Goal: Task Accomplishment & Management: Manage account settings

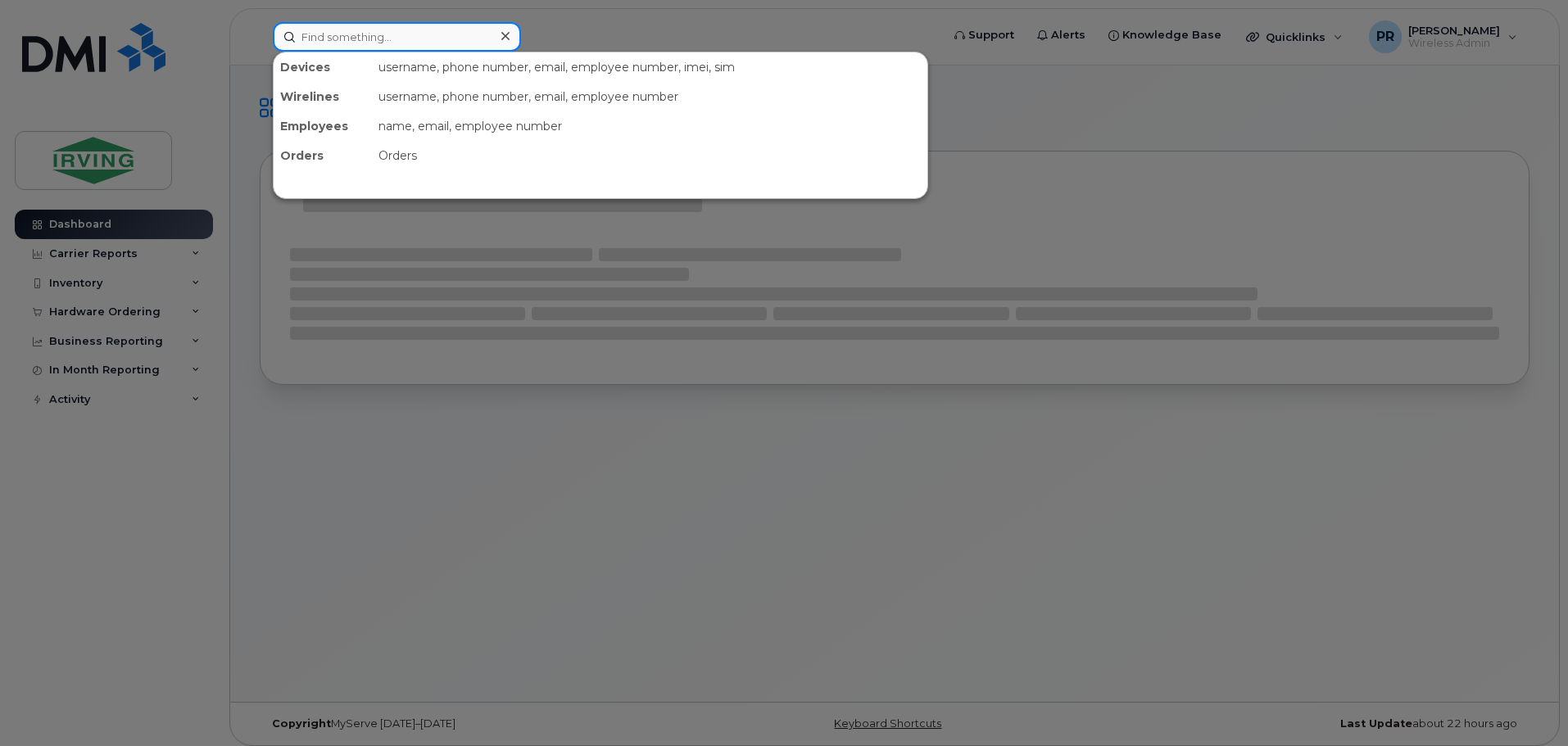
click at [365, 42] on input at bounding box center [397, 37] width 248 height 29
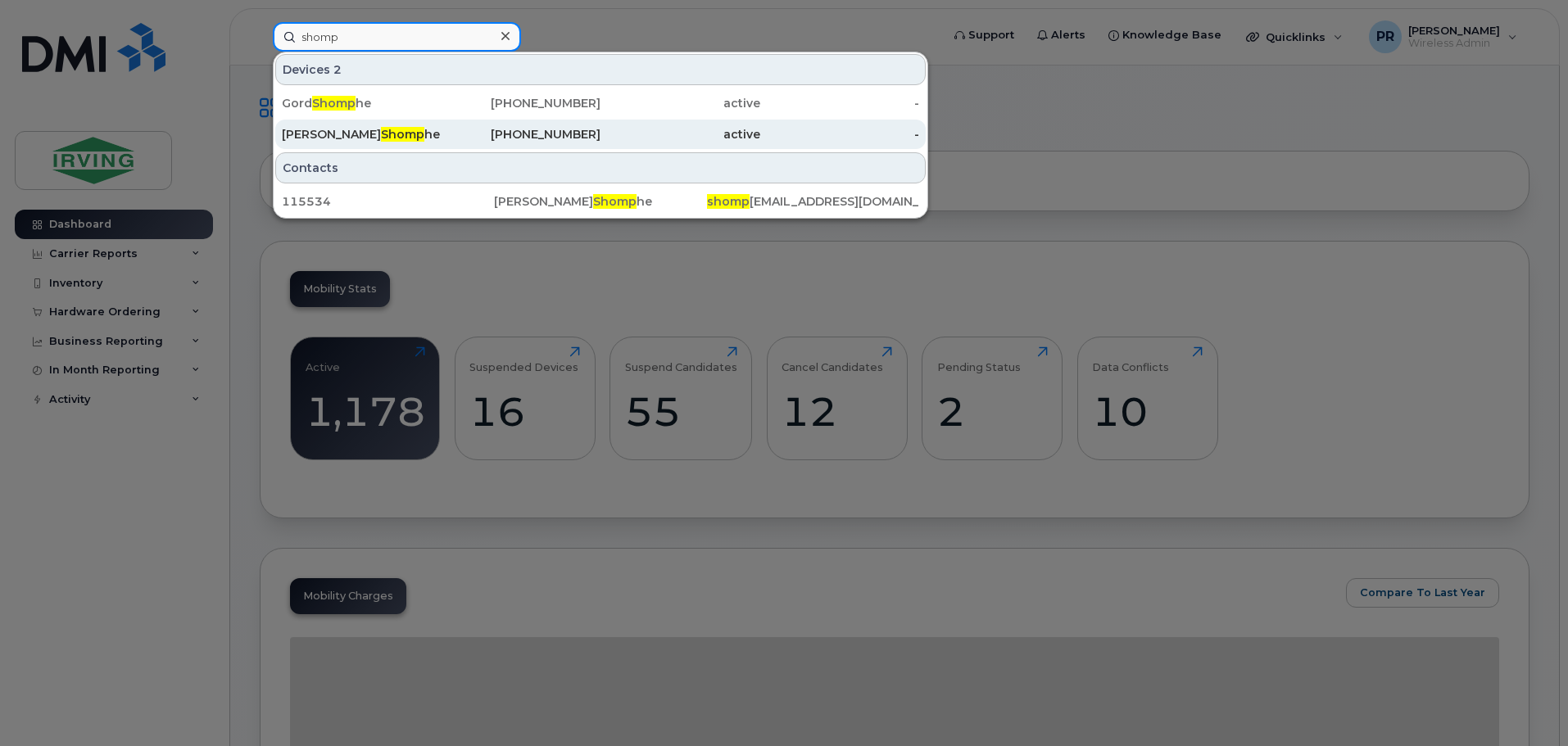
type input "shomp"
click at [381, 132] on span "Shomp" at bounding box center [403, 135] width 43 height 15
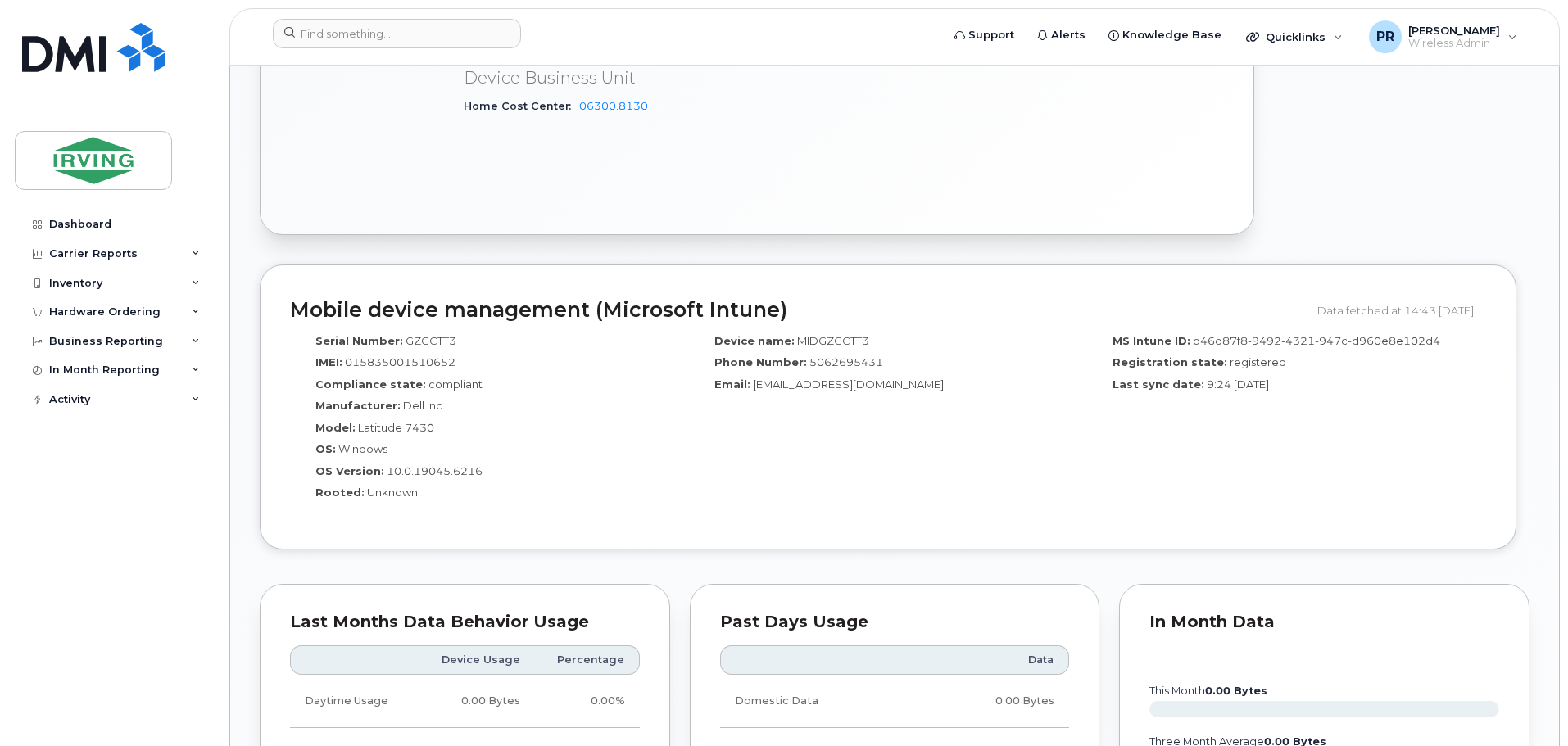
scroll to position [1146, 0]
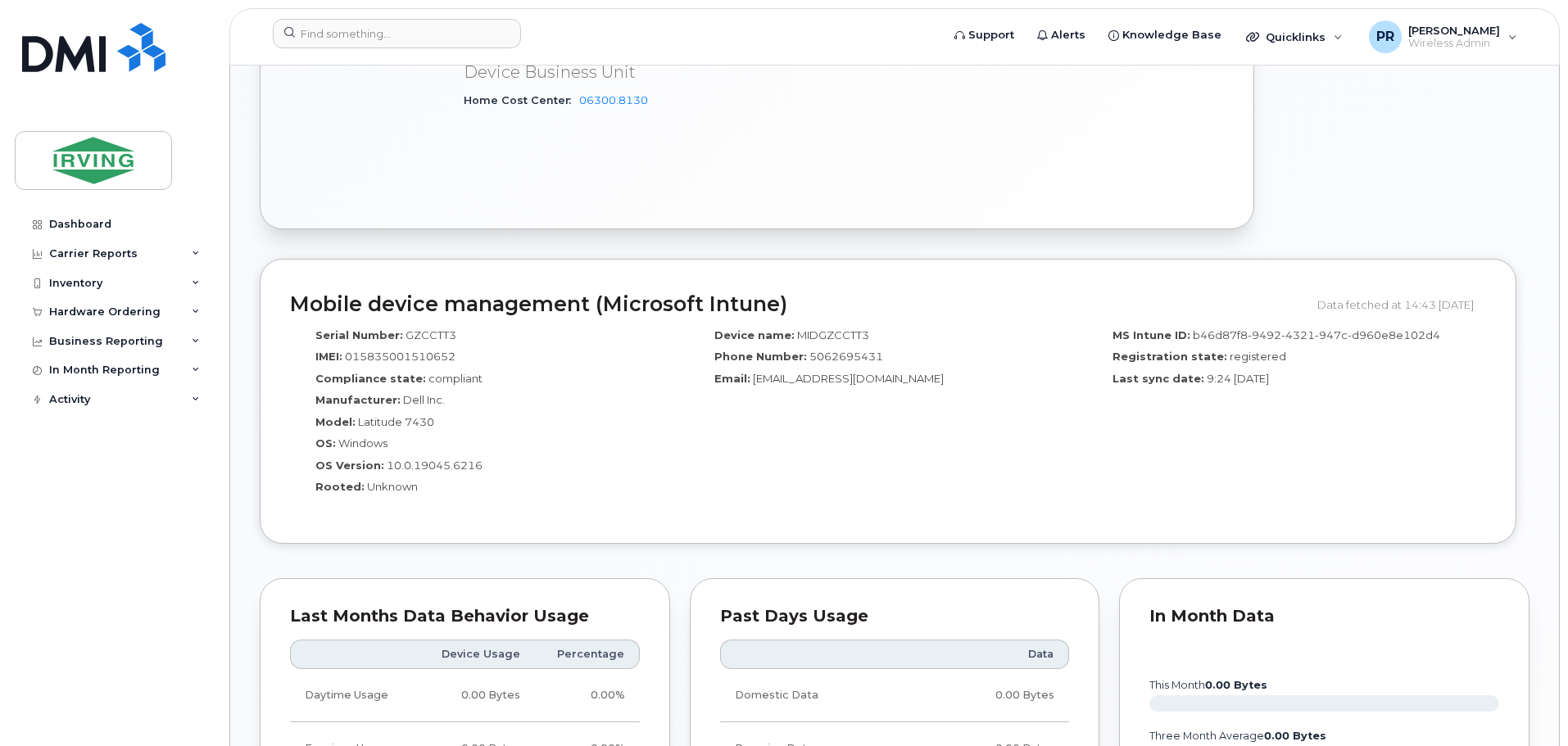
click at [421, 336] on span "GZCCTT3" at bounding box center [430, 335] width 50 height 13
copy span "GZCCTT3"
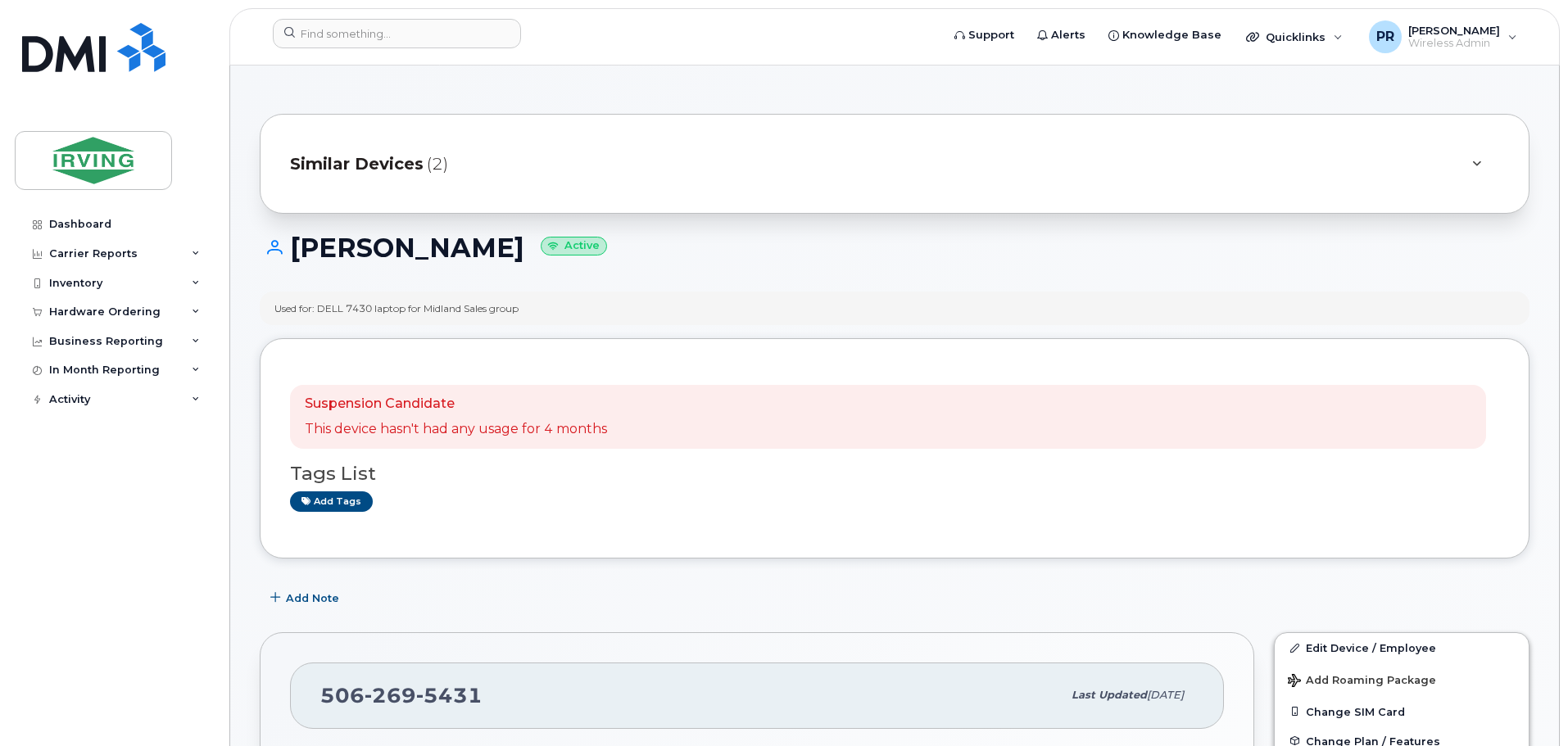
scroll to position [0, 0]
click at [89, 314] on div "Hardware Ordering" at bounding box center [105, 312] width 112 height 13
click at [79, 378] on div "Orders" at bounding box center [77, 373] width 40 height 15
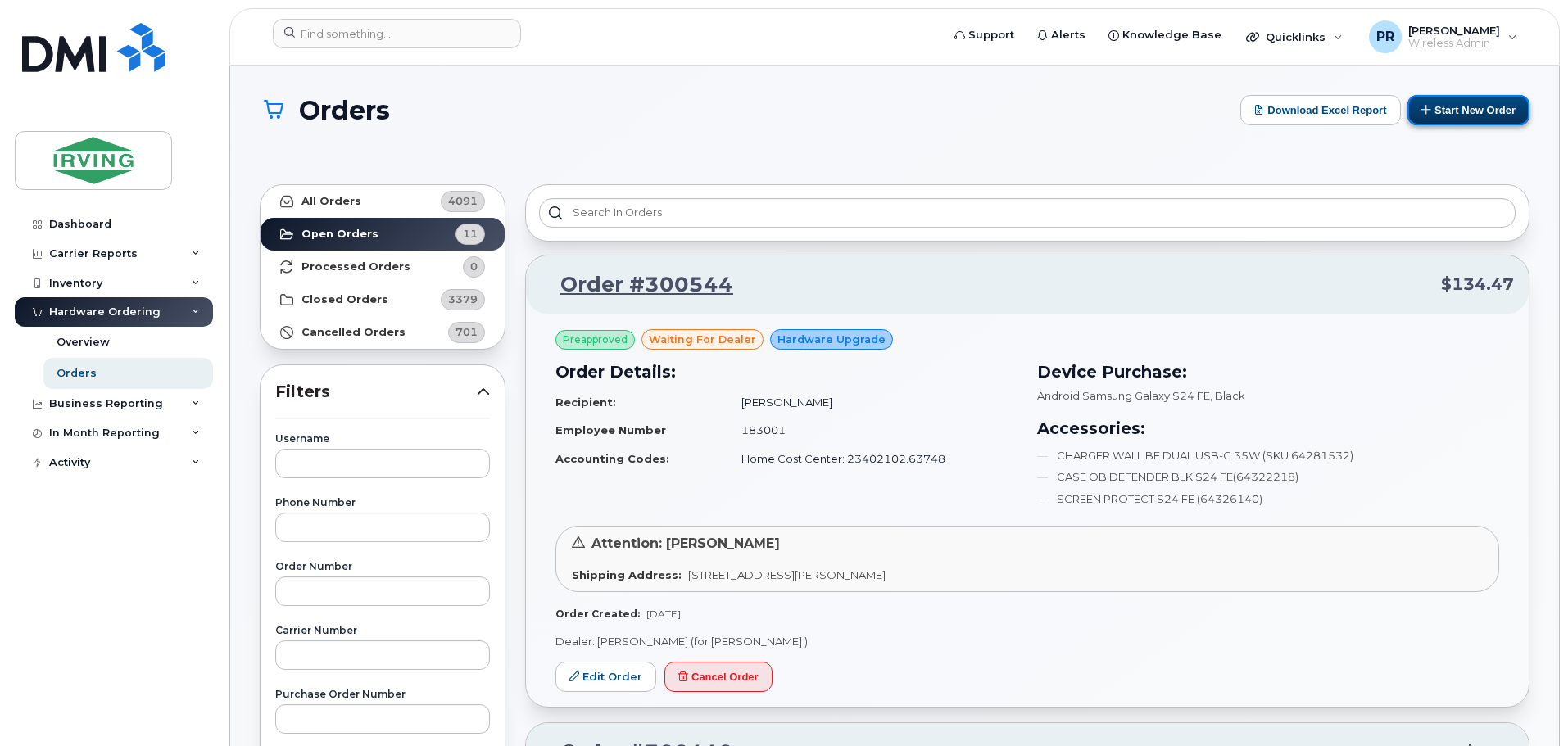
click at [1469, 110] on button "Start New Order" at bounding box center [1468, 110] width 122 height 30
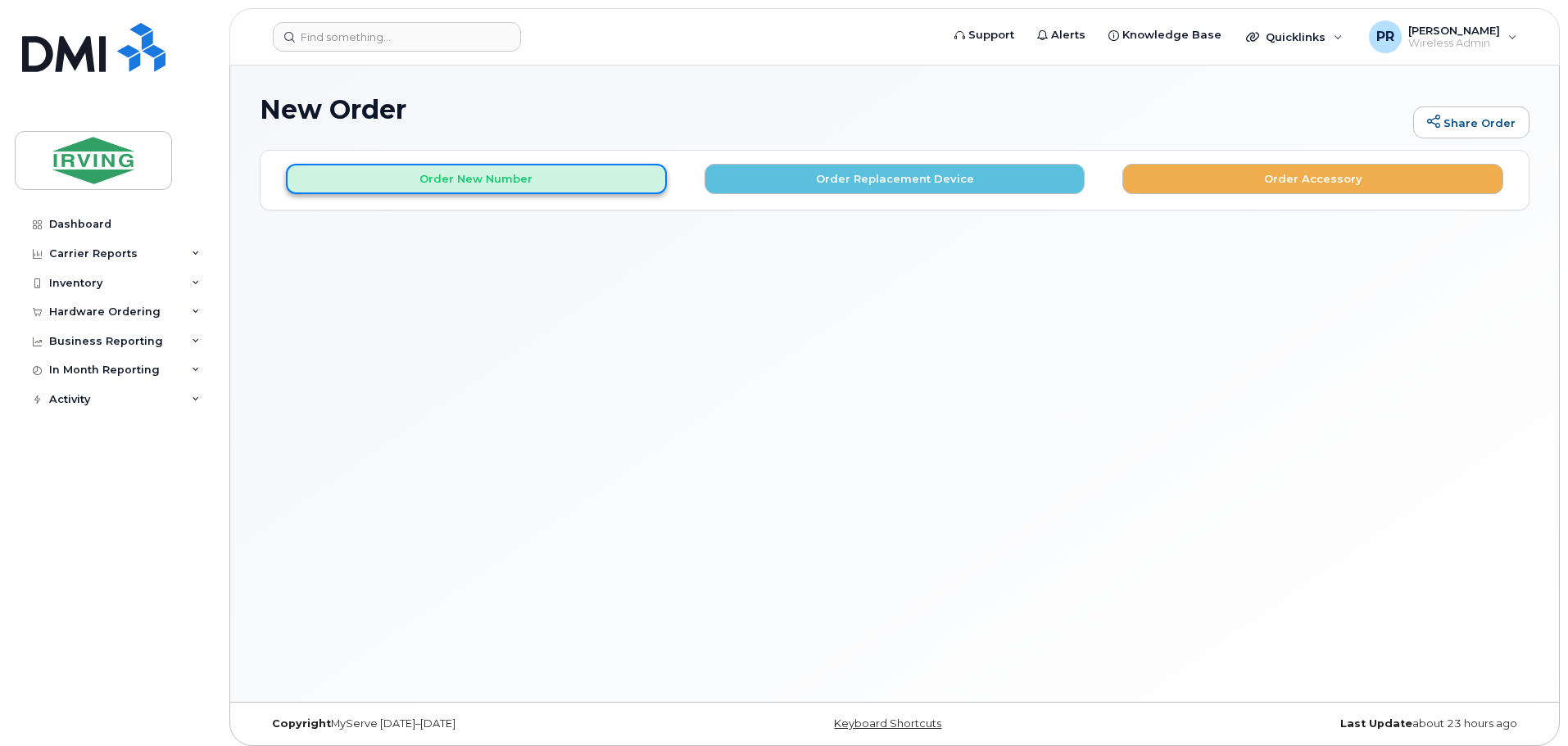
click at [569, 172] on button "Order New Number" at bounding box center [477, 179] width 381 height 30
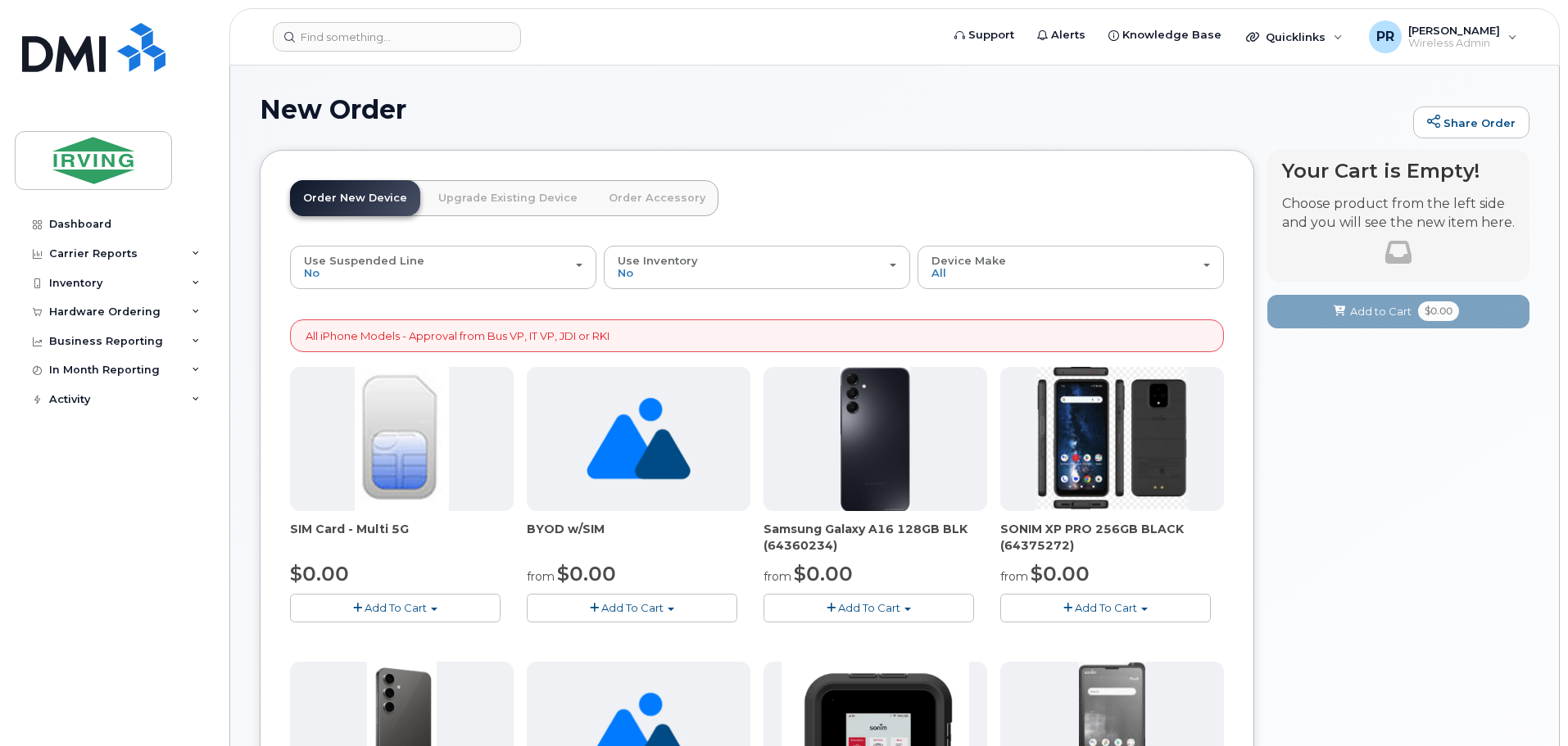
click at [398, 610] on span "Add To Cart" at bounding box center [396, 608] width 62 height 13
click at [394, 636] on link "$0.00 - New Activation" at bounding box center [372, 638] width 156 height 20
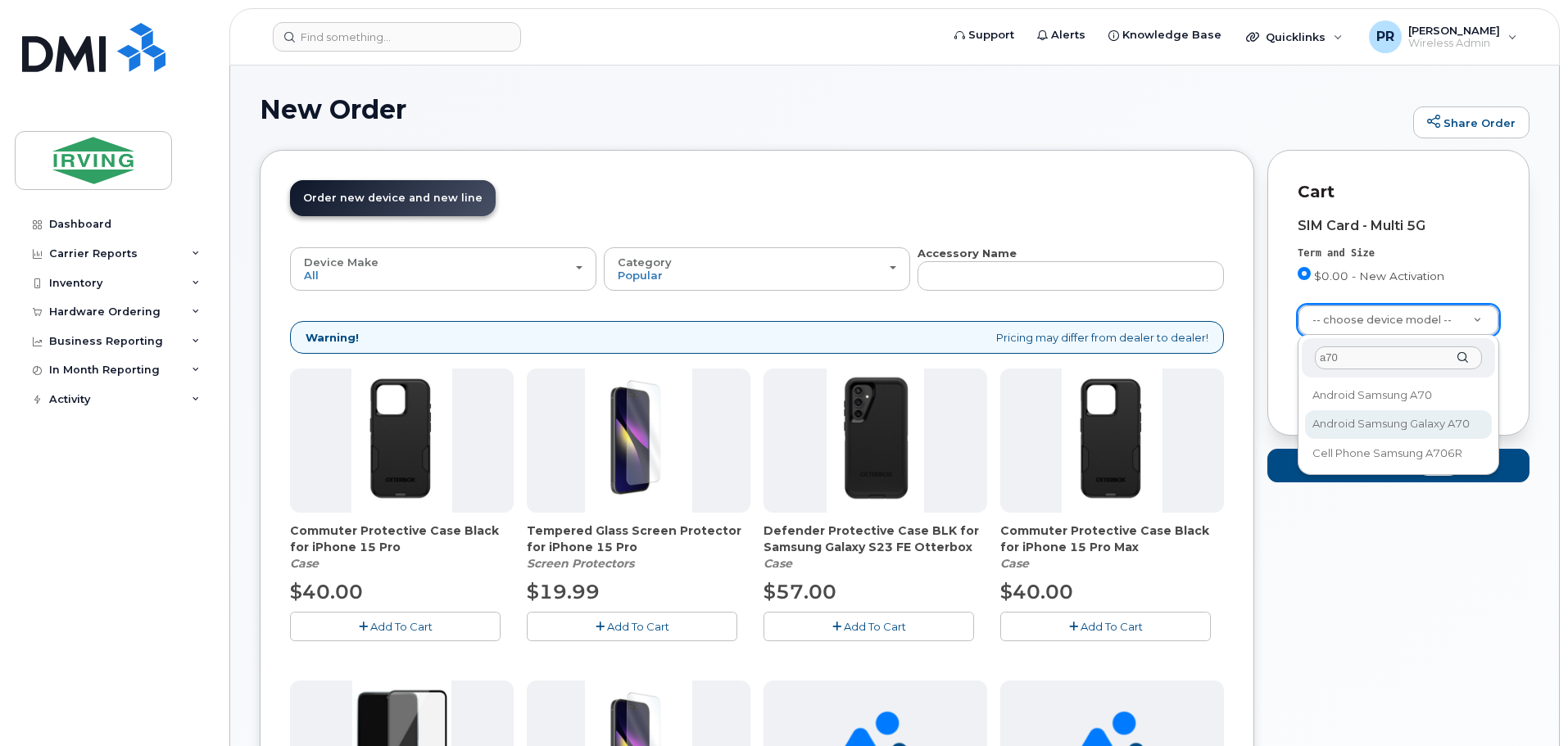
type input "a70"
select select "1682"
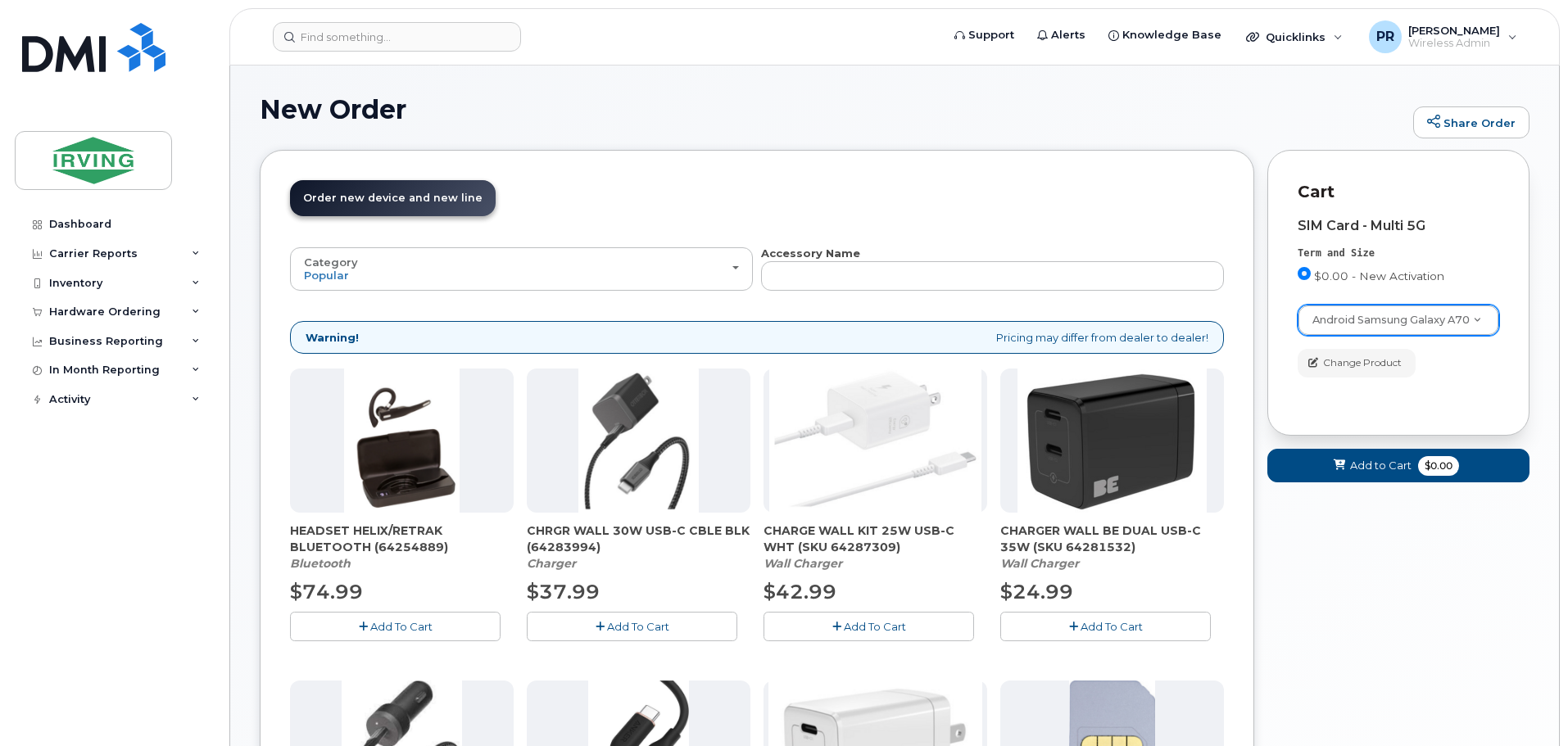
click at [624, 621] on span "Add To Cart" at bounding box center [638, 627] width 62 height 13
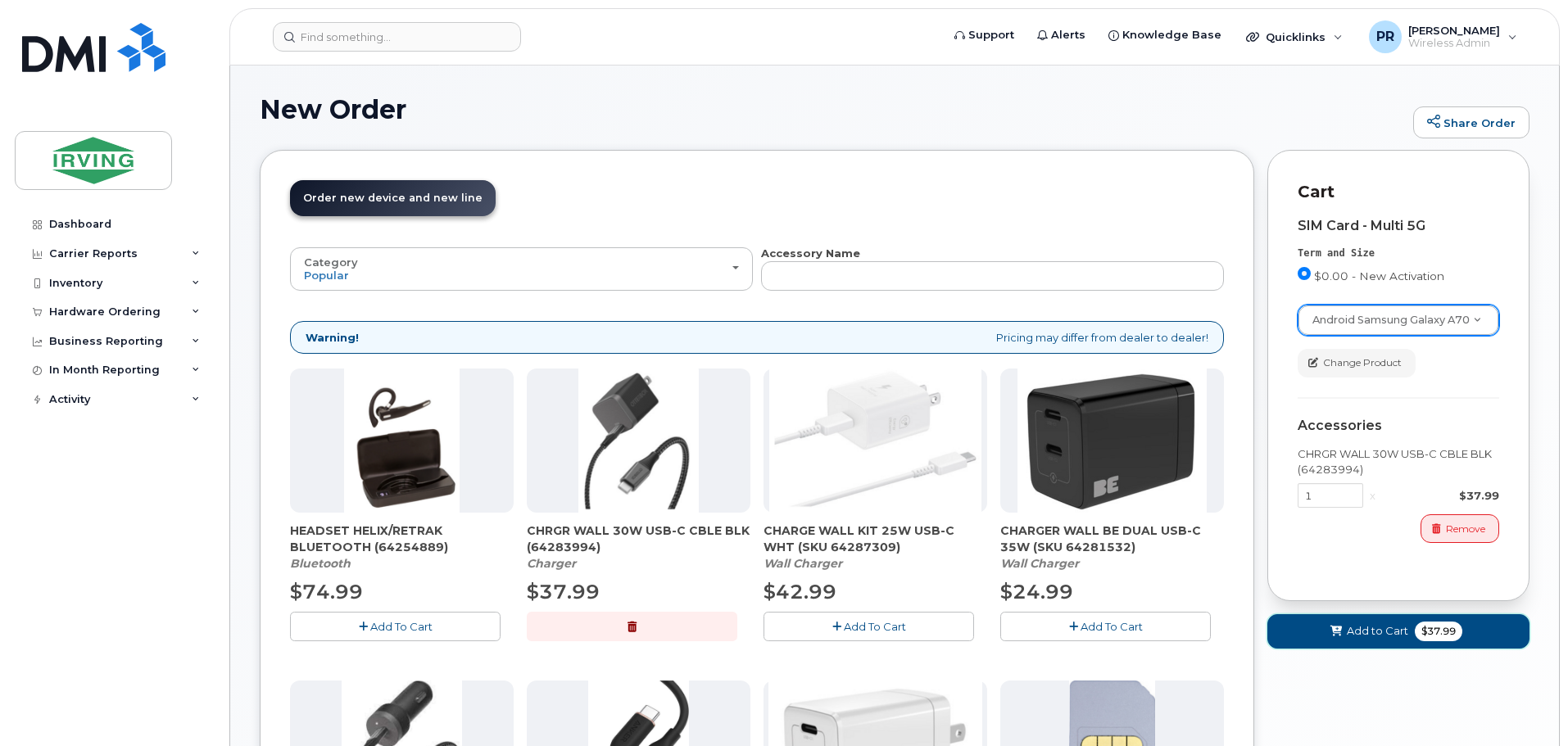
click at [1376, 635] on span "Add to Cart" at bounding box center [1377, 631] width 61 height 16
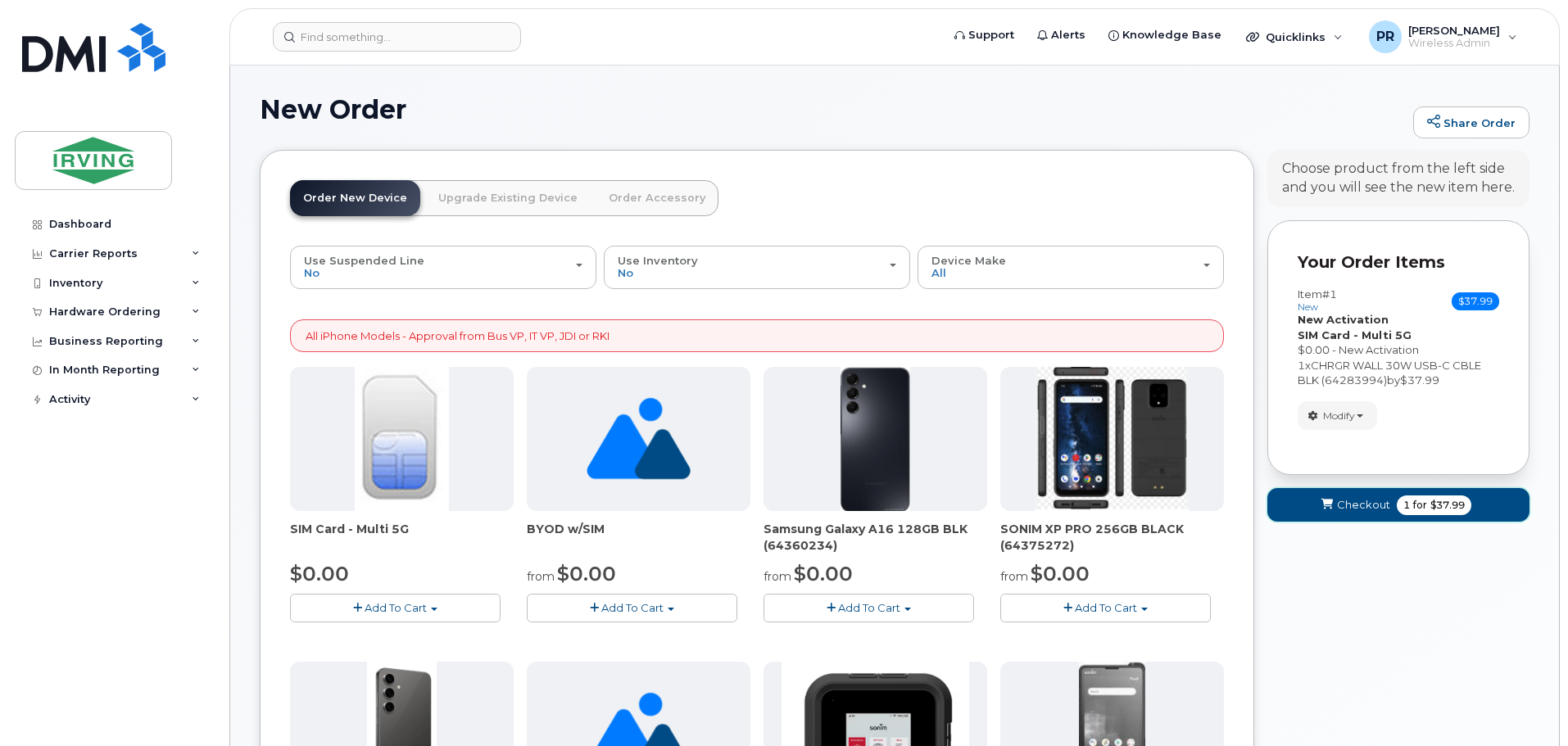
click at [1374, 501] on span "Checkout" at bounding box center [1364, 504] width 53 height 16
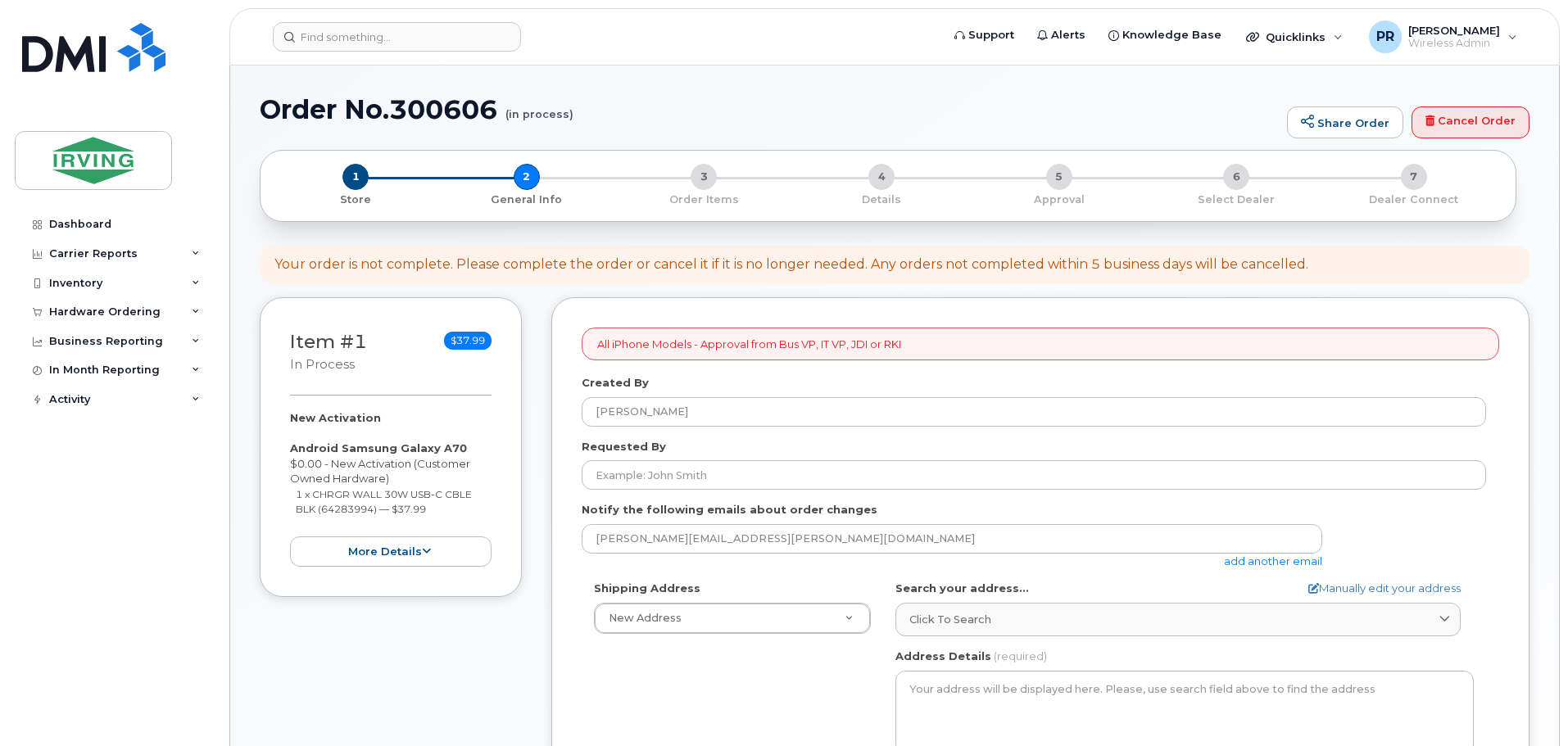
select select
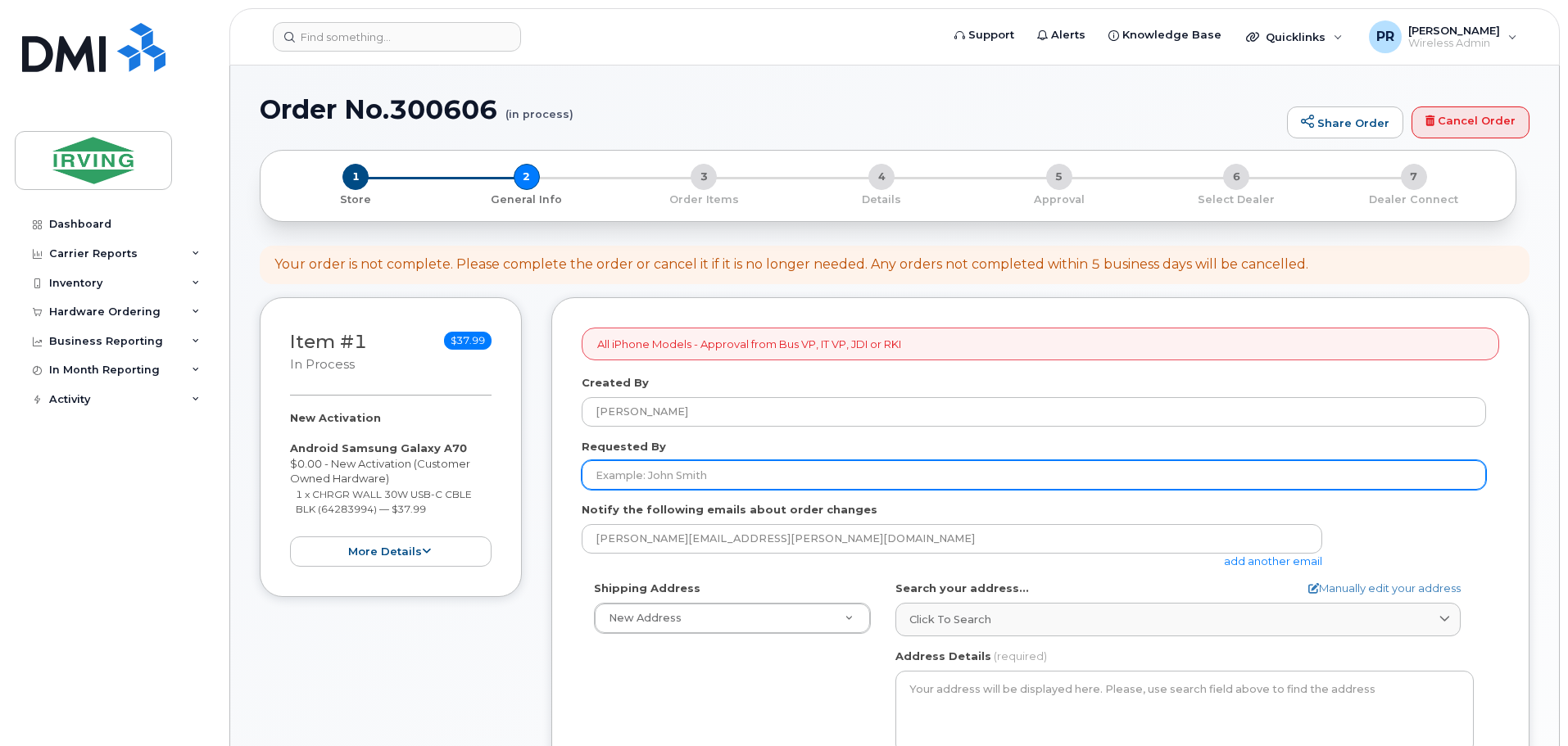
click at [674, 480] on input "Requested By" at bounding box center [1034, 475] width 905 height 29
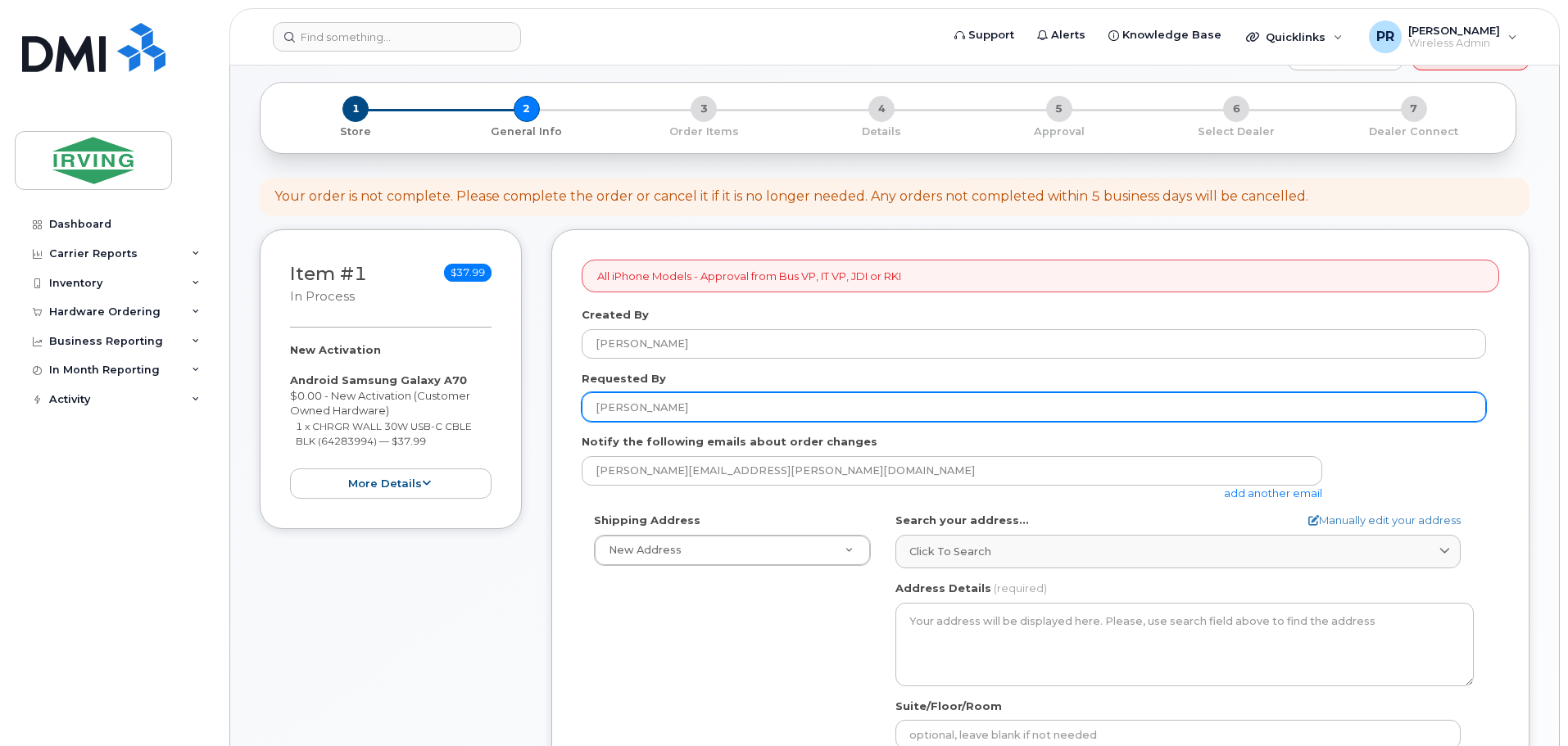
scroll to position [164, 0]
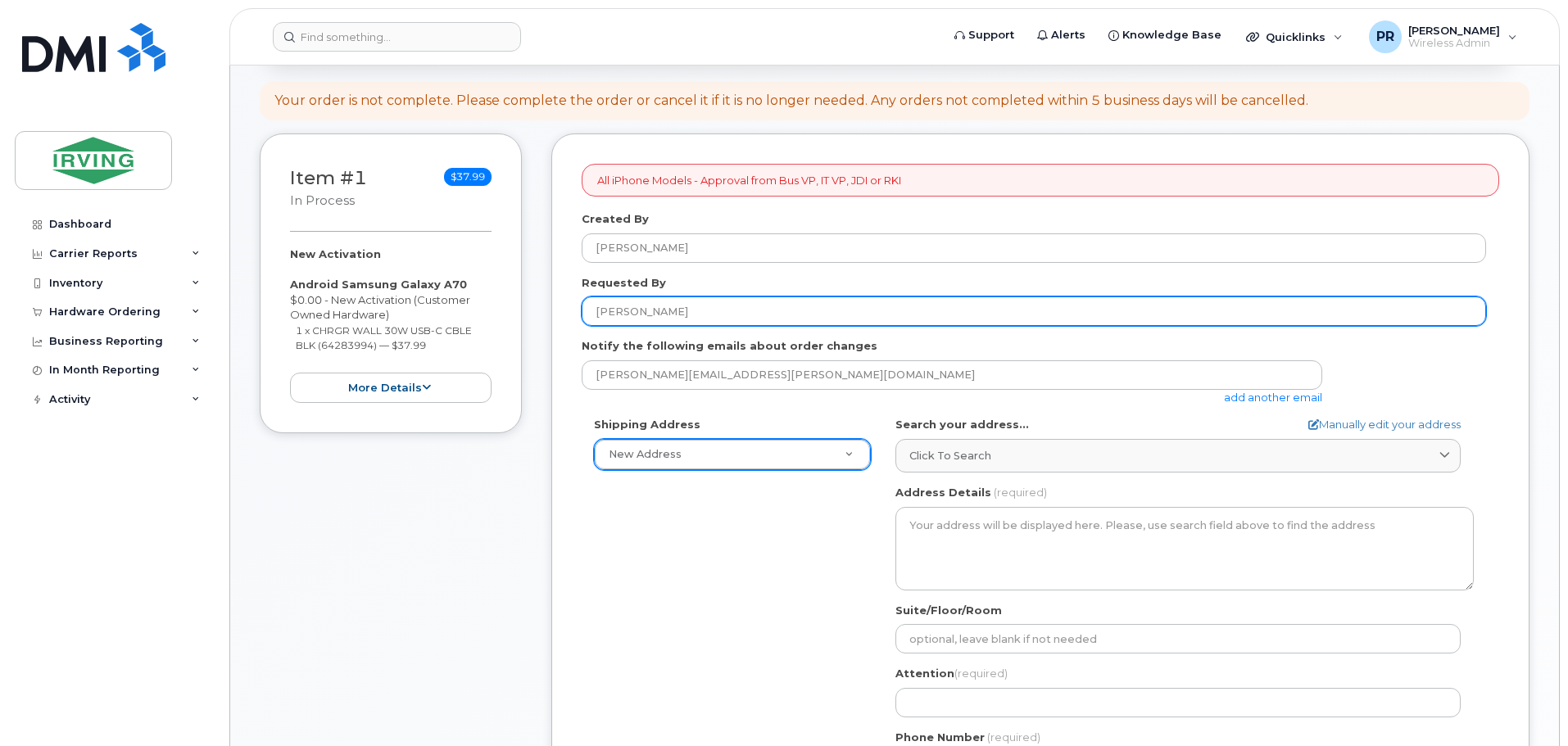
type input "[PERSON_NAME]"
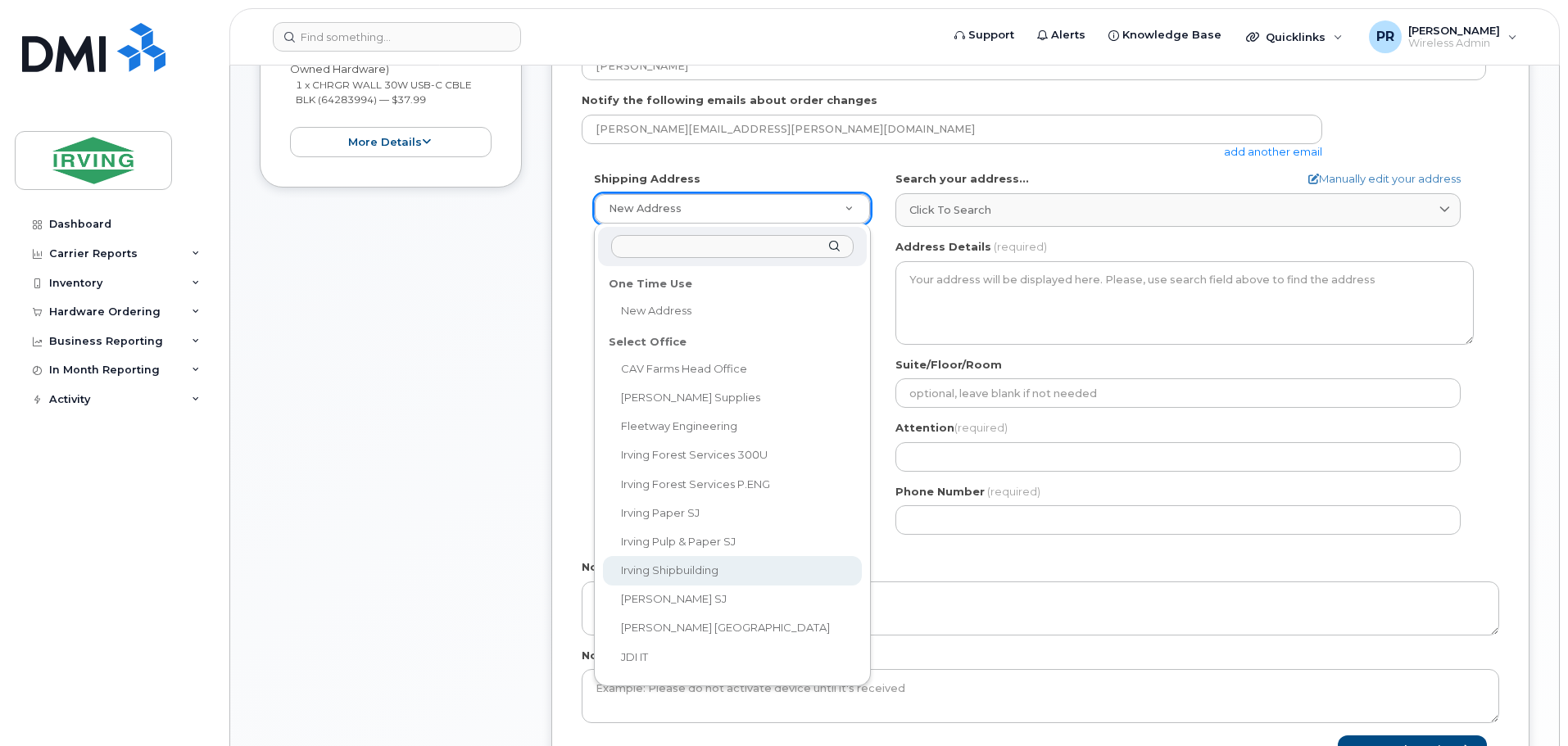
scroll to position [81, 0]
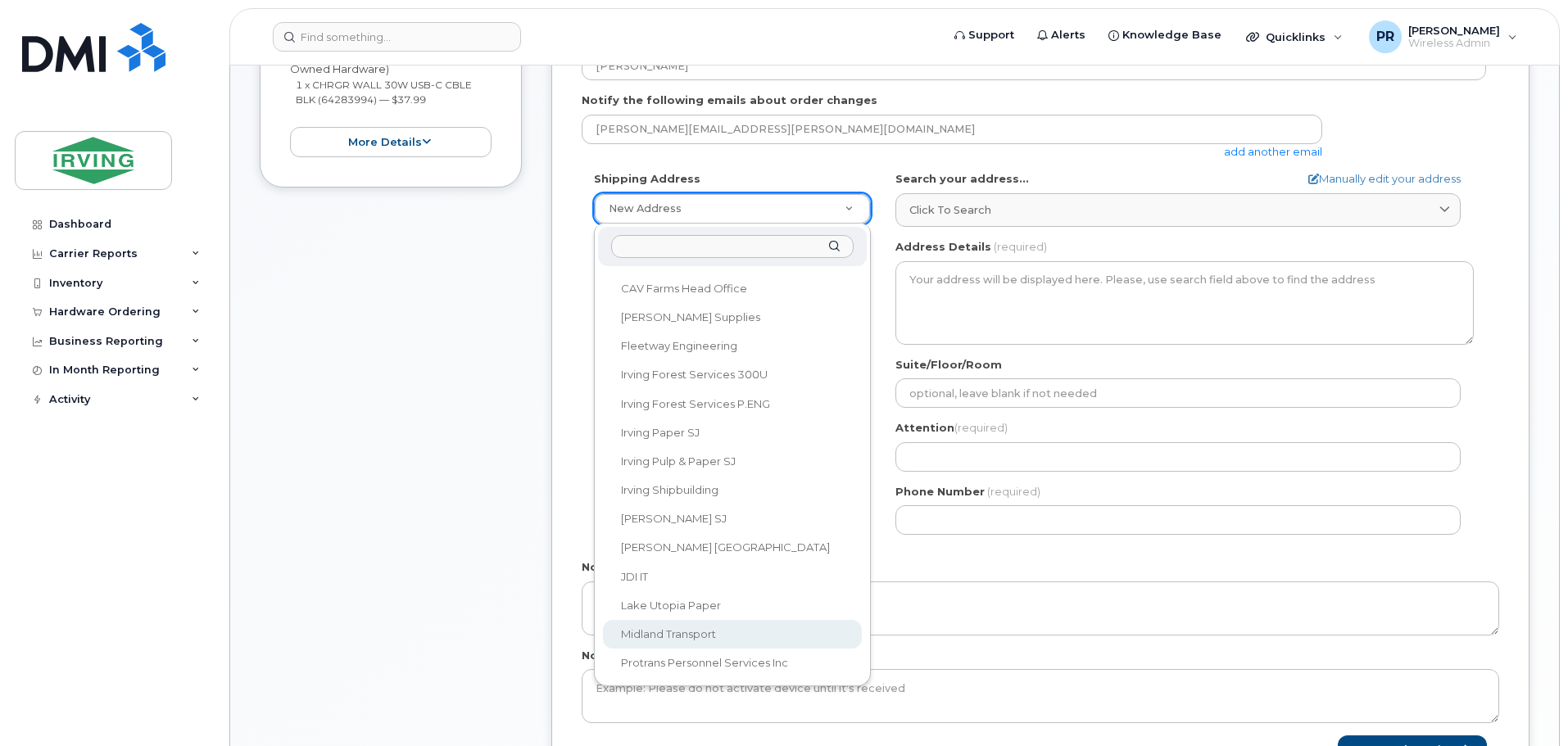
select select
type textarea "100 Prom Midland DIEPPE NB E1A 6X4 CANADA Dieppe New Brunswick E1A 6X4"
type input "[PERSON_NAME]"
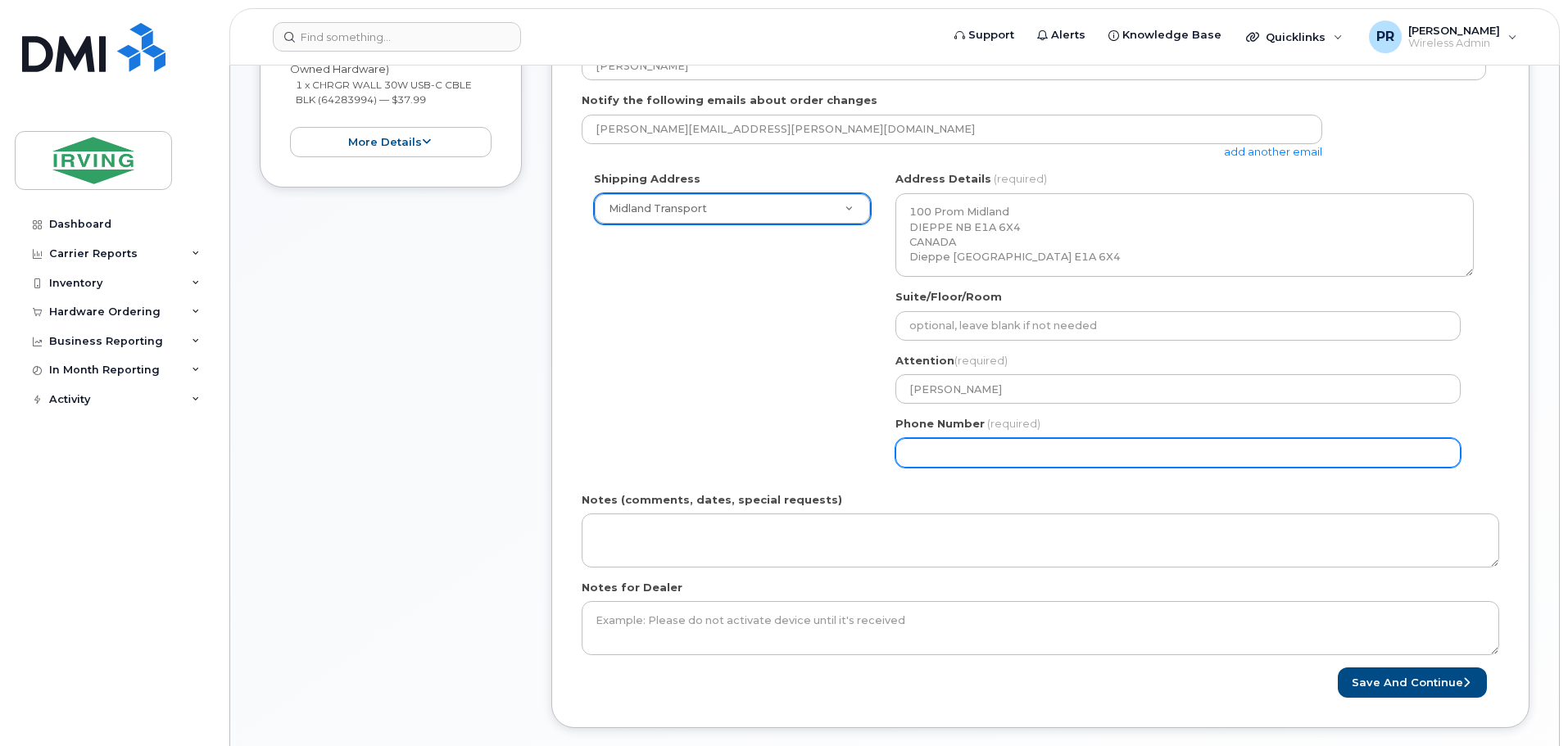
click at [926, 458] on input "Phone Number" at bounding box center [1178, 453] width 566 height 29
select select
type input "506859562"
select select
type input "5068595622"
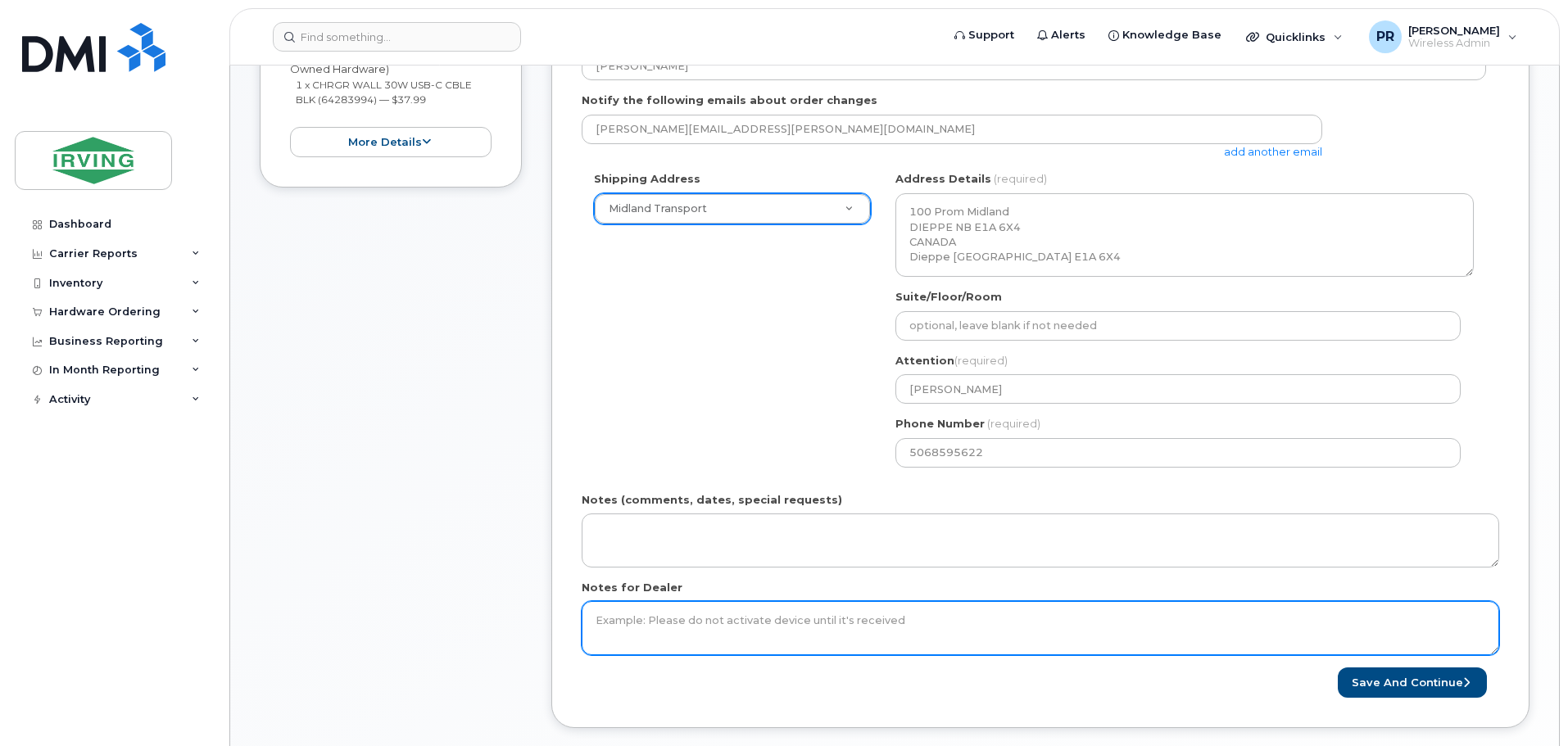
click at [671, 620] on textarea "Notes for Dealer" at bounding box center [1041, 628] width 918 height 54
click at [663, 620] on textarea "SIM" at bounding box center [1041, 628] width 918 height 54
paste textarea "89302610206414467604"
paste textarea "356006103019599"
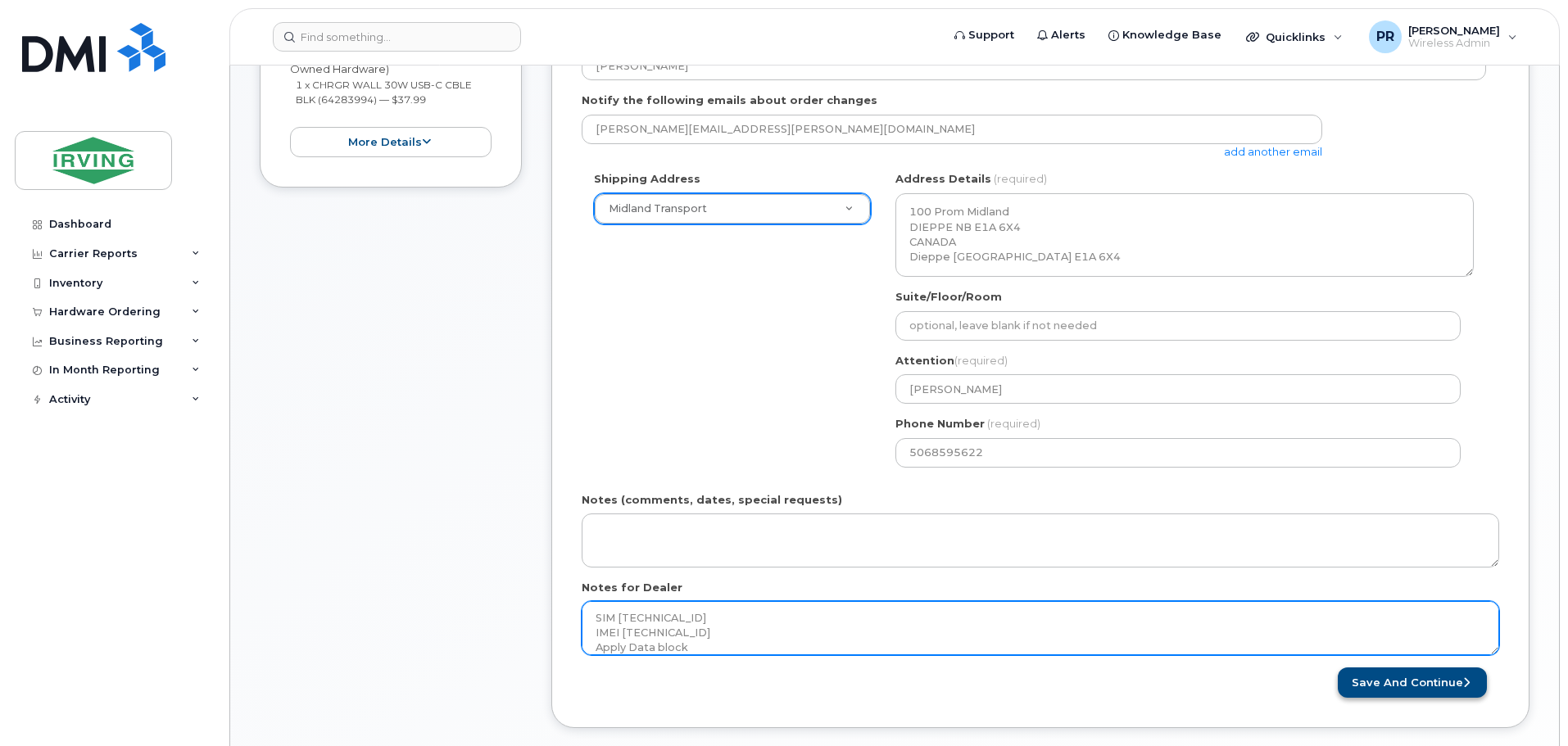
type textarea "SIM 89302610206414467604 IMEI 356006103019599 Apply Data block"
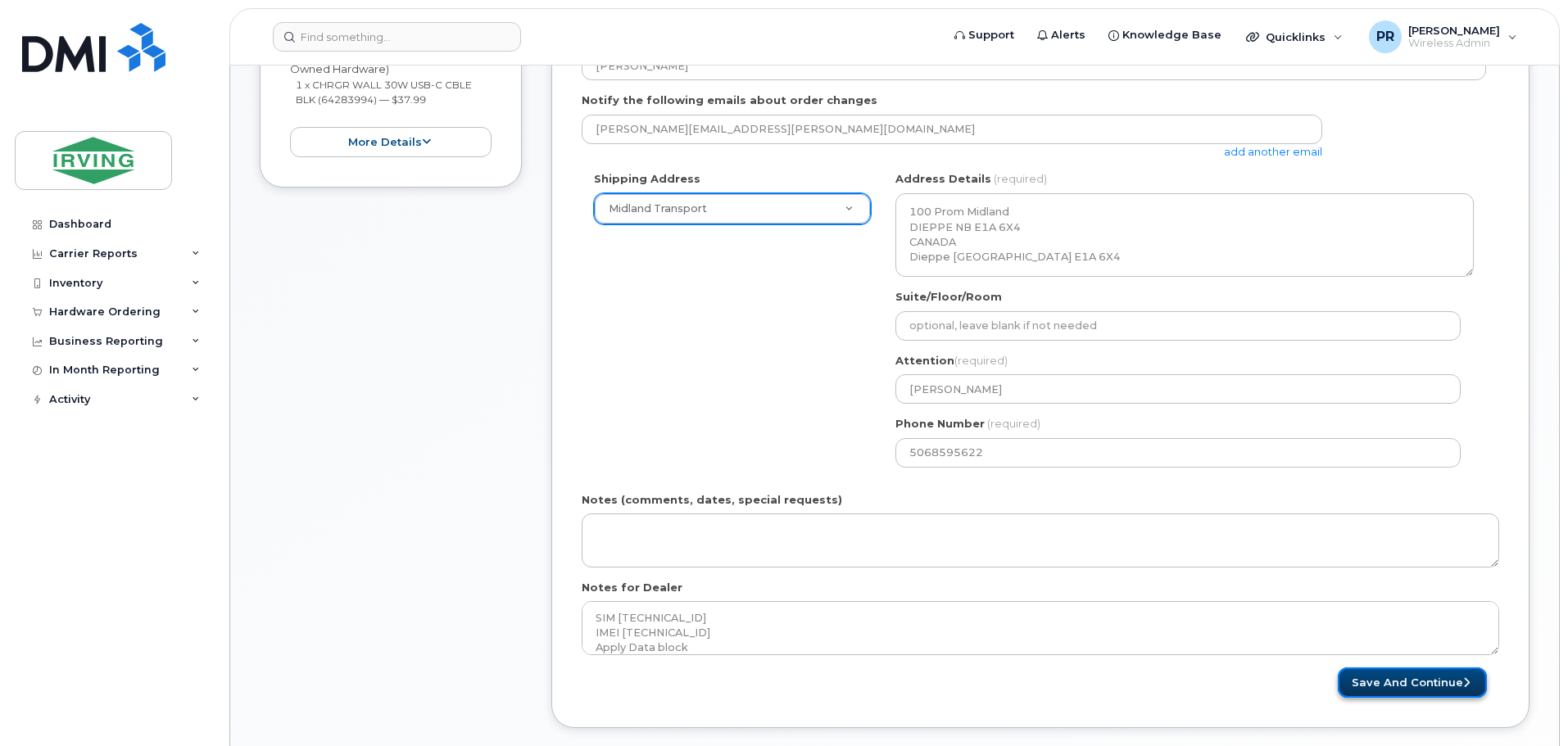
click at [1397, 685] on button "Save and Continue" at bounding box center [1412, 682] width 149 height 30
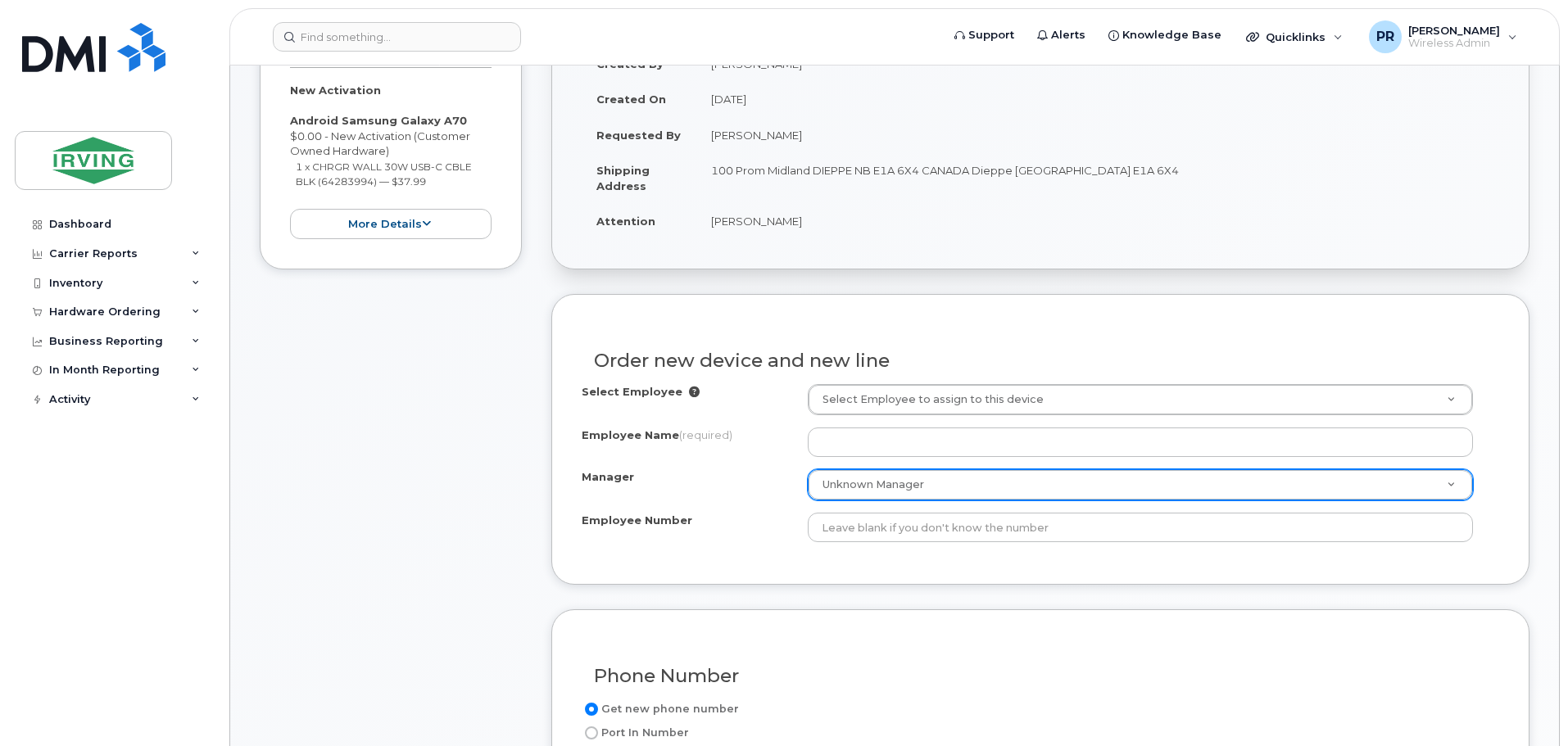
scroll to position [410, 0]
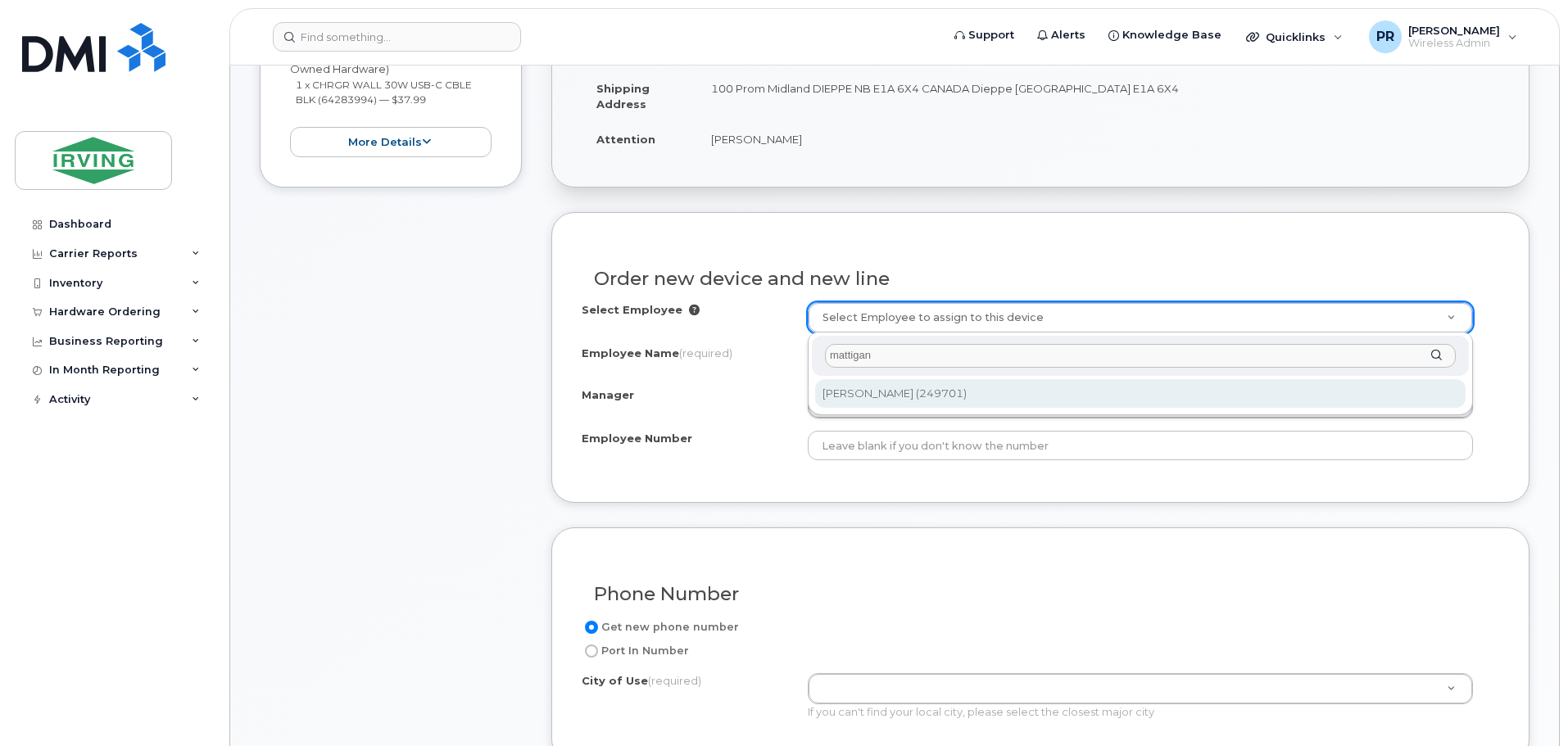
type input "mattigan"
type input "2746866"
type input "[PERSON_NAME]"
type input "249701"
type input "45007200"
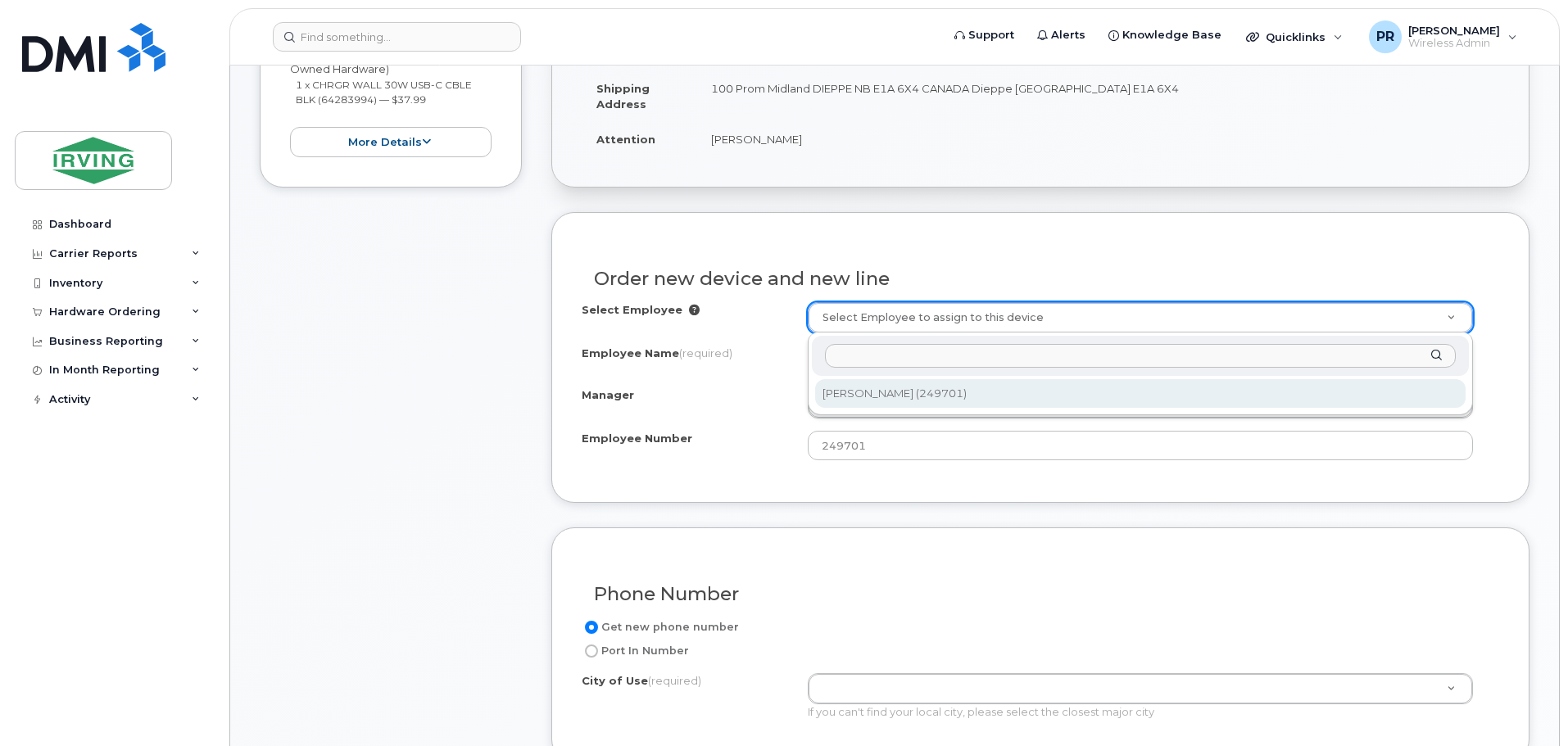
select select "1480821"
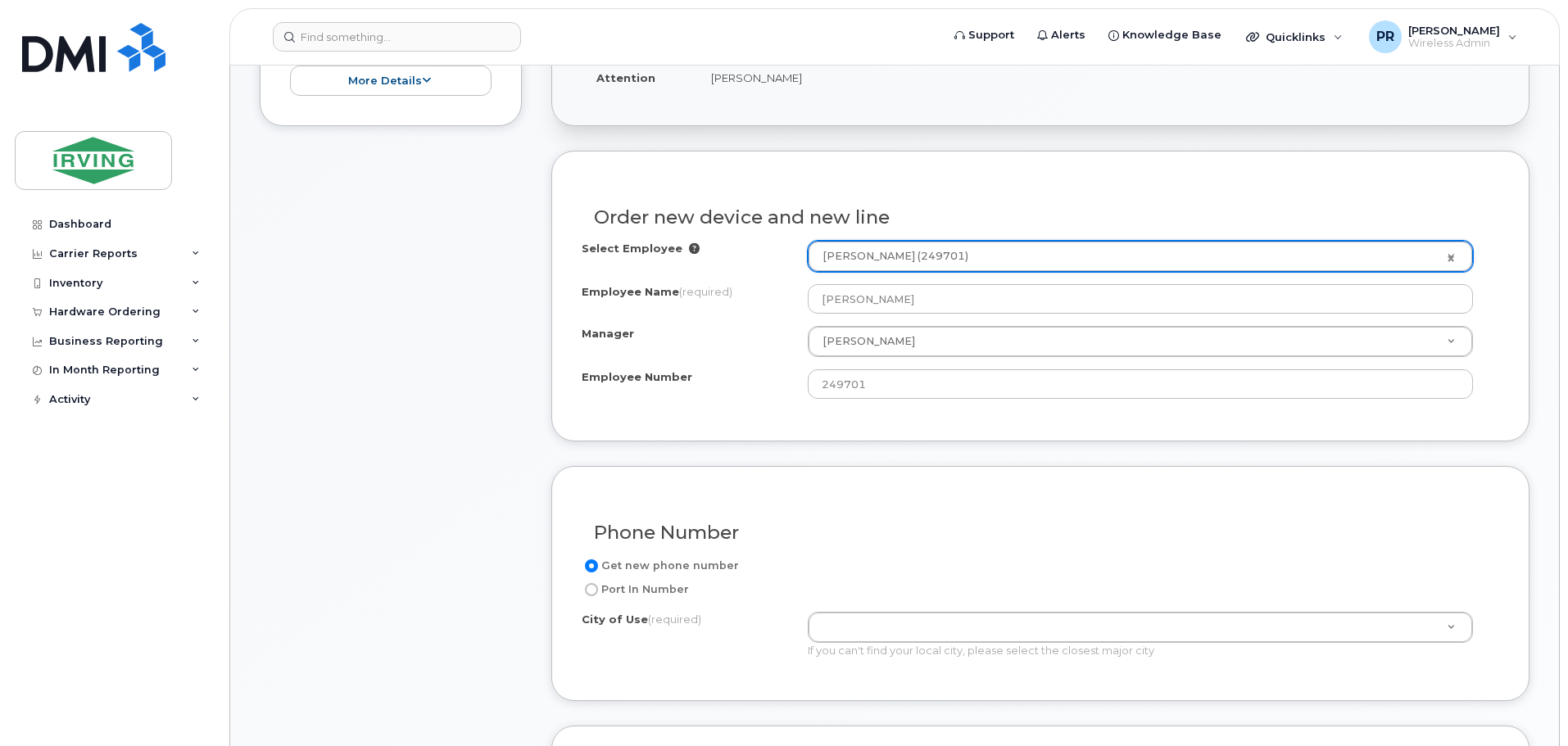
scroll to position [574, 0]
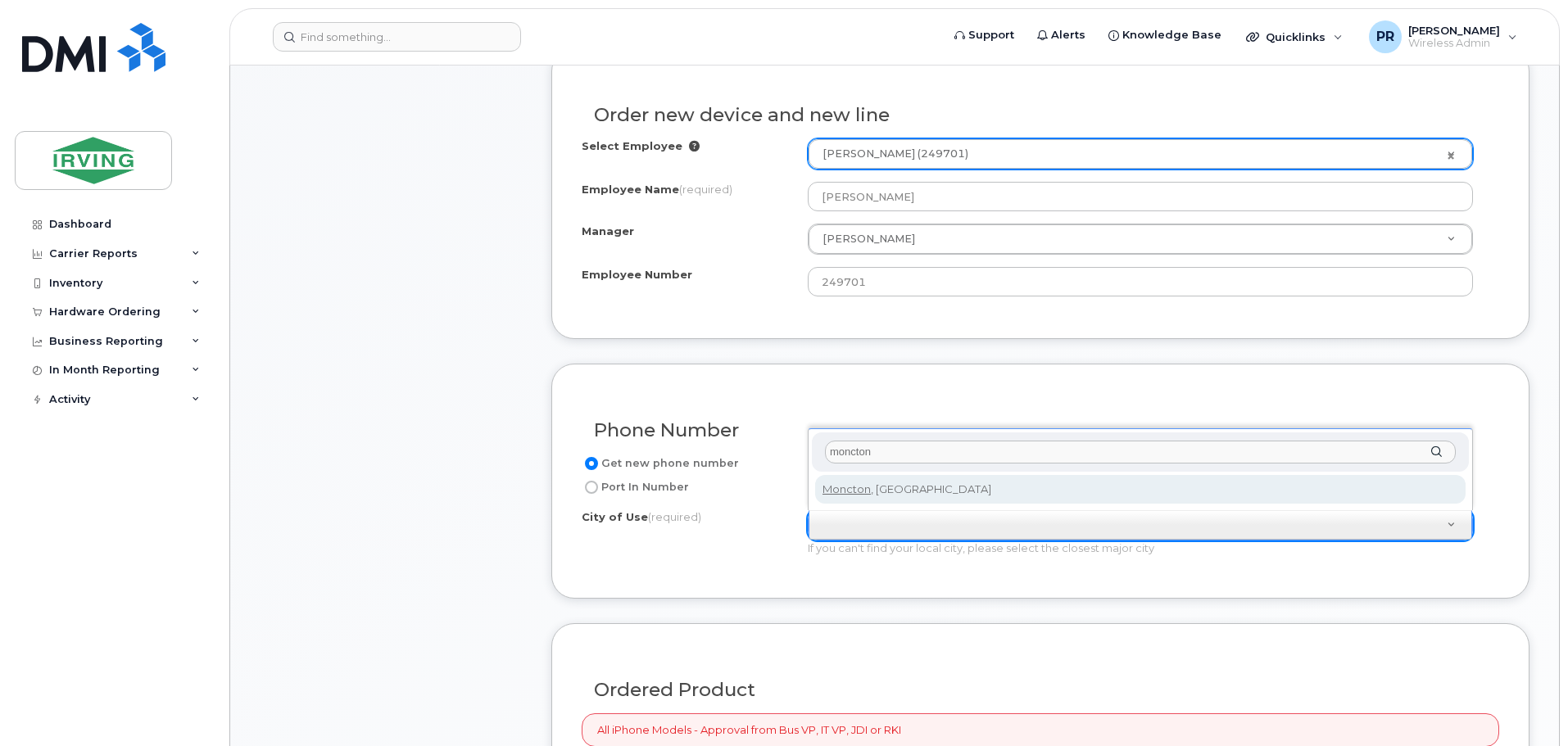
type input "moncton"
type input "1817"
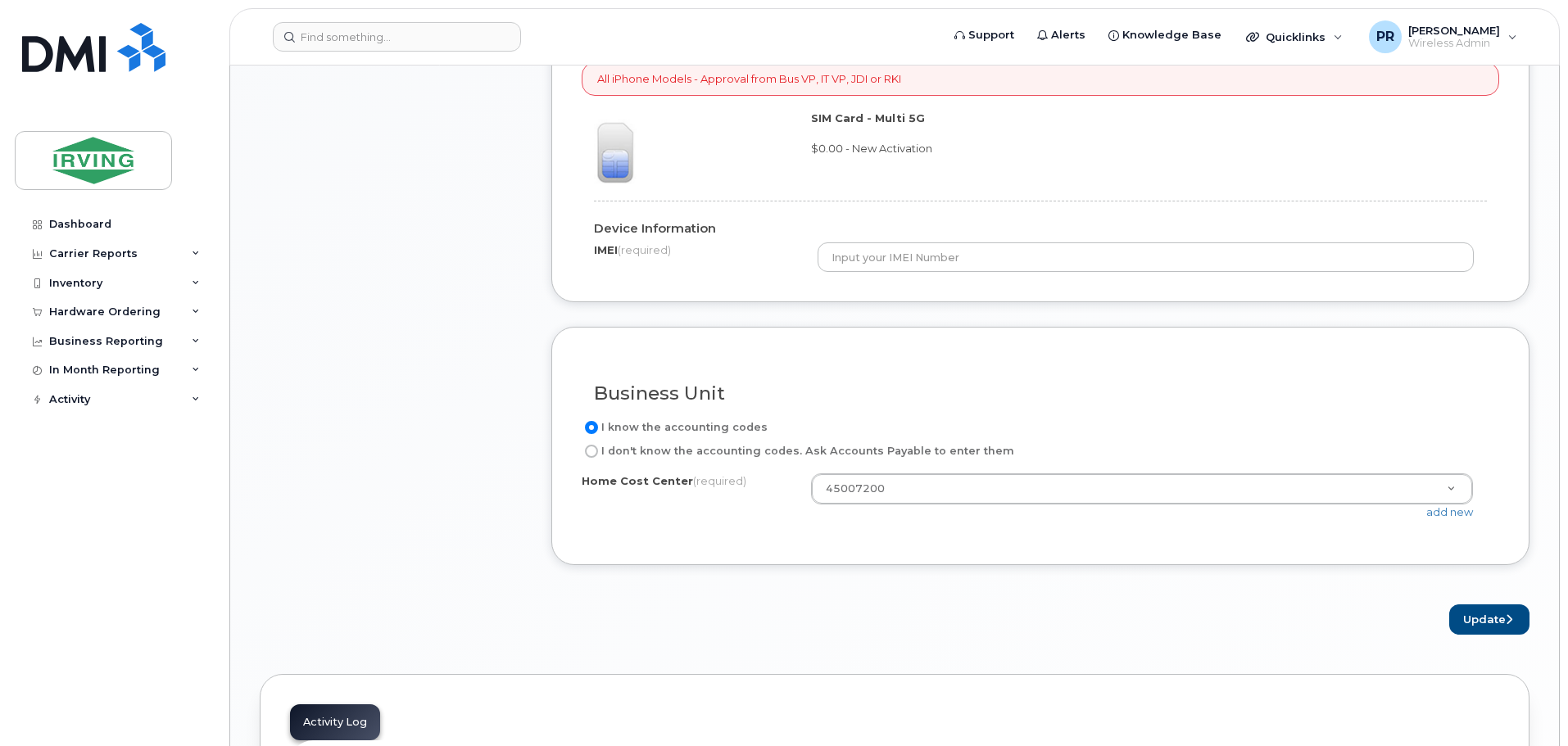
scroll to position [1229, 0]
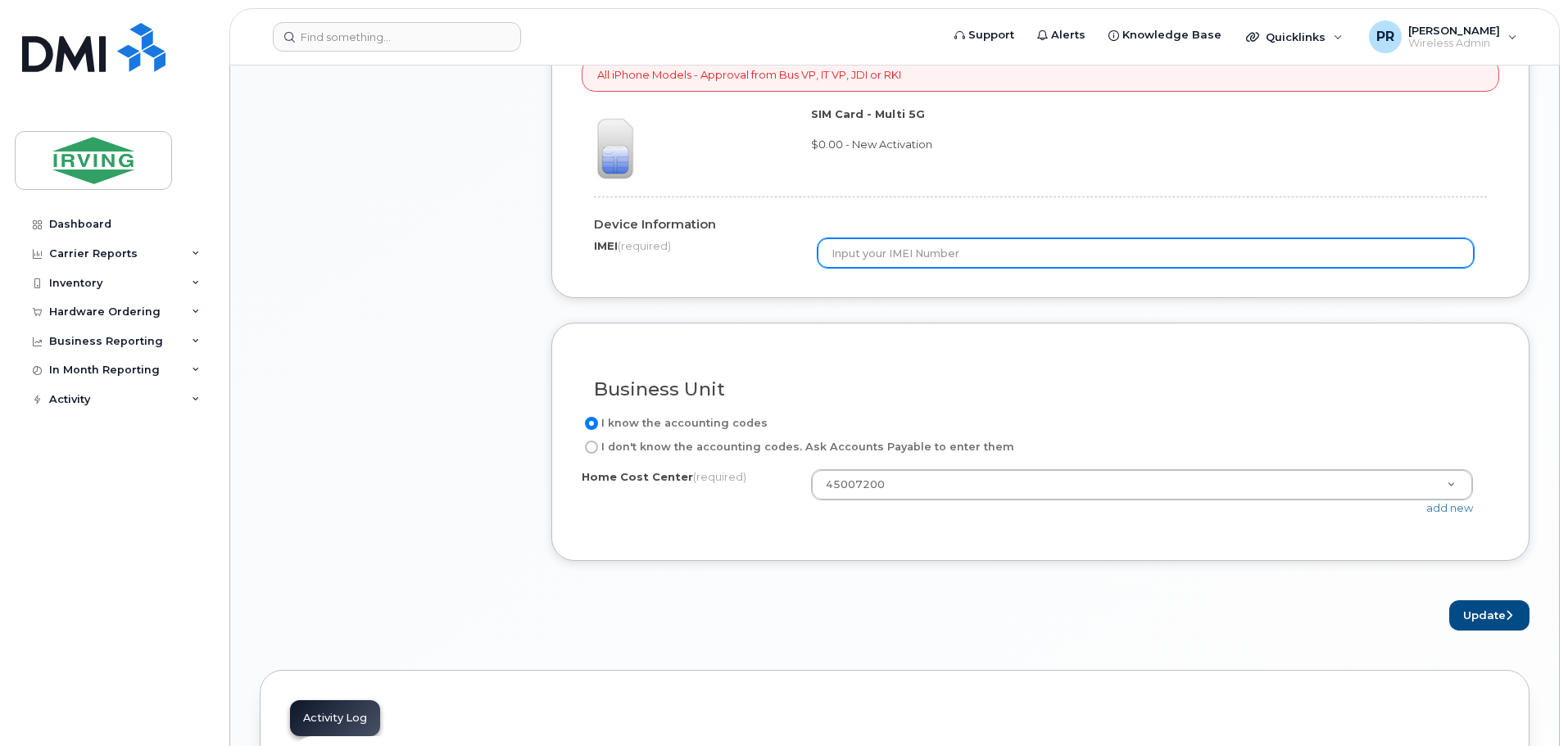
click at [938, 257] on input "text" at bounding box center [1146, 253] width 657 height 29
paste input "356006103019599"
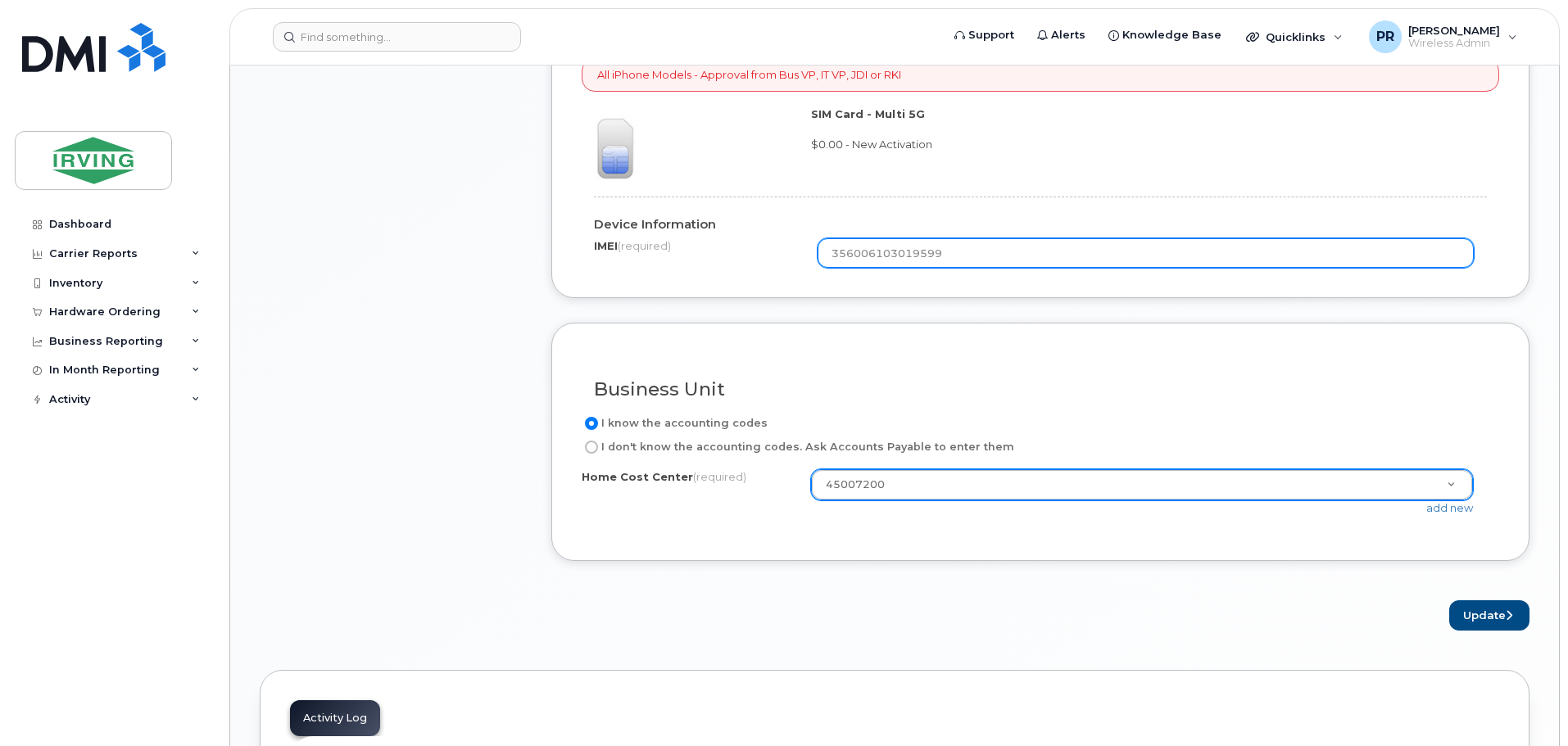
type input "356006103019599"
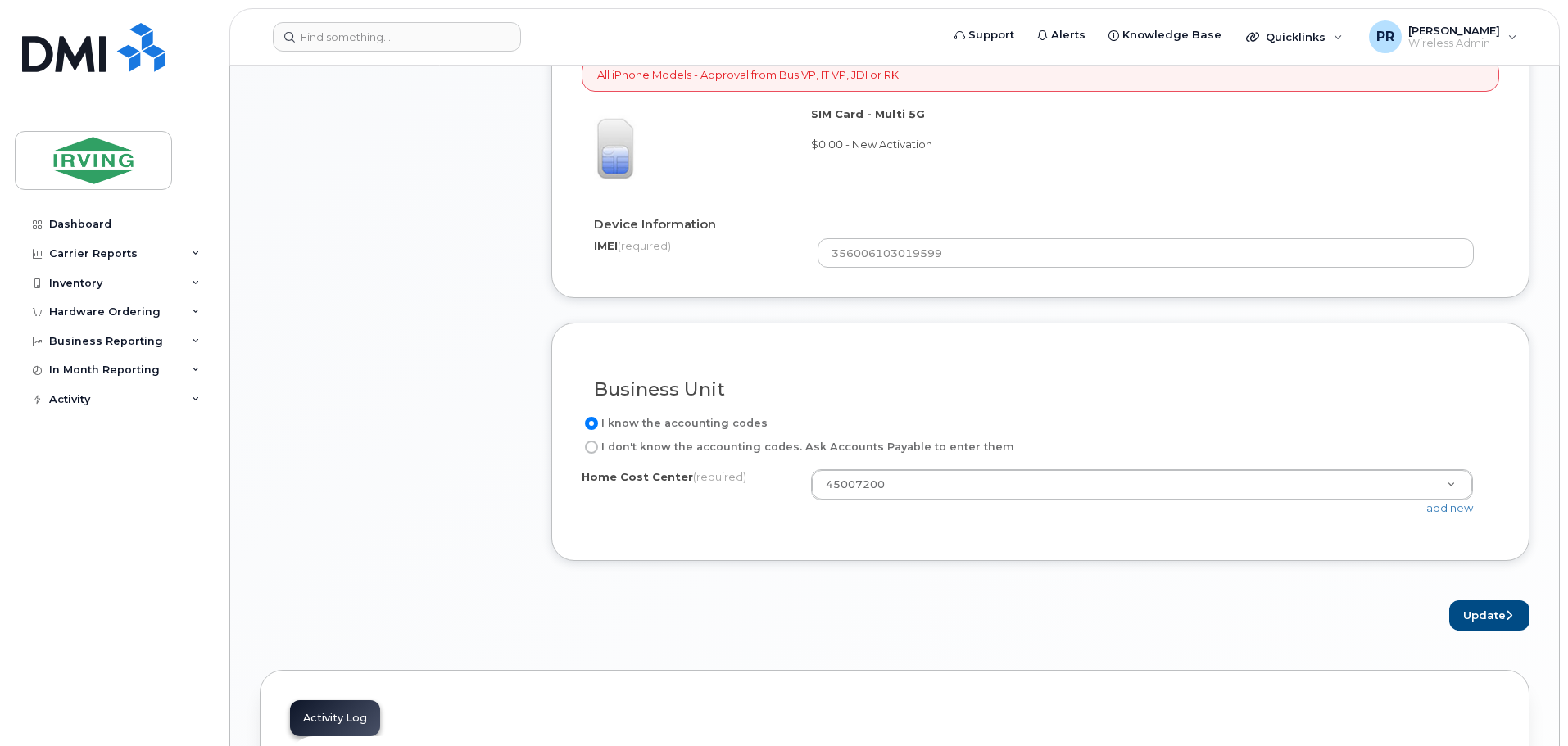
drag, startPoint x: 847, startPoint y: 481, endPoint x: 857, endPoint y: 482, distance: 10.0
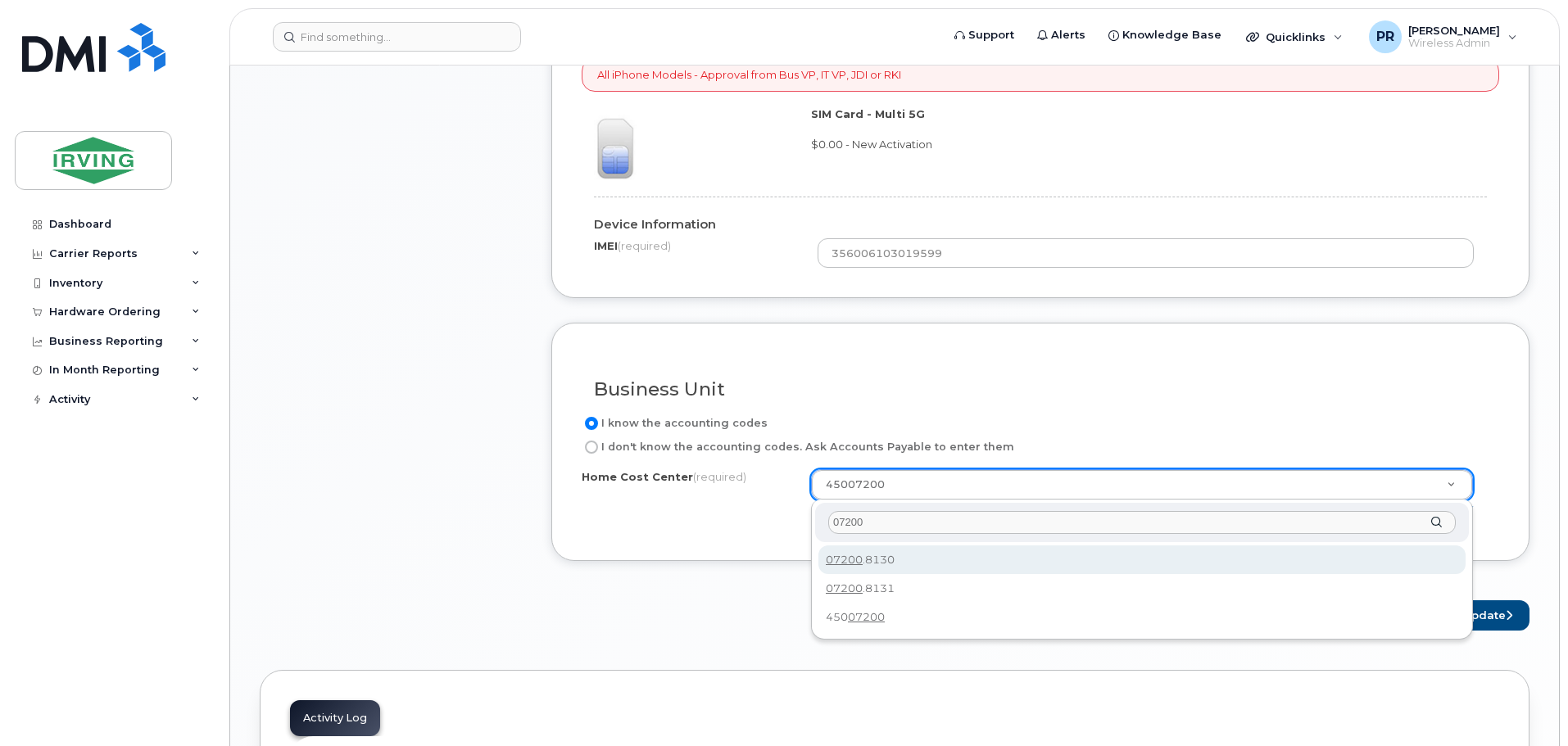
type input "07200"
type input "07200.8130"
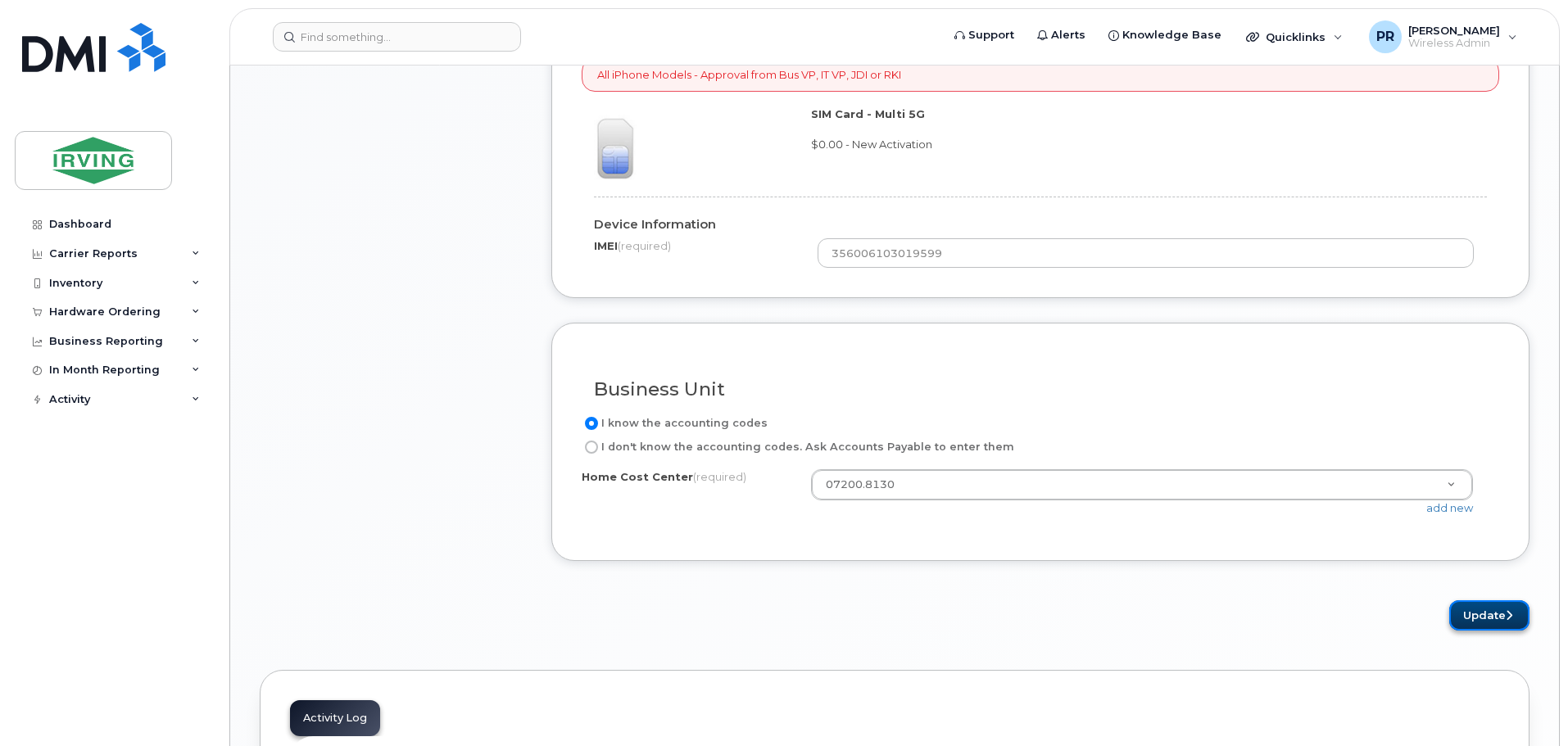
click at [1480, 613] on button "Update" at bounding box center [1490, 615] width 81 height 30
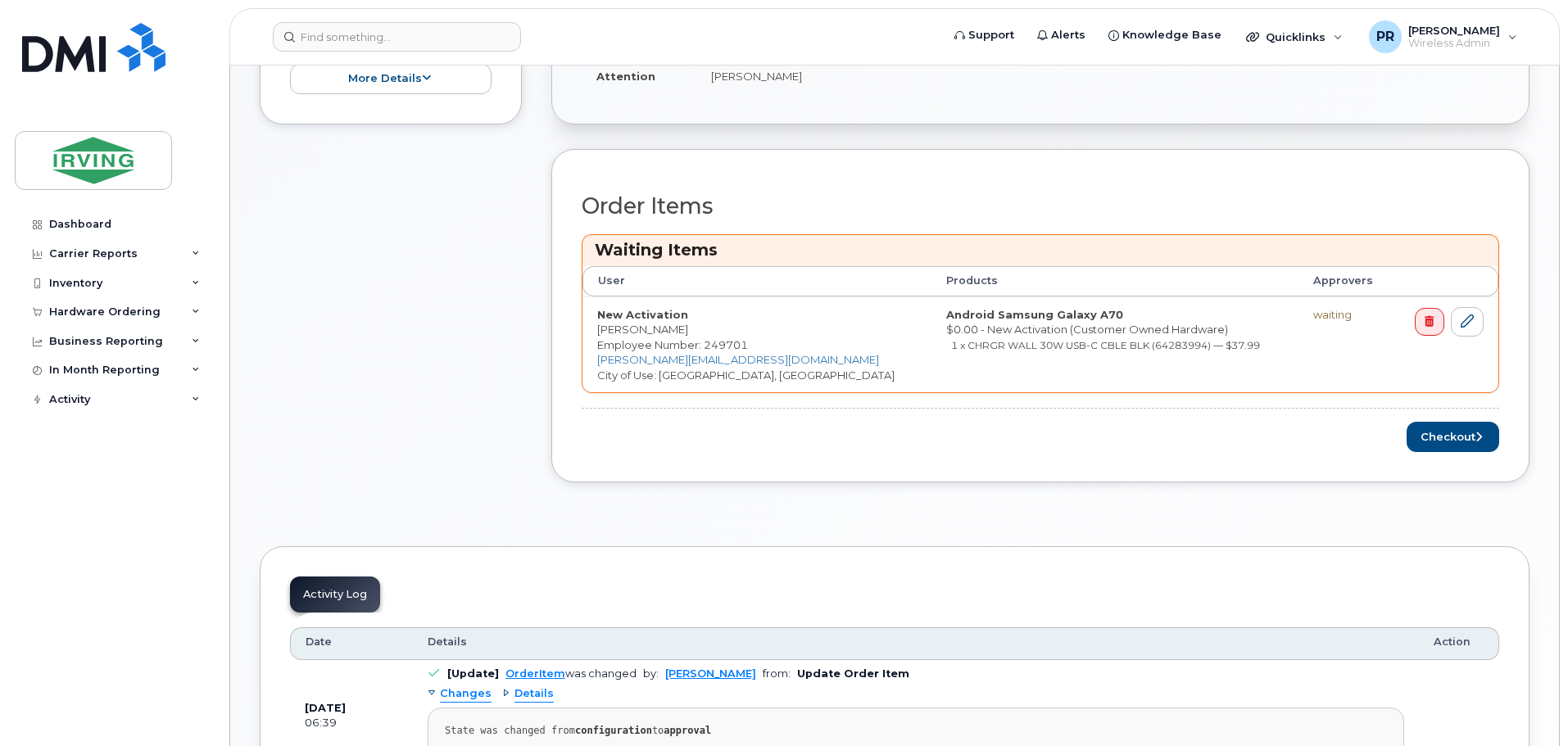
scroll to position [574, 0]
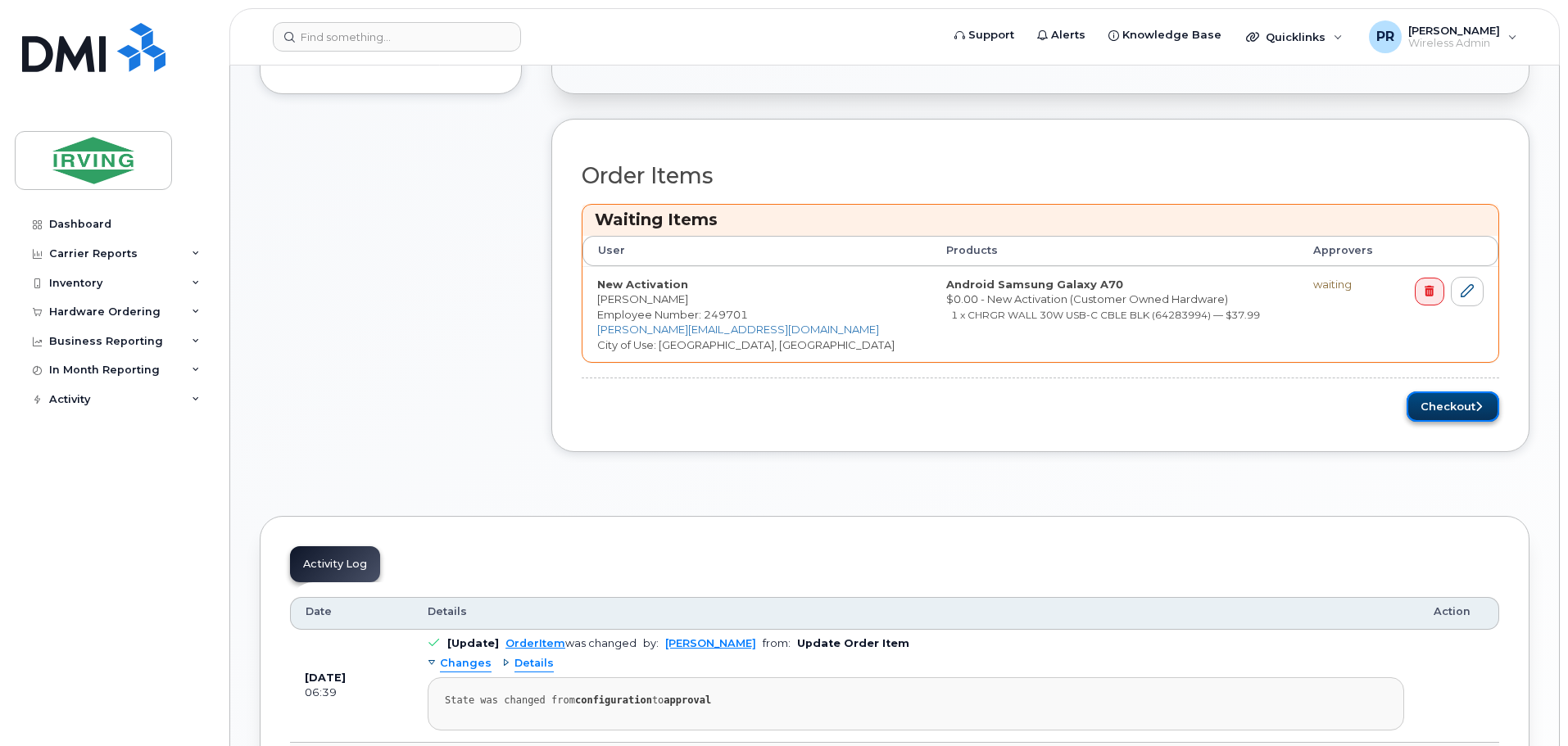
click at [1446, 407] on button "Checkout" at bounding box center [1452, 406] width 93 height 30
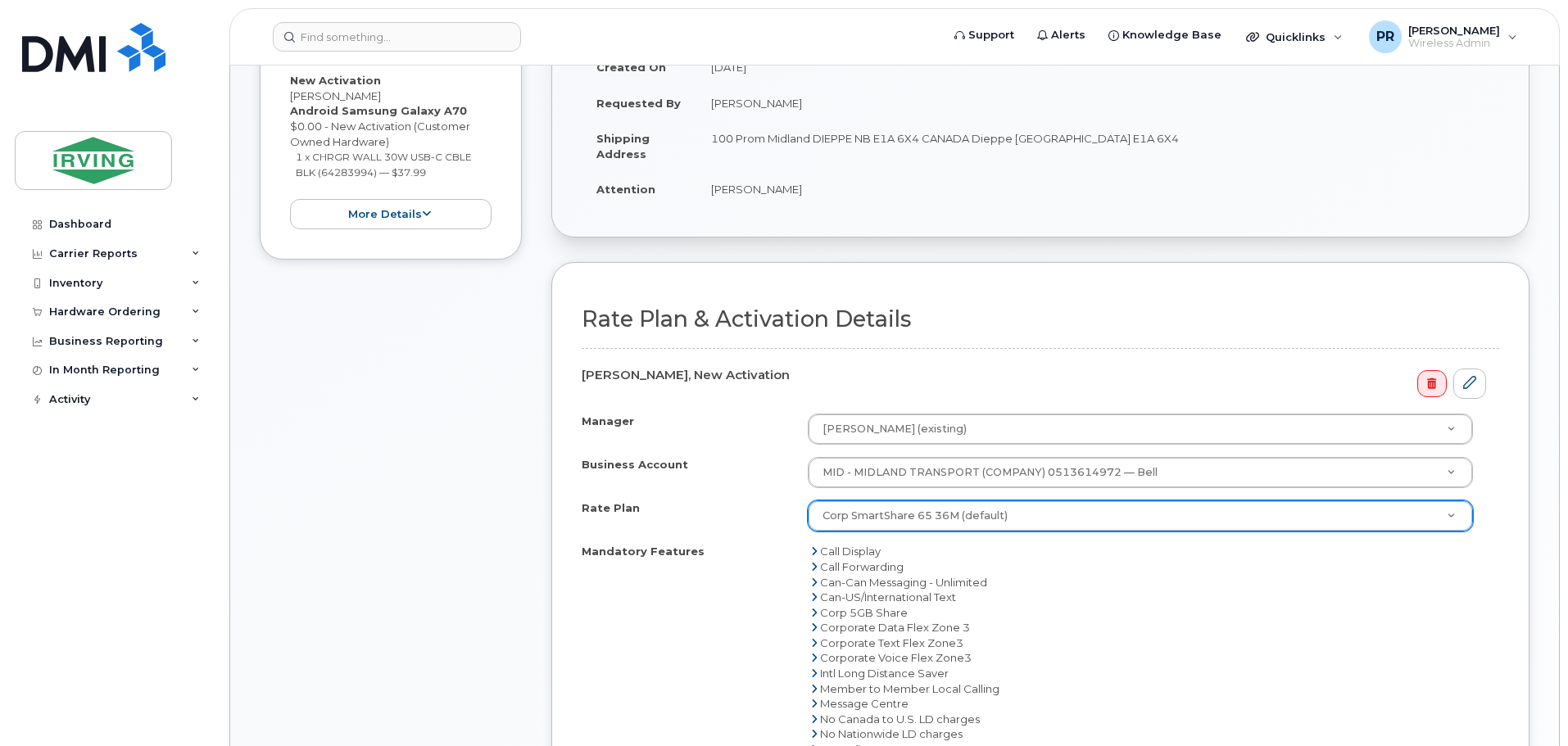
scroll to position [327, 0]
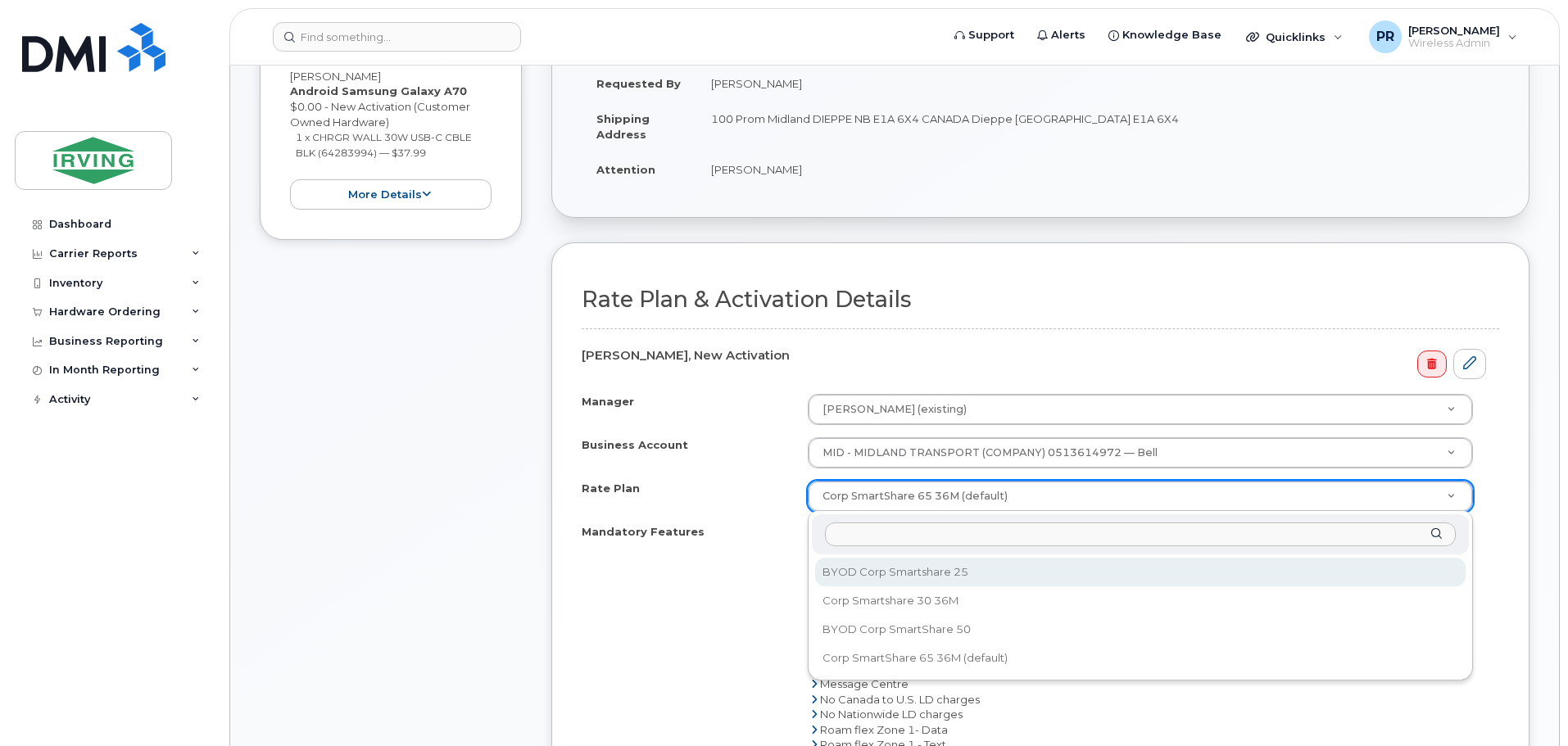
select select "BYOD Corp Smartshare 25"
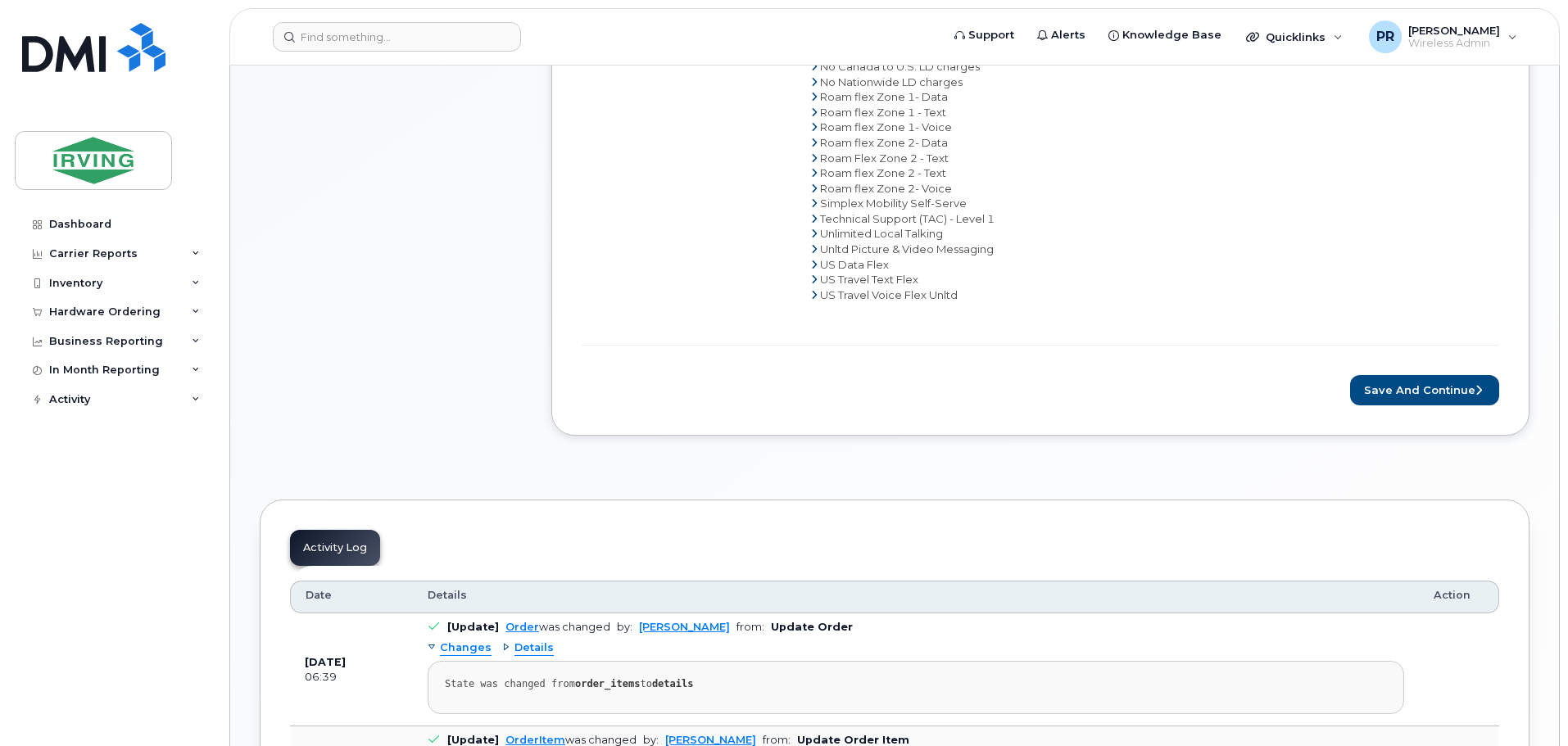
scroll to position [982, 0]
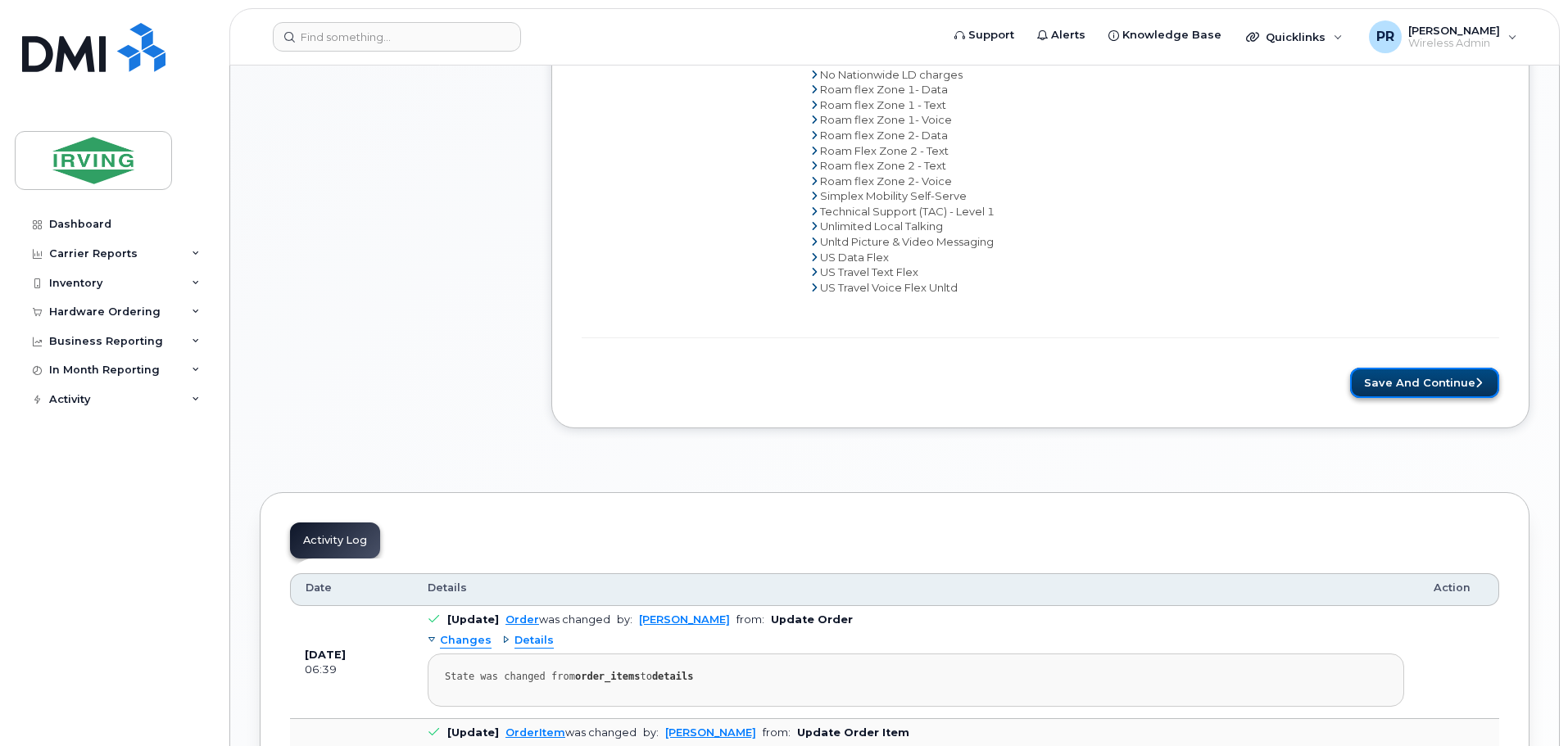
drag, startPoint x: 1422, startPoint y: 378, endPoint x: 1407, endPoint y: 396, distance: 23.4
click at [1422, 378] on button "Save and Continue" at bounding box center [1425, 382] width 149 height 30
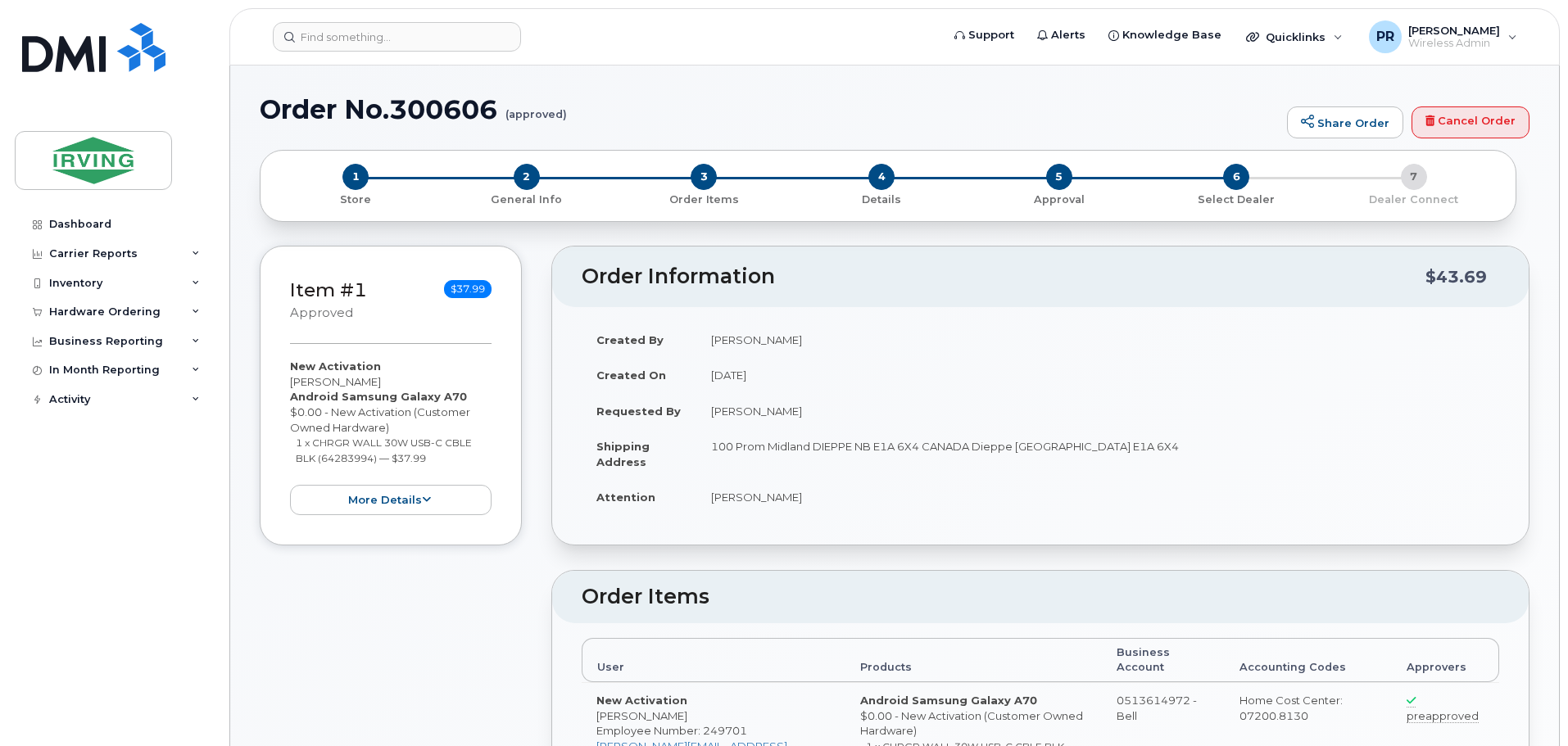
type textarea "SIM 89302610206414467604 IMEI 356006103019599 Apply Data block"
radio input "true"
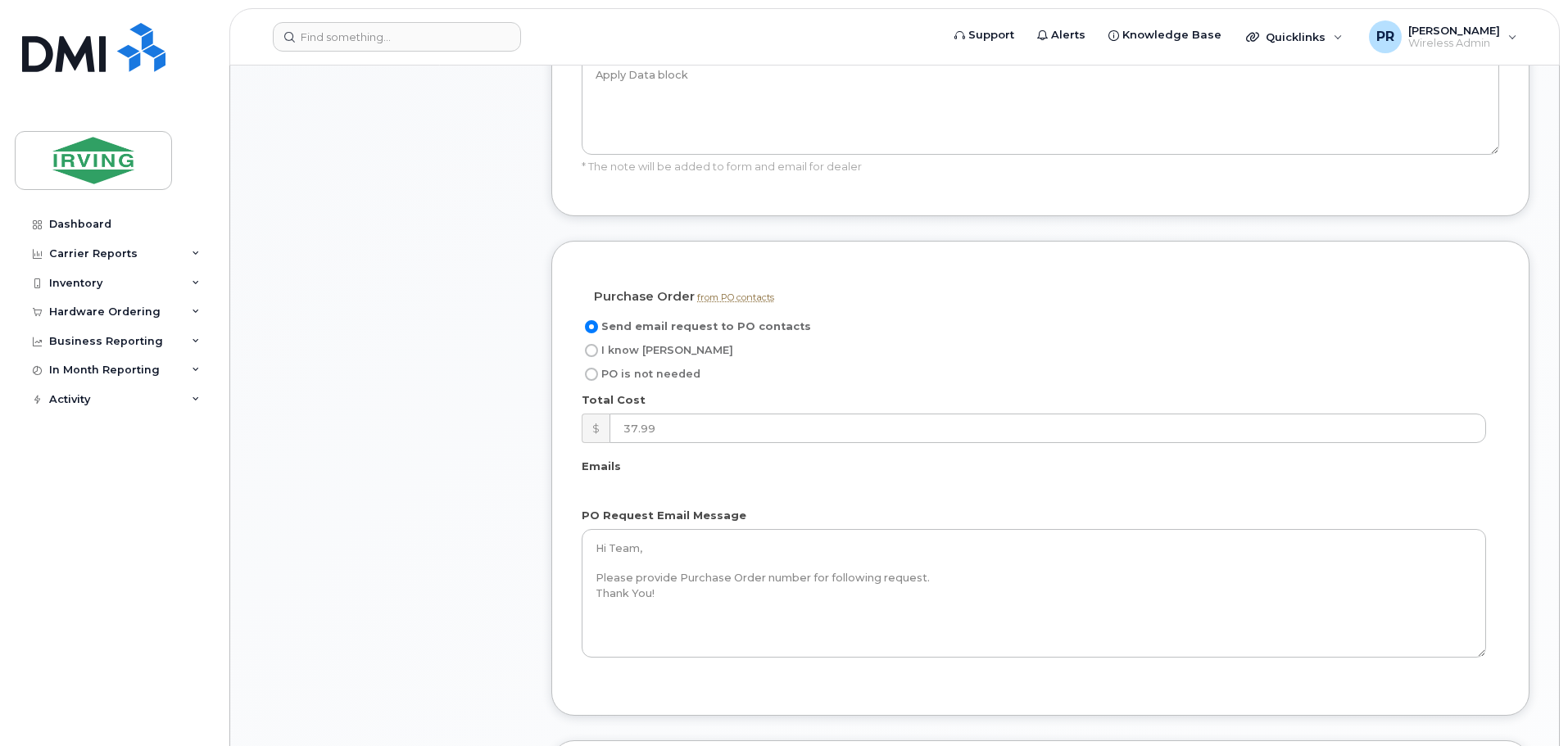
scroll to position [1146, 0]
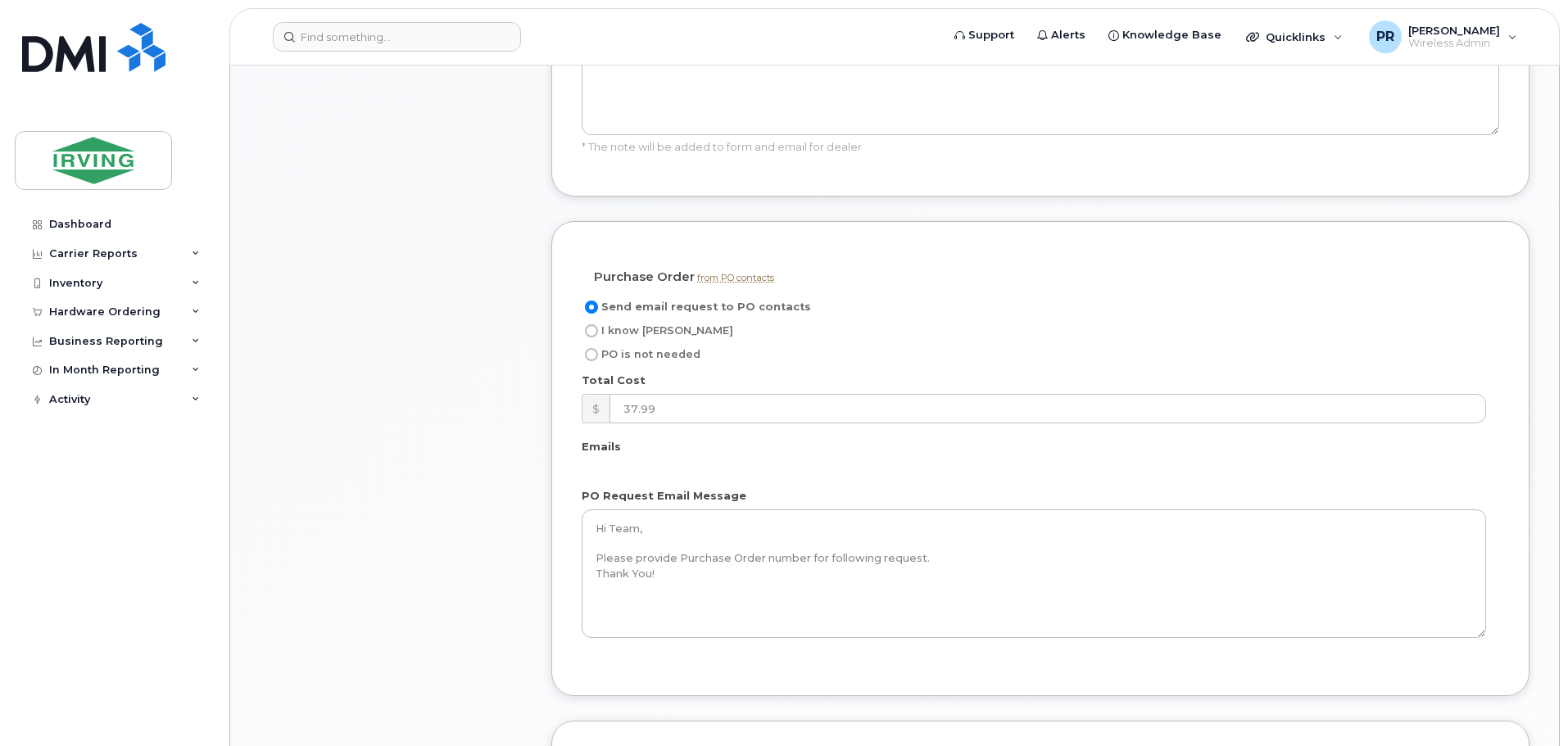
click at [595, 324] on input "I know PO" at bounding box center [591, 331] width 13 height 13
radio input "true"
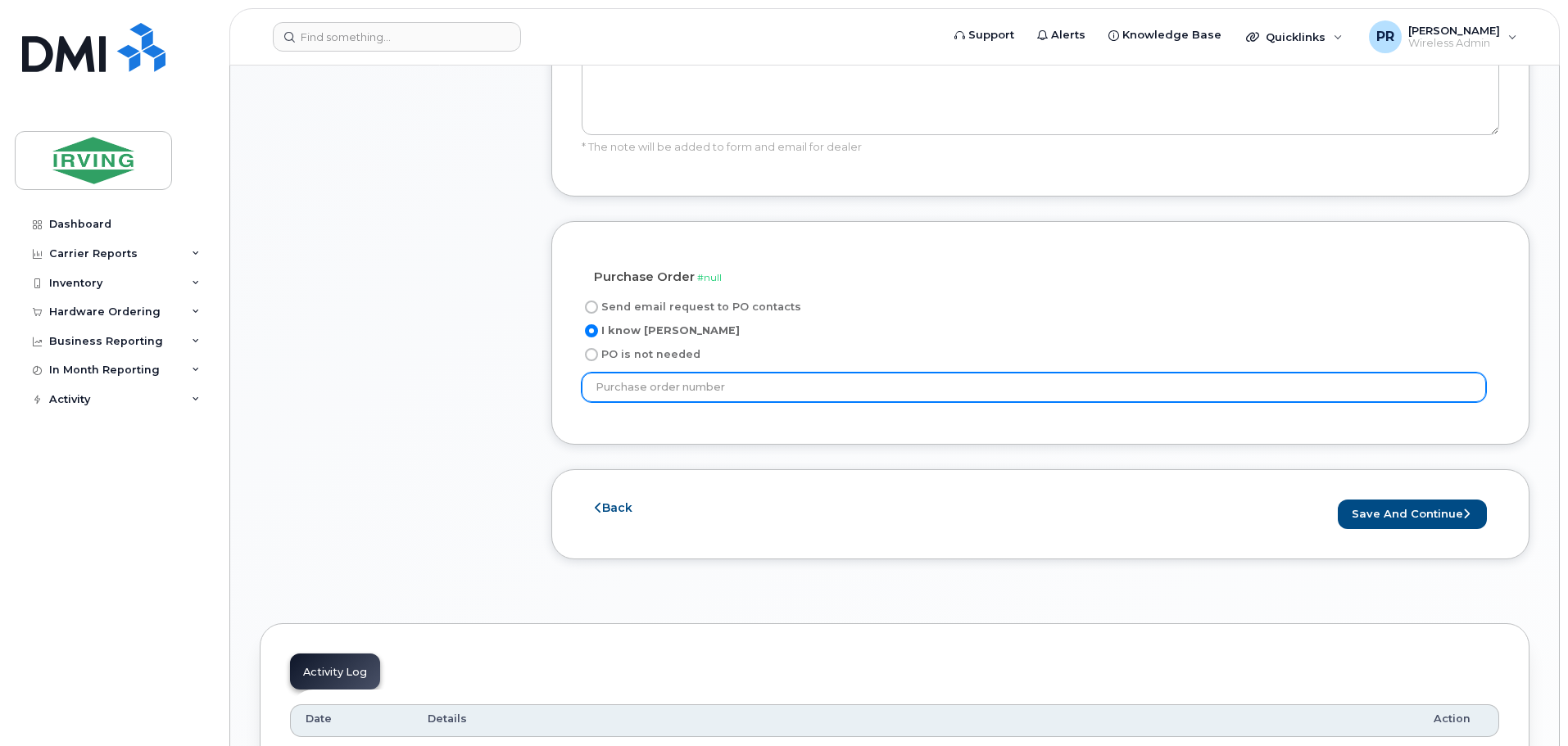
click at [712, 374] on input "text" at bounding box center [1034, 388] width 905 height 29
type input "64559"
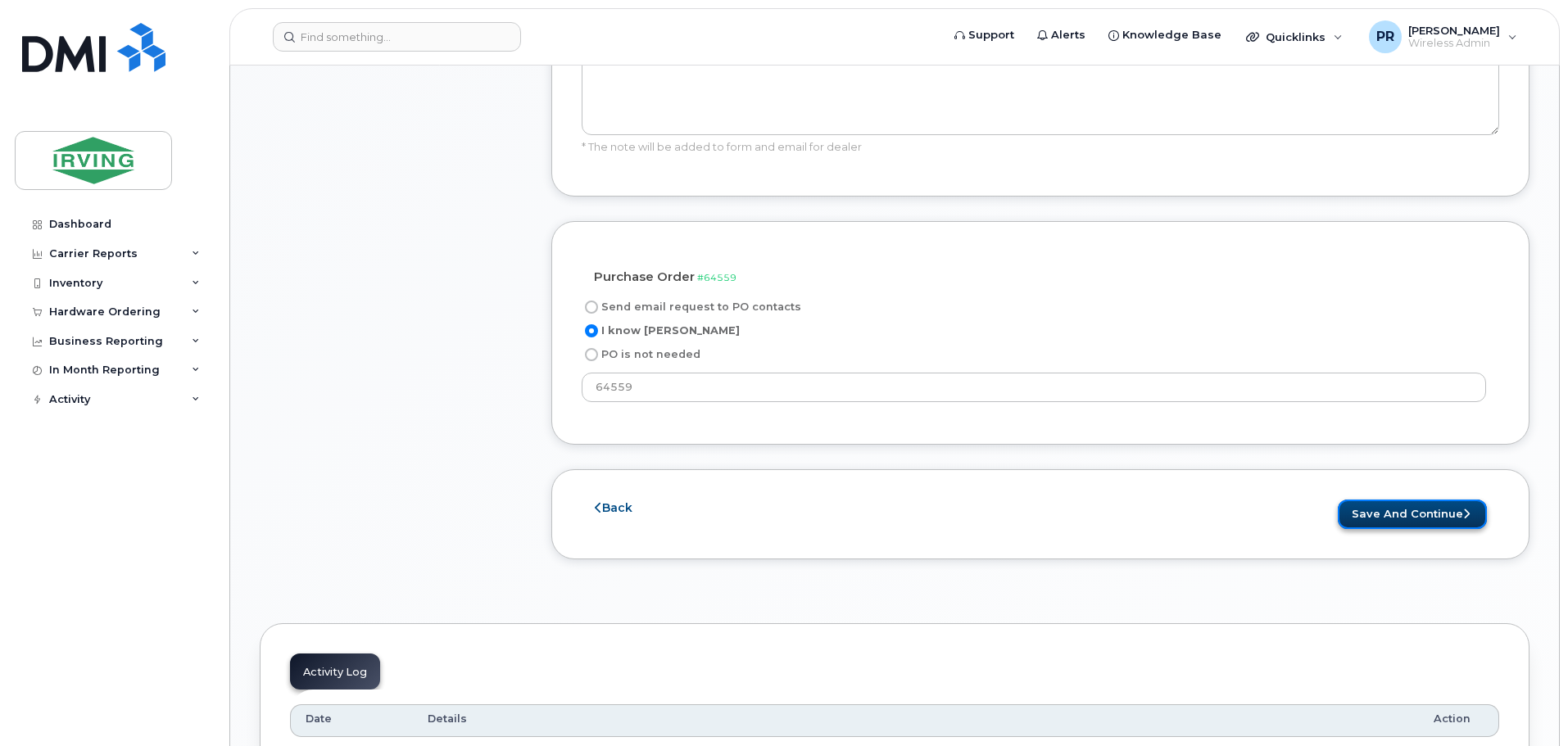
click at [1451, 499] on button "Save and Continue" at bounding box center [1412, 514] width 149 height 30
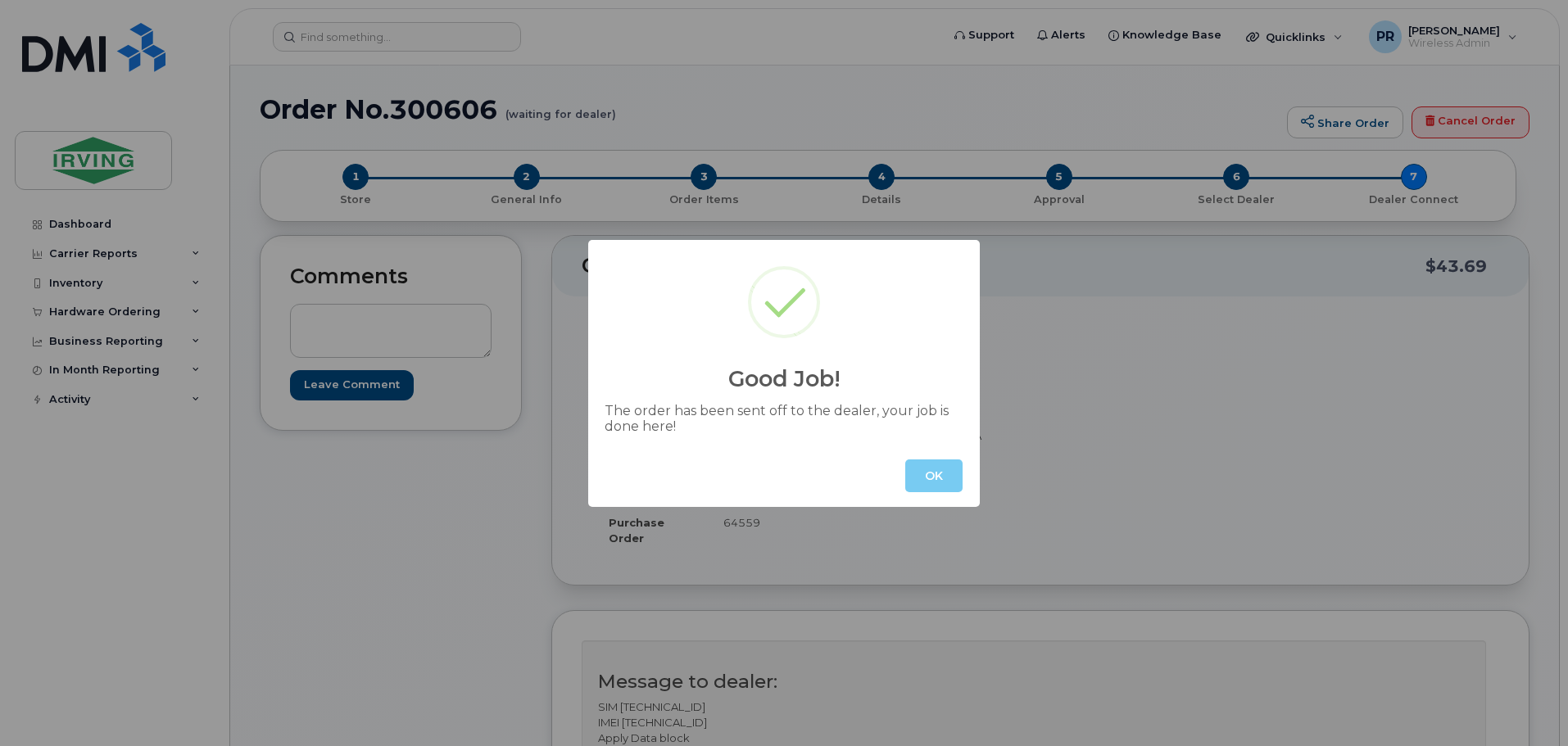
click at [944, 466] on button "OK" at bounding box center [934, 476] width 58 height 33
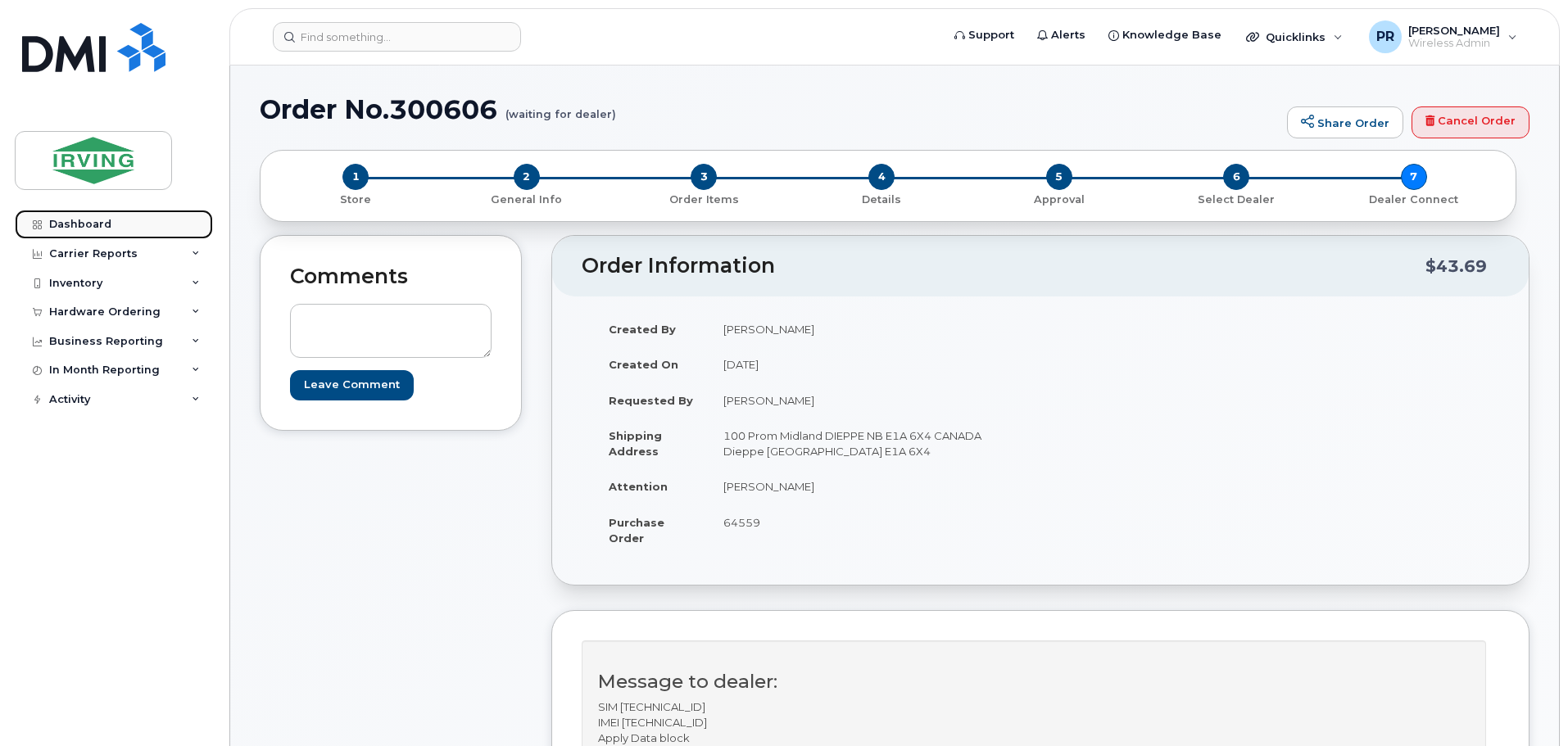
drag, startPoint x: 106, startPoint y: 221, endPoint x: 196, endPoint y: 226, distance: 90.1
click at [106, 221] on div "Dashboard" at bounding box center [81, 225] width 62 height 13
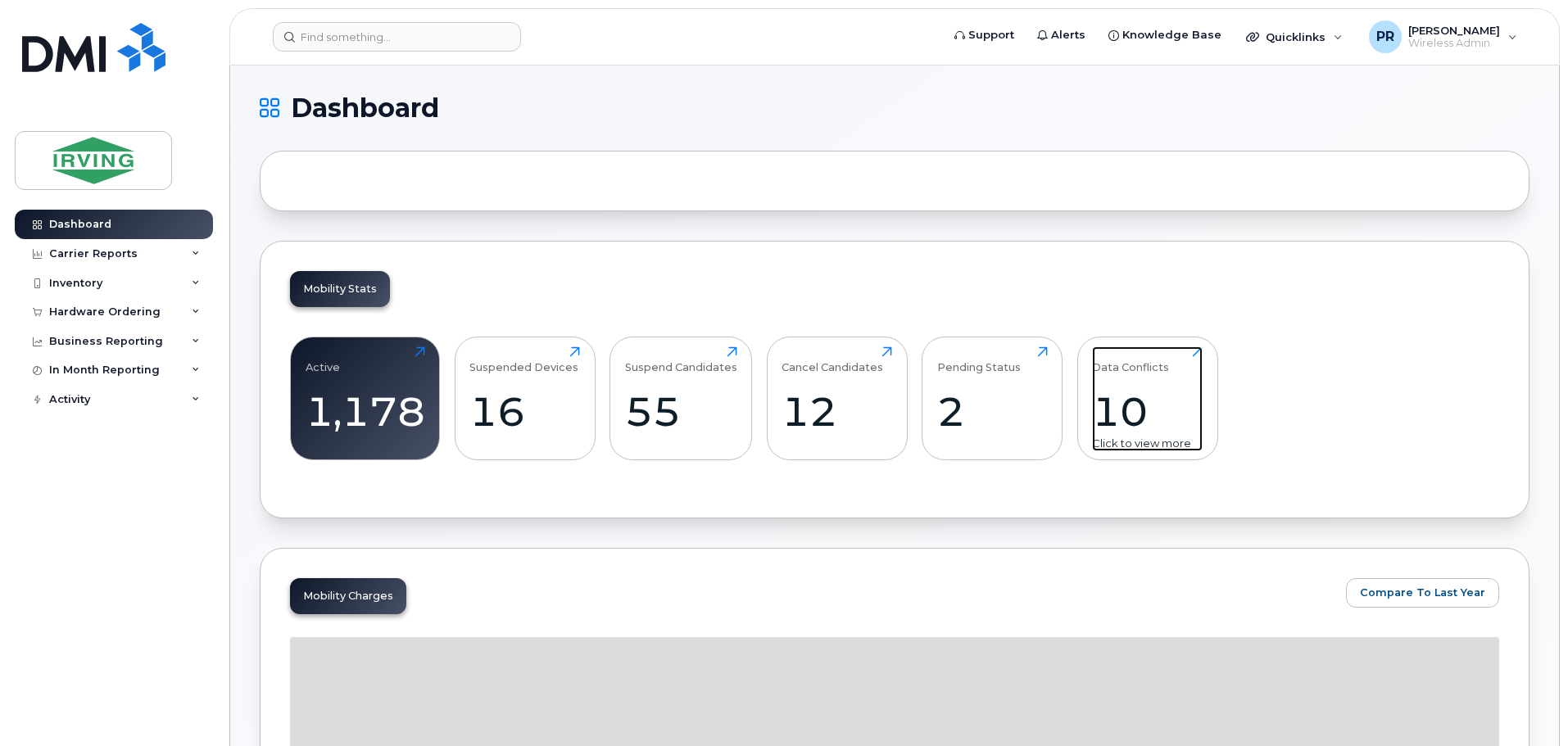
click at [1145, 396] on div "10" at bounding box center [1147, 411] width 111 height 49
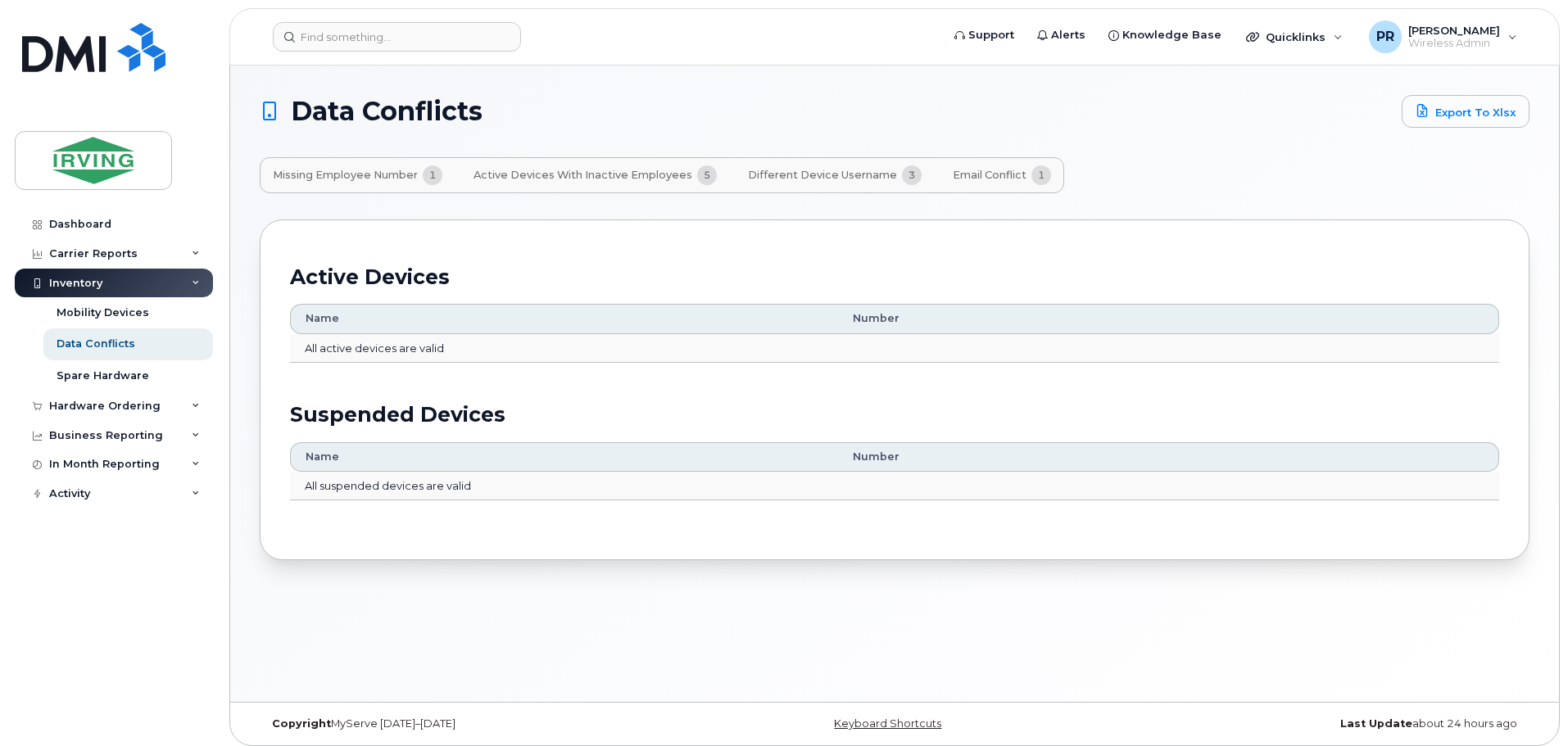
click at [984, 177] on span "Email Conflict" at bounding box center [989, 175] width 73 height 13
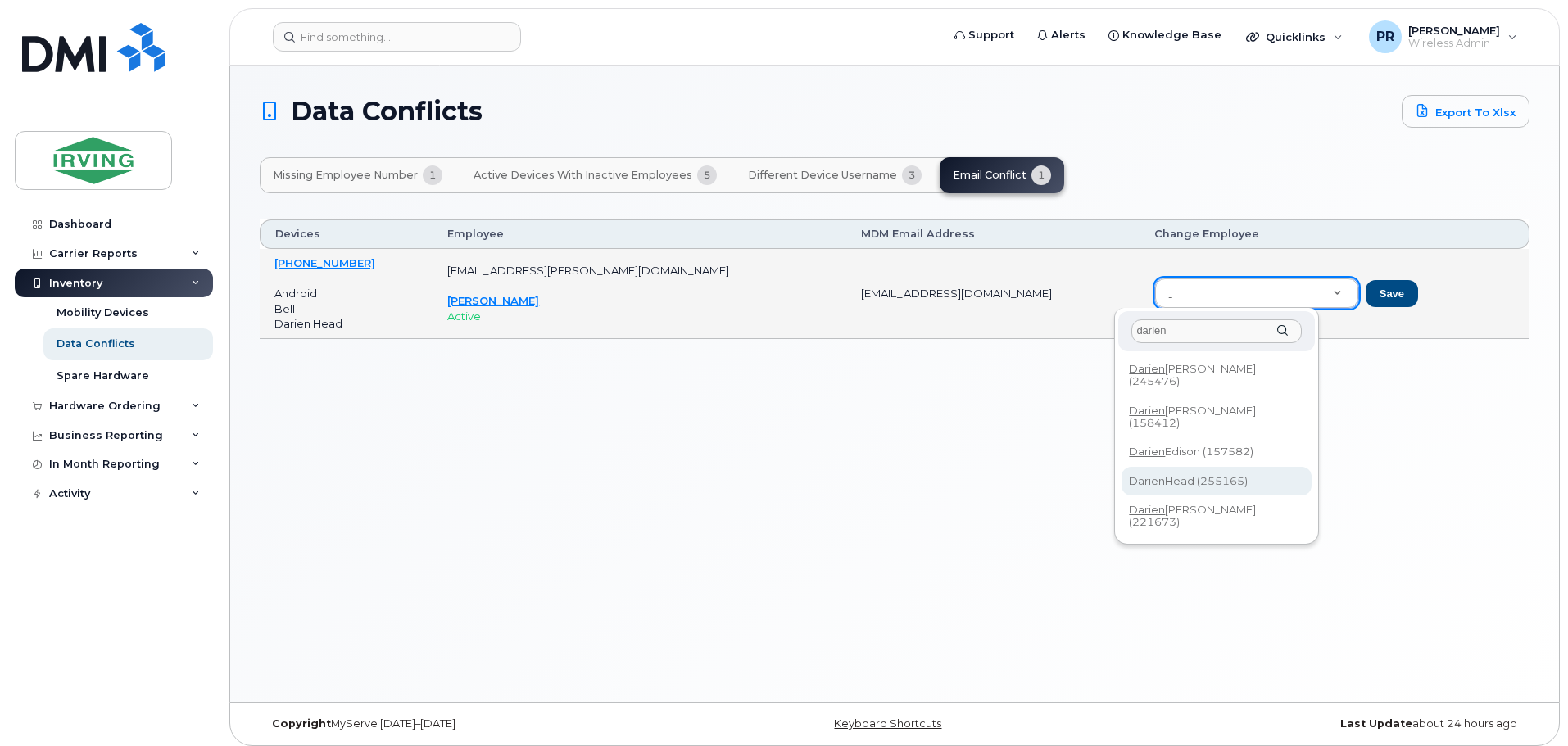
type input "darien"
type input "255165"
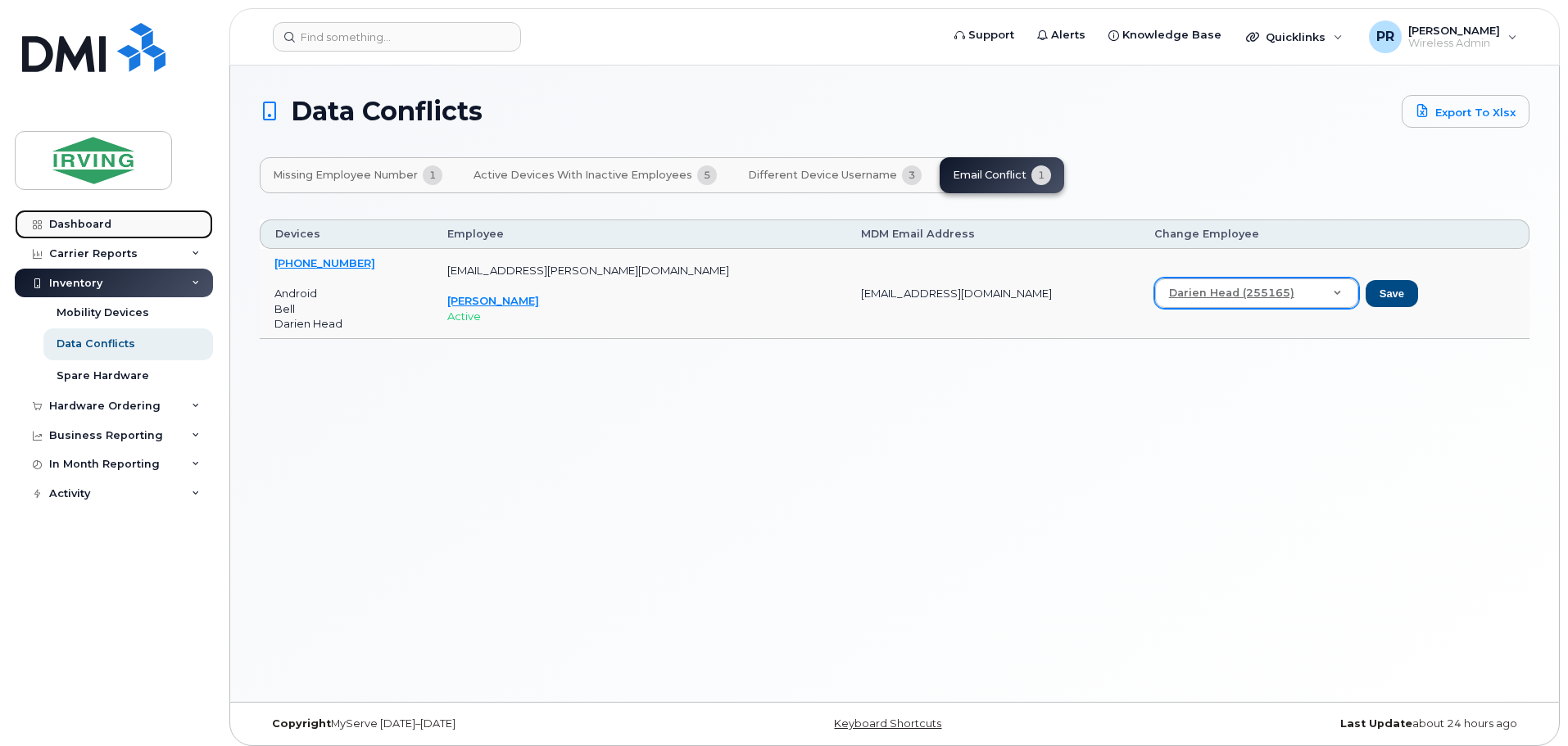
click at [81, 225] on div "Dashboard" at bounding box center [81, 225] width 62 height 13
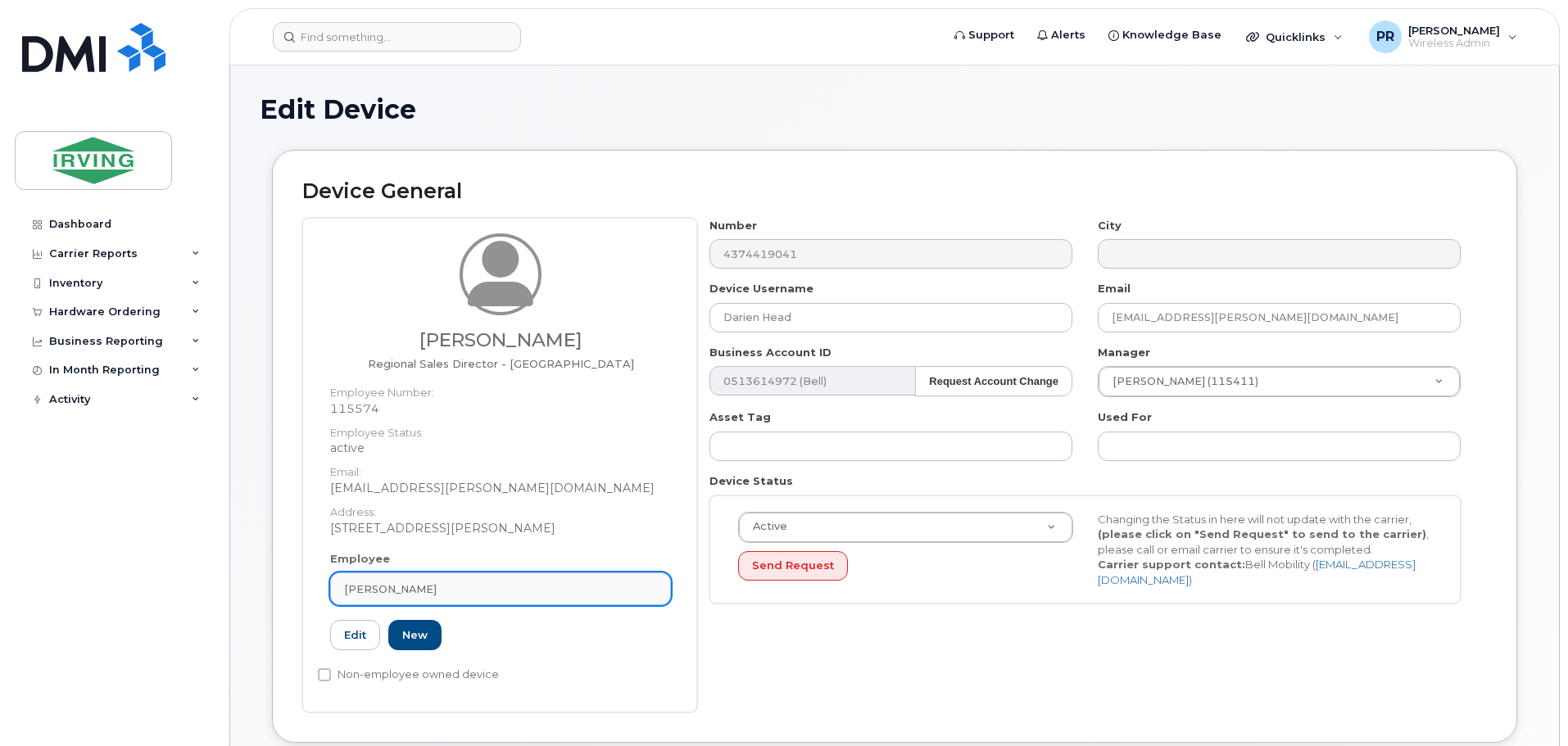
click at [391, 591] on span "David Wiznuik" at bounding box center [390, 589] width 93 height 16
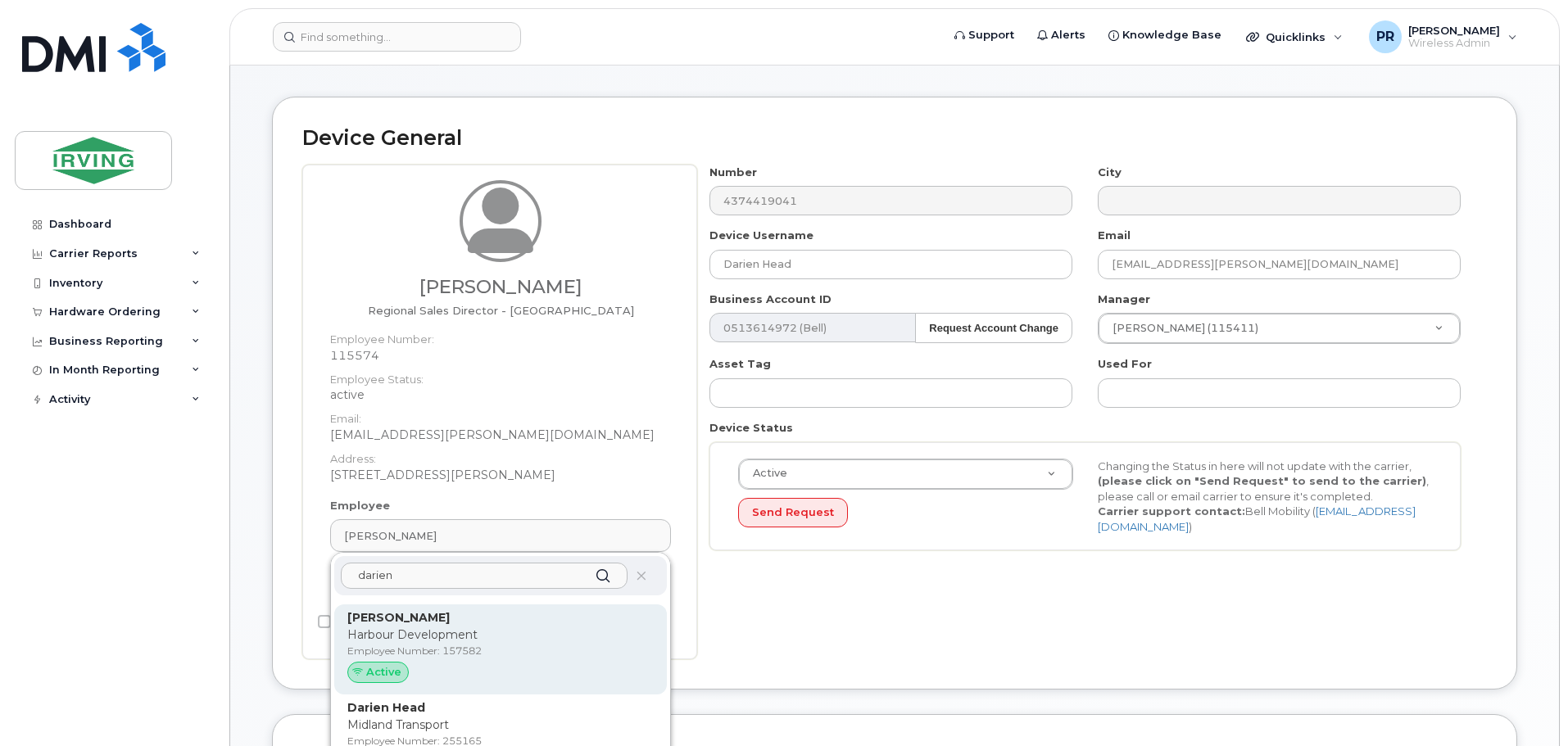
scroll to position [82, 0]
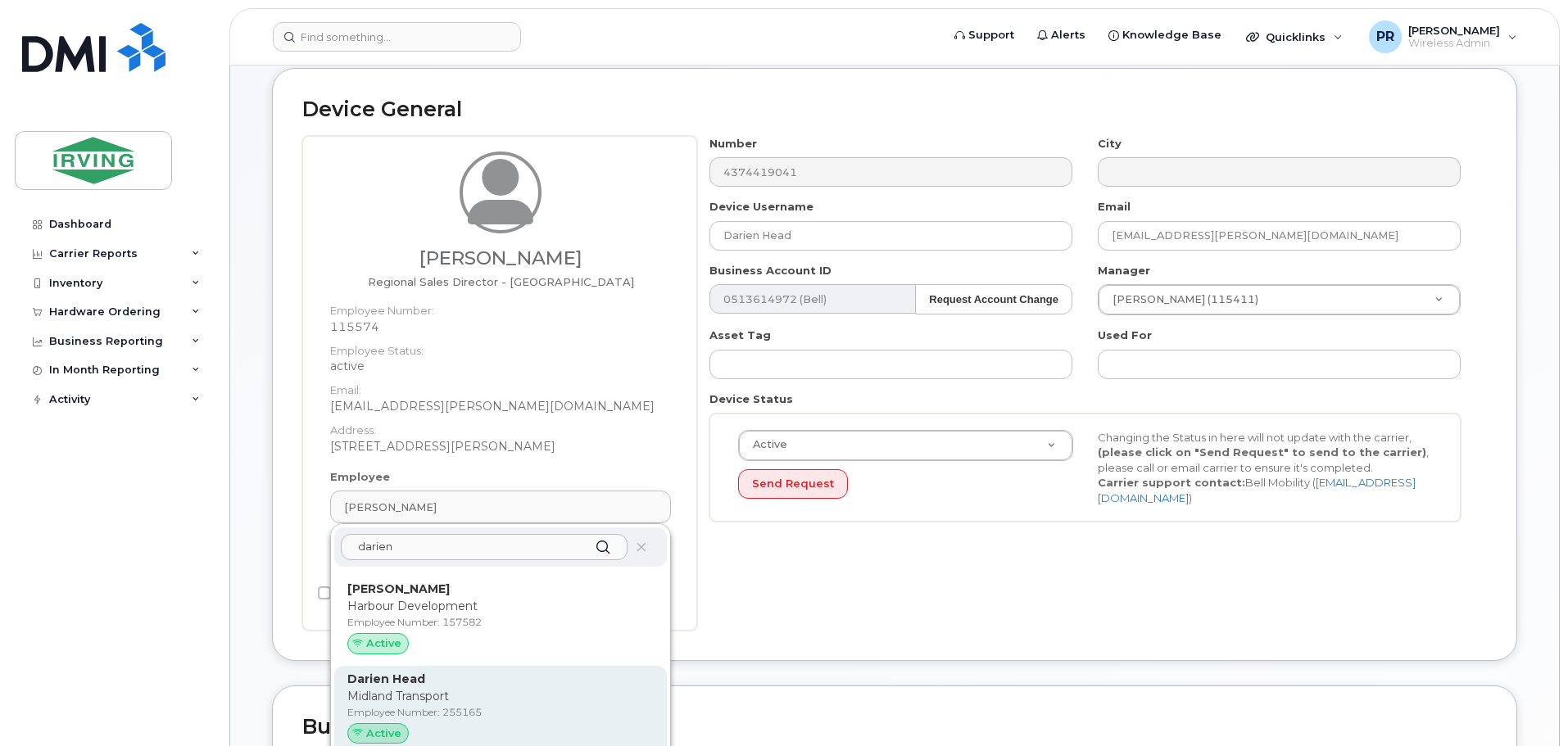
type input "darien"
click at [415, 691] on p "Midland Transport" at bounding box center [501, 697] width 306 height 17
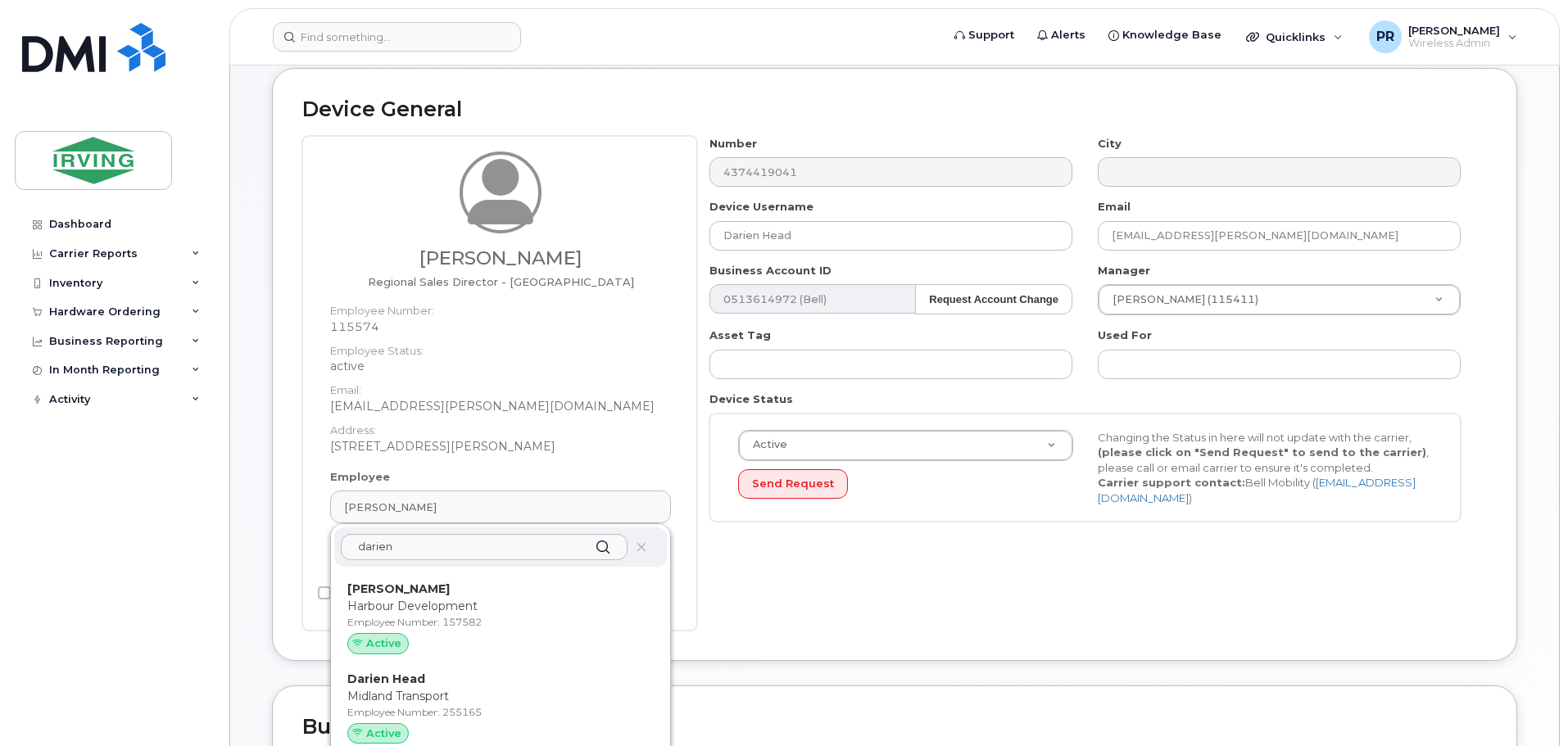
type input "255165"
type input "head.darien@midlandtransport.com"
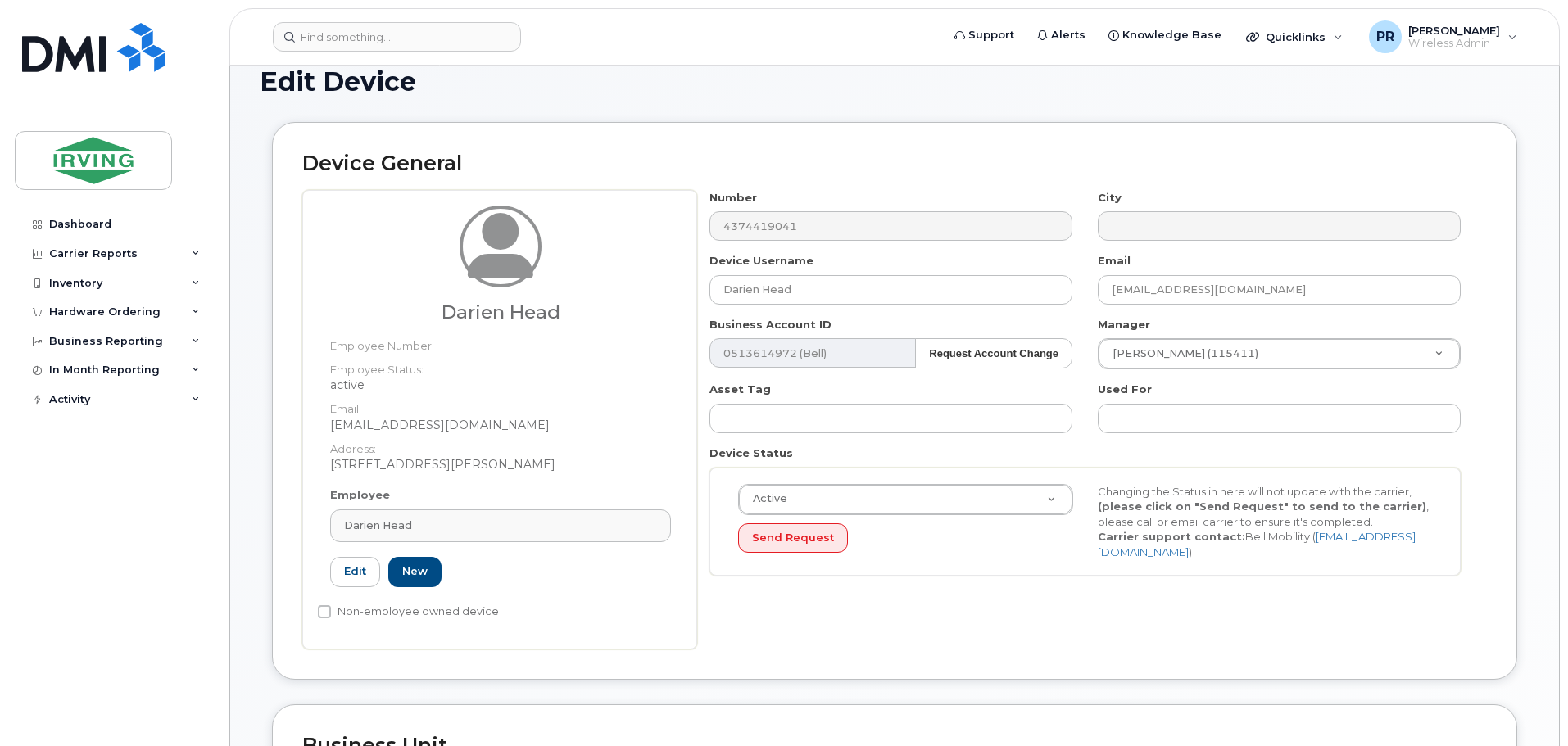
scroll to position [0, 0]
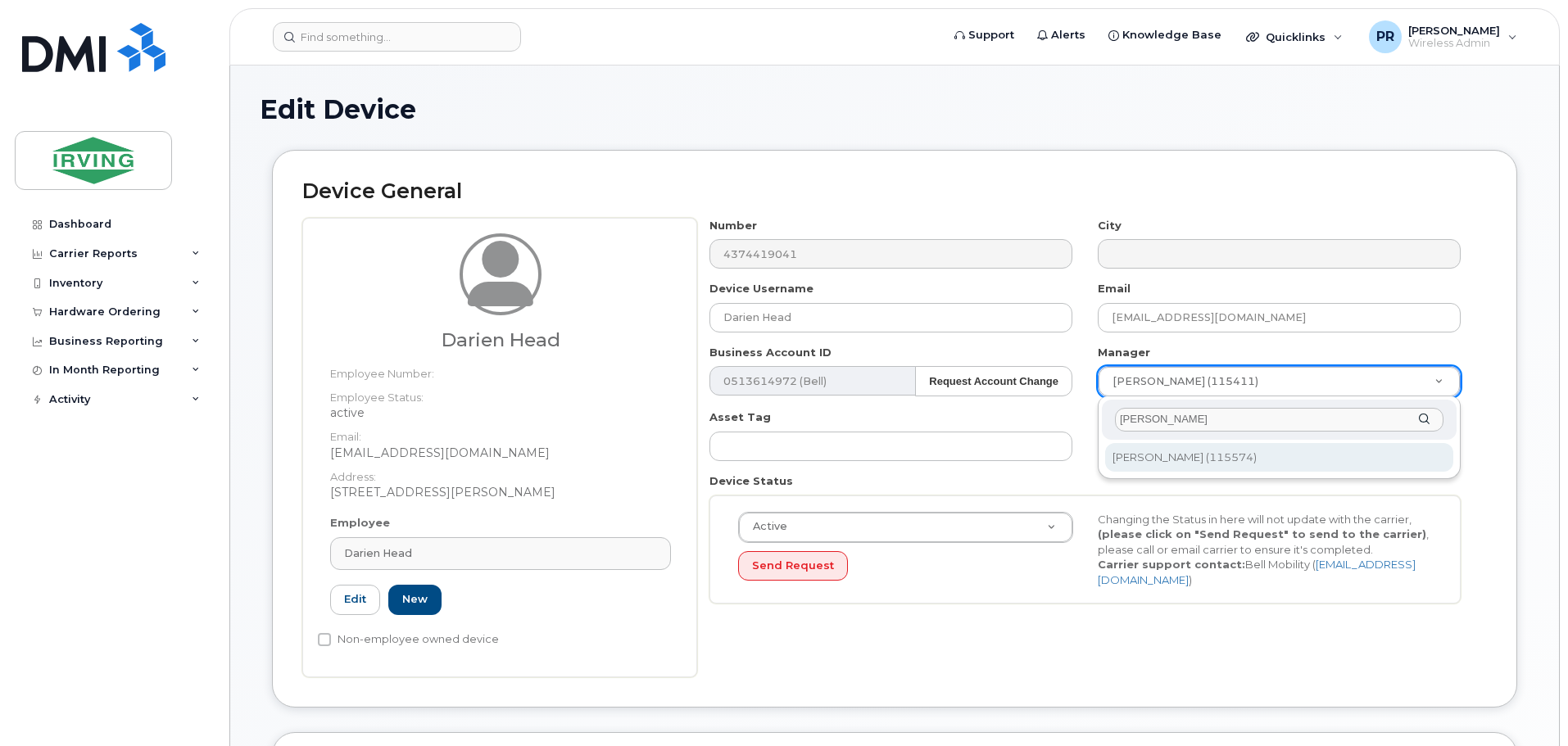
type input "david wiz"
type input "1455796"
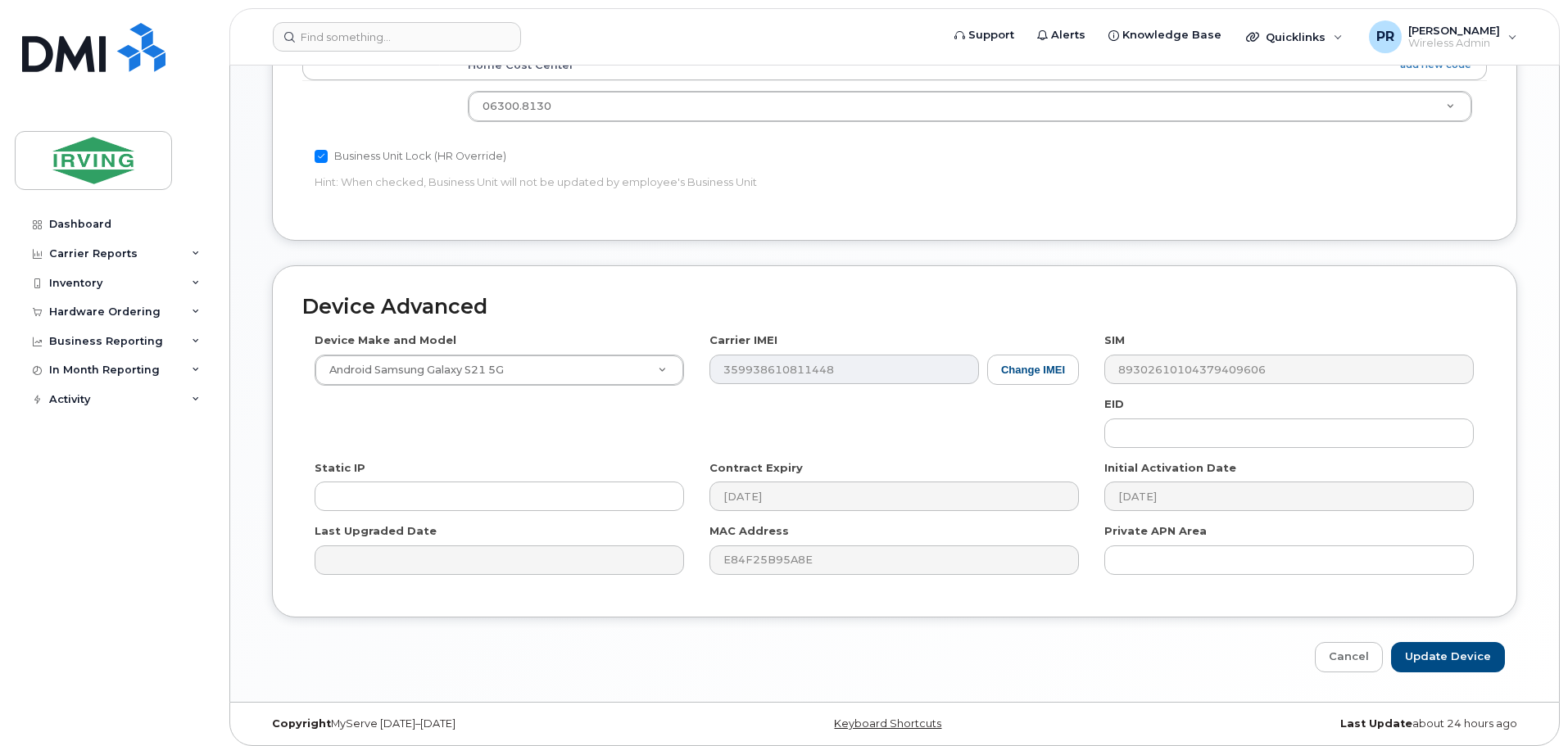
scroll to position [757, 0]
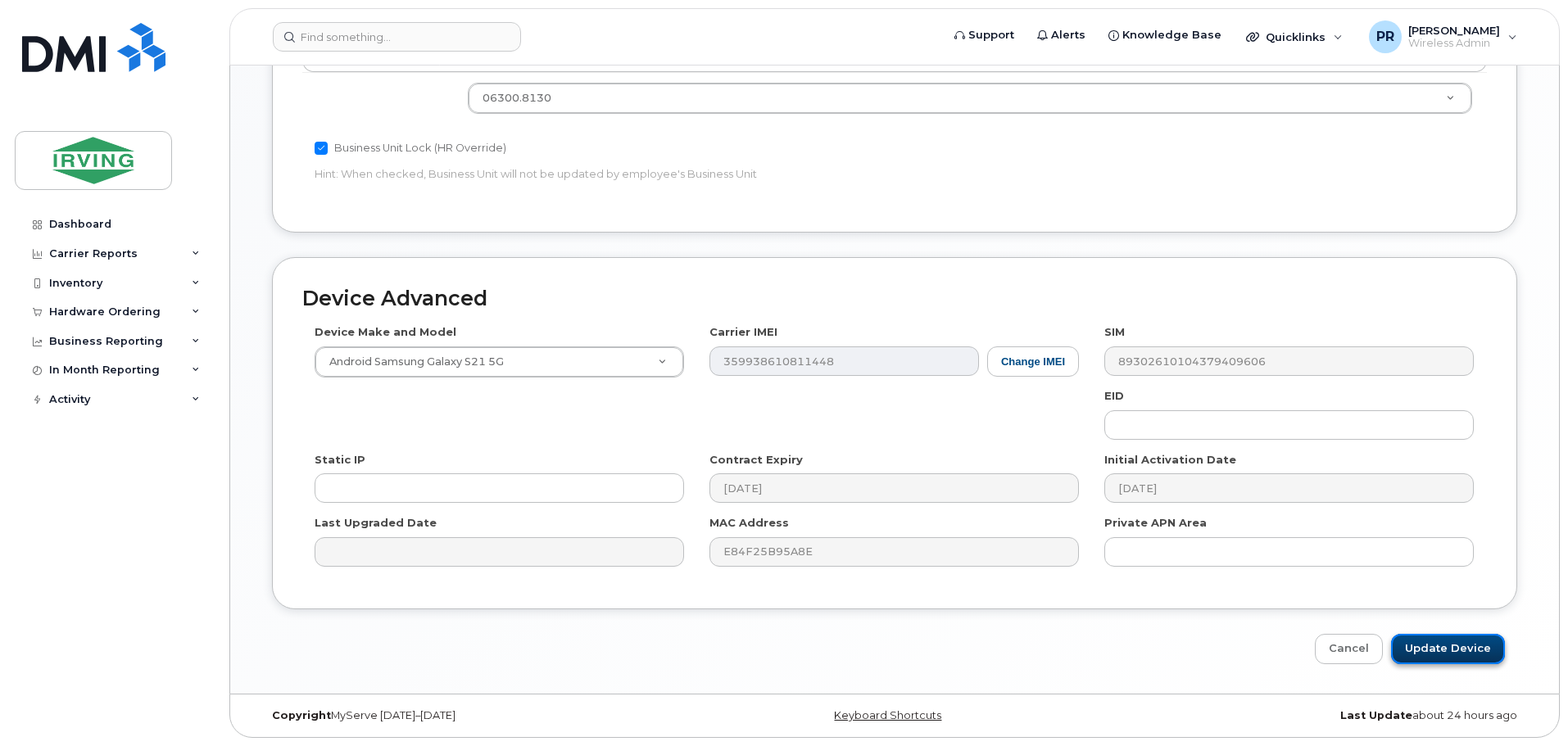
click at [1430, 645] on input "Update Device" at bounding box center [1448, 649] width 114 height 30
type input "Saving..."
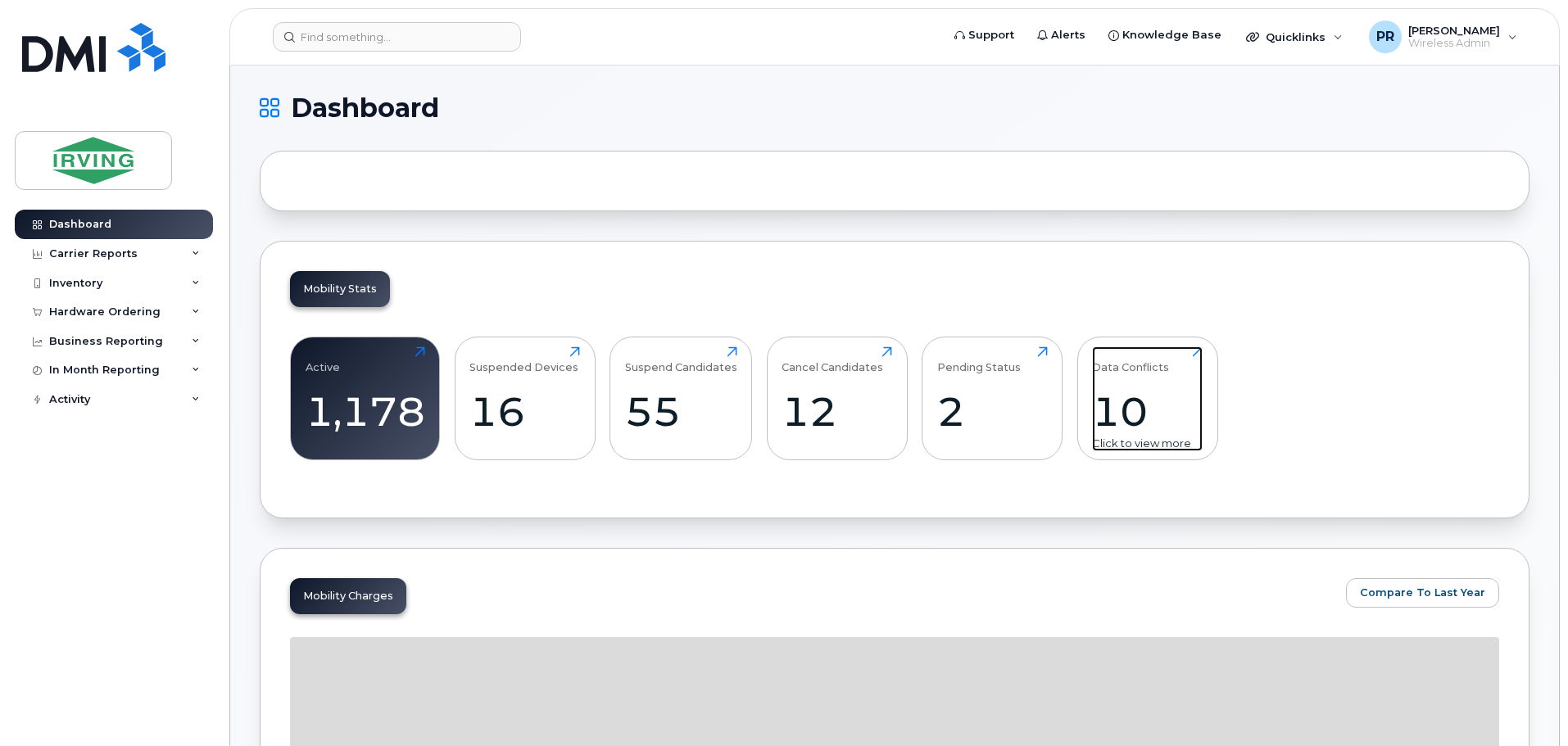
click at [1137, 378] on div "Data Conflicts 10 Click to view more" at bounding box center [1147, 399] width 111 height 104
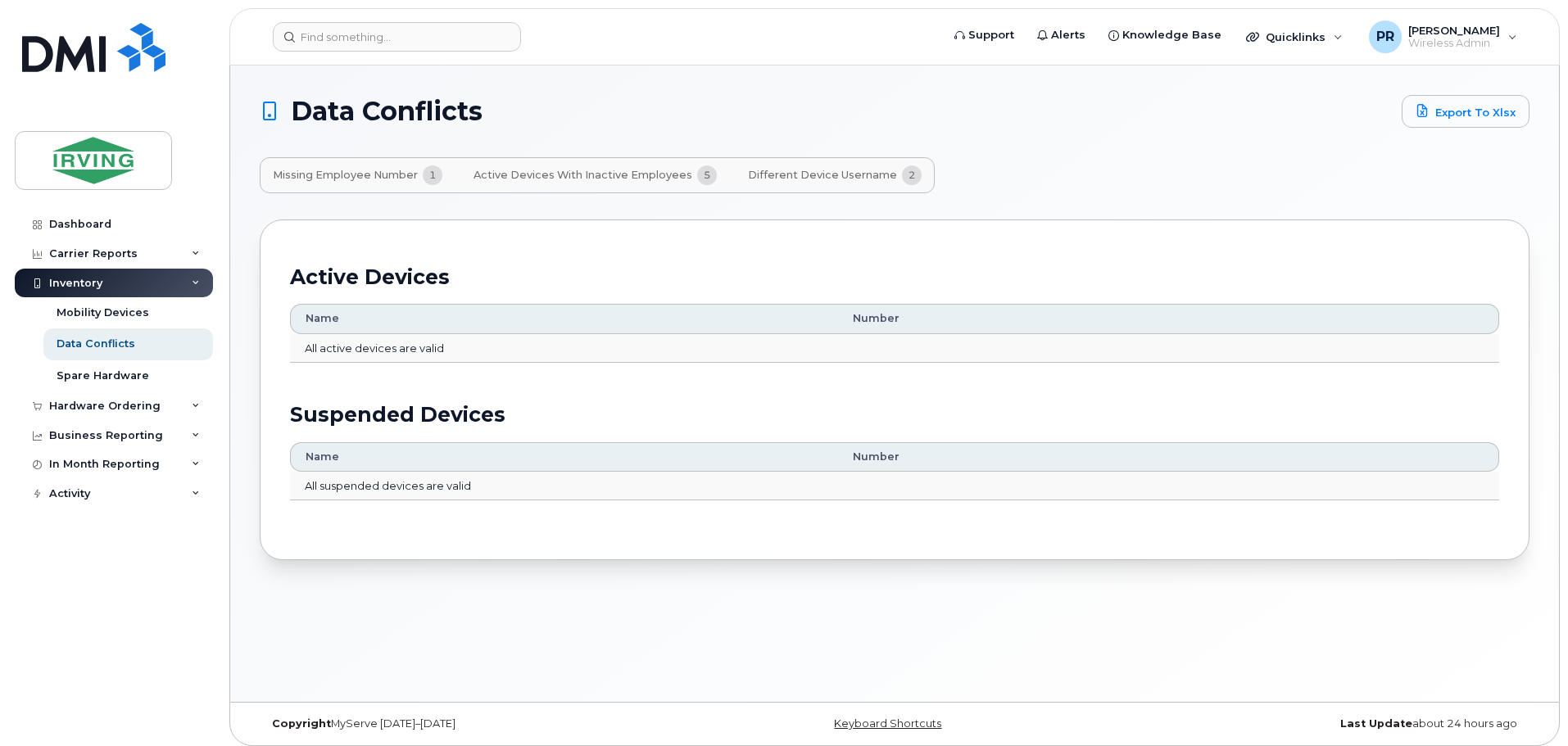
click at [379, 175] on span "Missing Employee Number" at bounding box center [346, 175] width 145 height 13
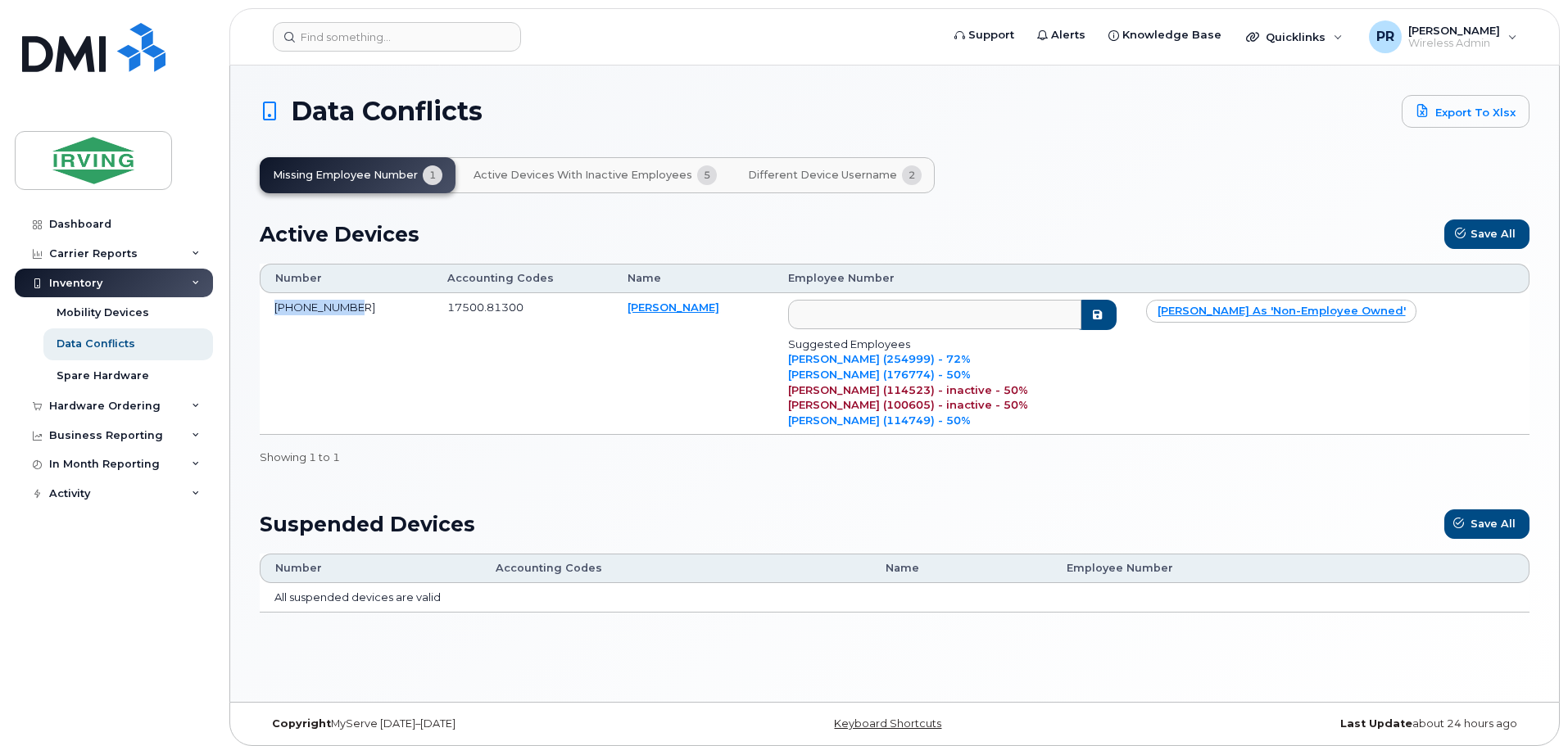
drag, startPoint x: 358, startPoint y: 309, endPoint x: 276, endPoint y: 311, distance: 82.0
click at [276, 311] on td "506-378-2786" at bounding box center [346, 364] width 173 height 142
copy td "506-378-2786"
click at [384, 46] on input at bounding box center [397, 37] width 248 height 29
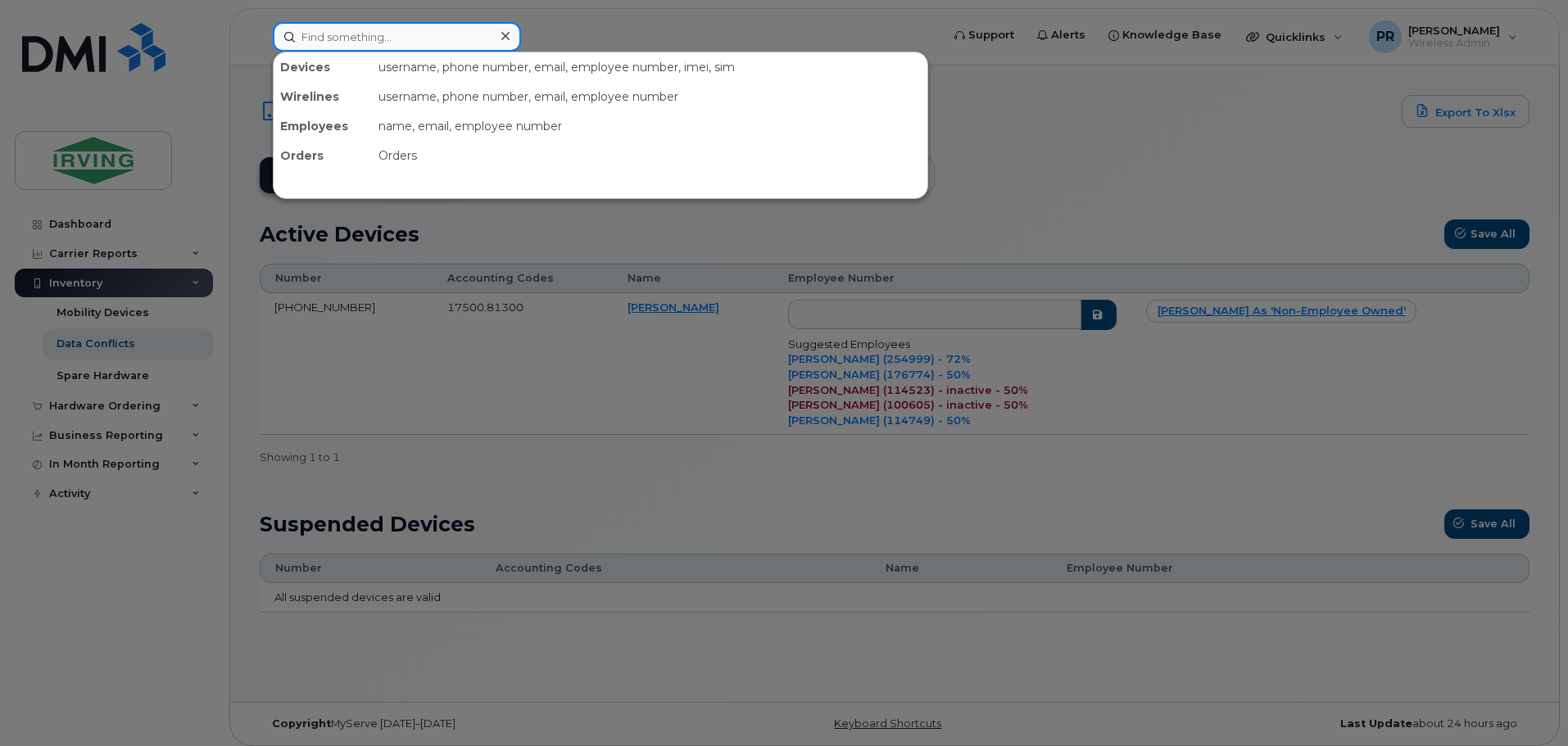
paste input "506-378-2786"
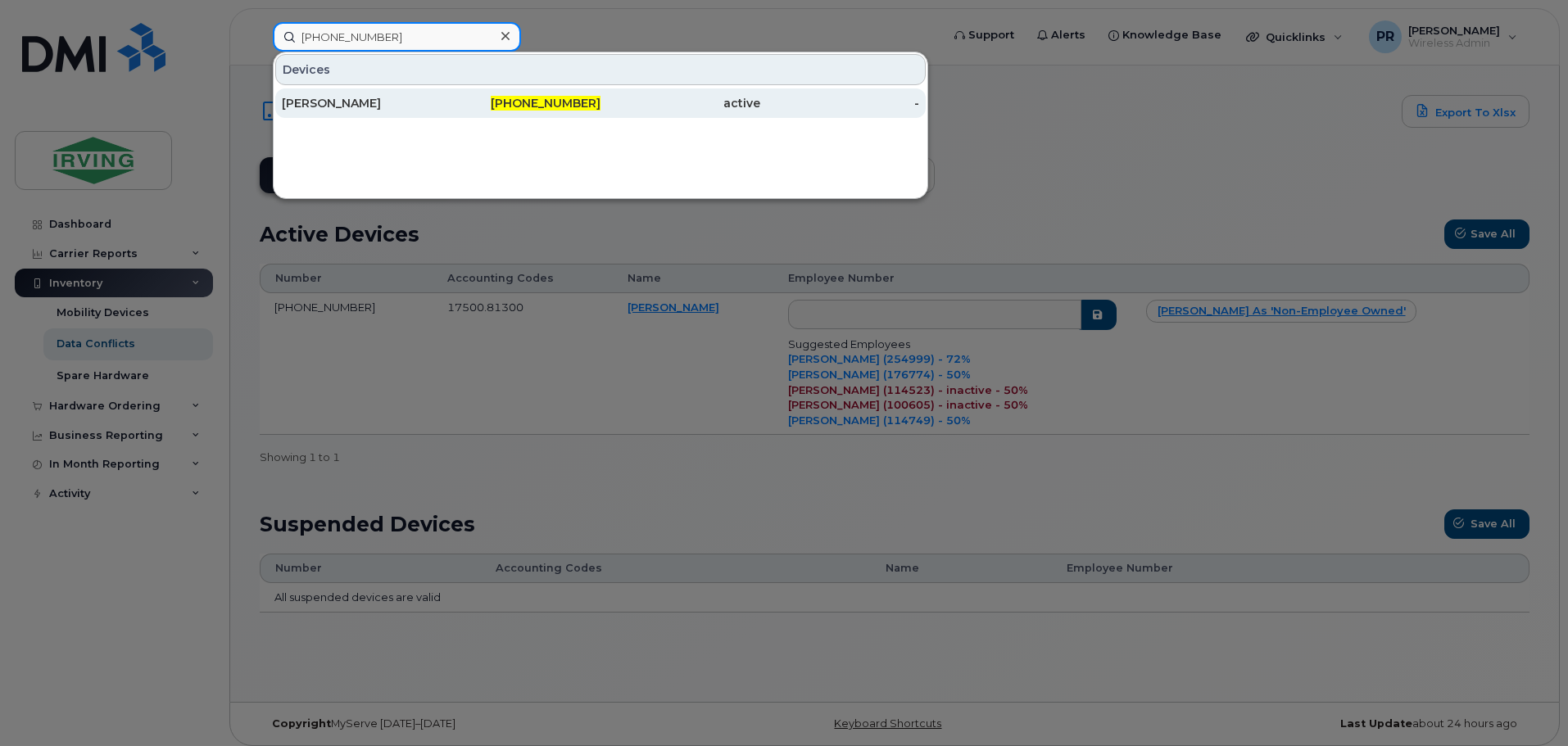
type input "506-378-2786"
click at [345, 102] on div "[PERSON_NAME]" at bounding box center [361, 104] width 160 height 16
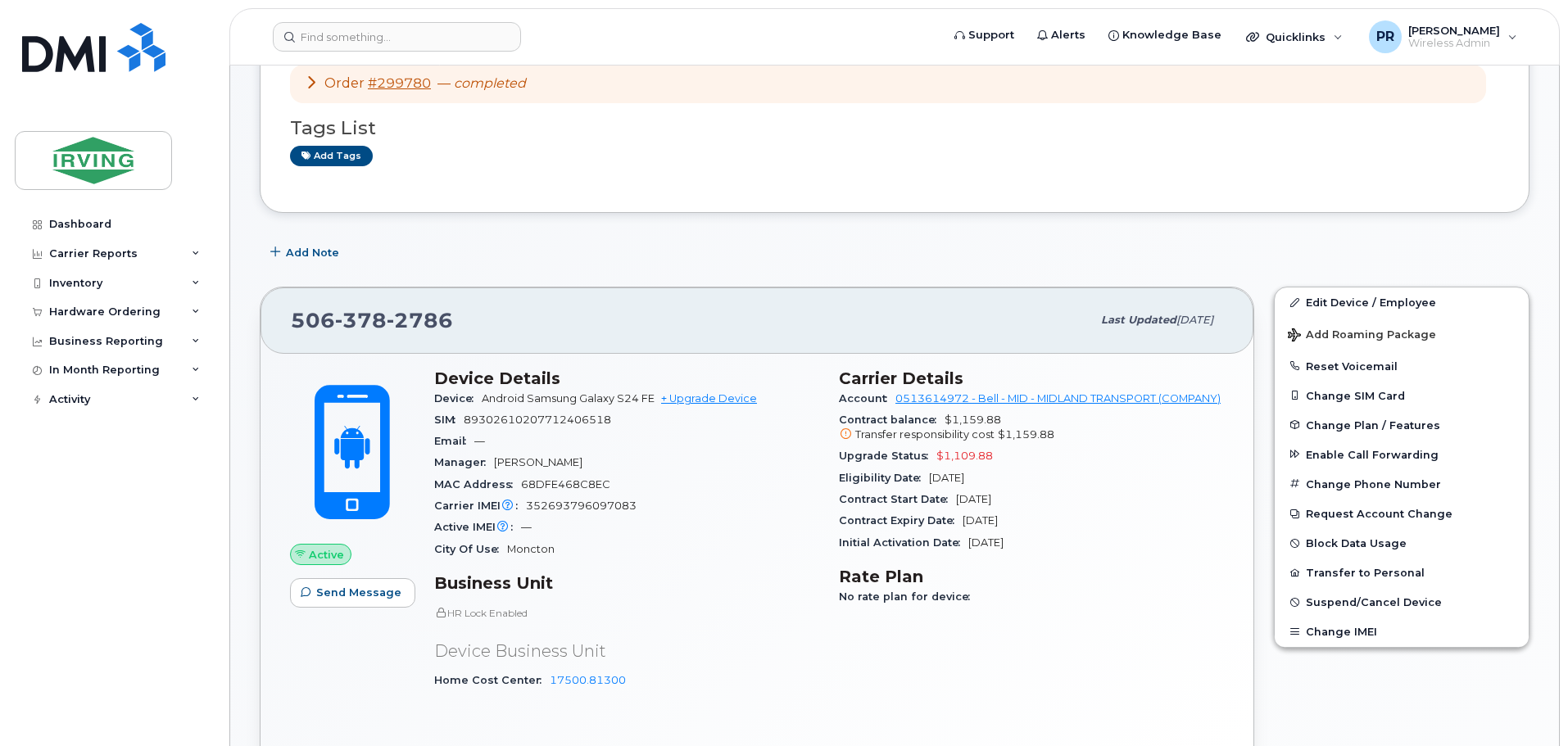
scroll to position [246, 0]
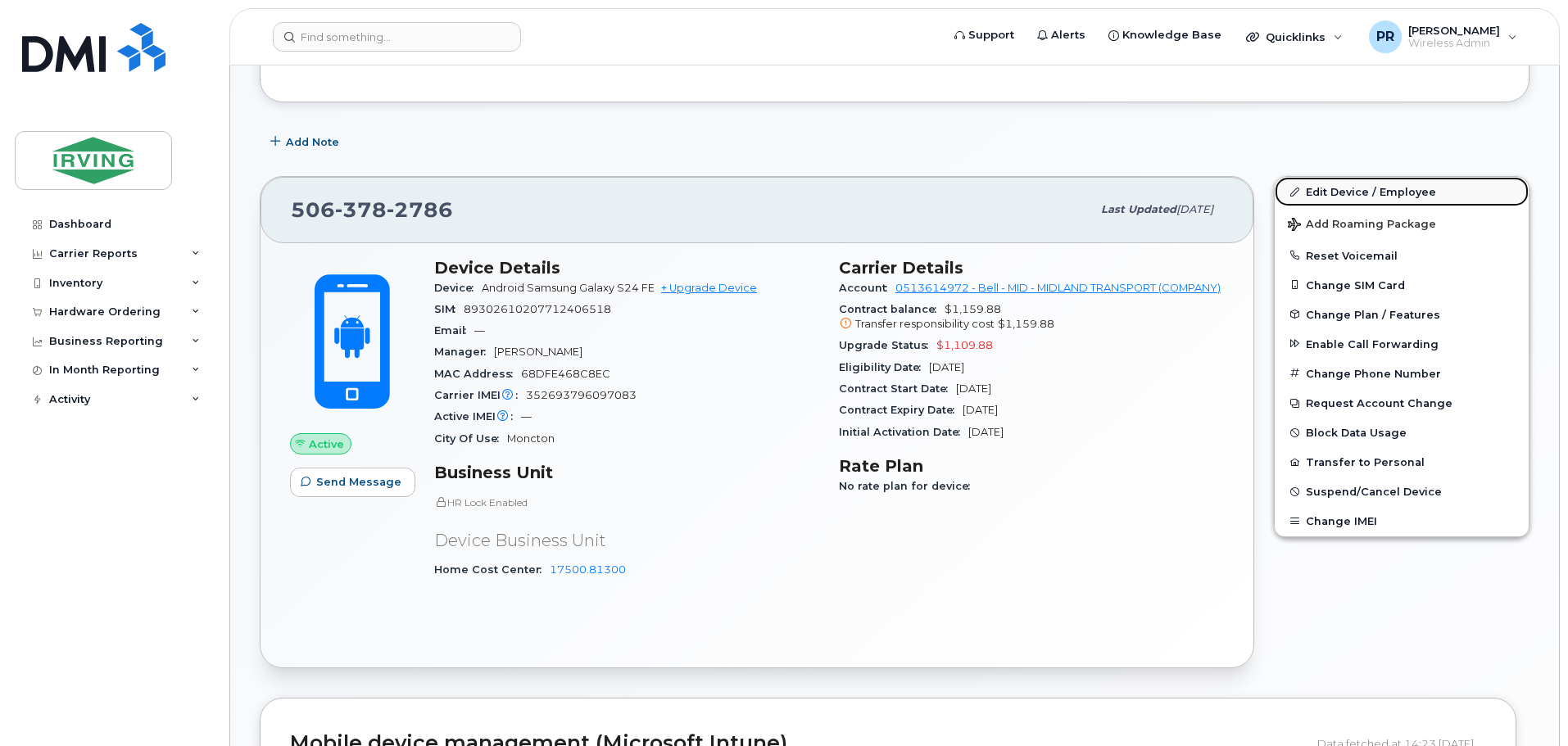
click at [1360, 189] on link "Edit Device / Employee" at bounding box center [1402, 192] width 254 height 29
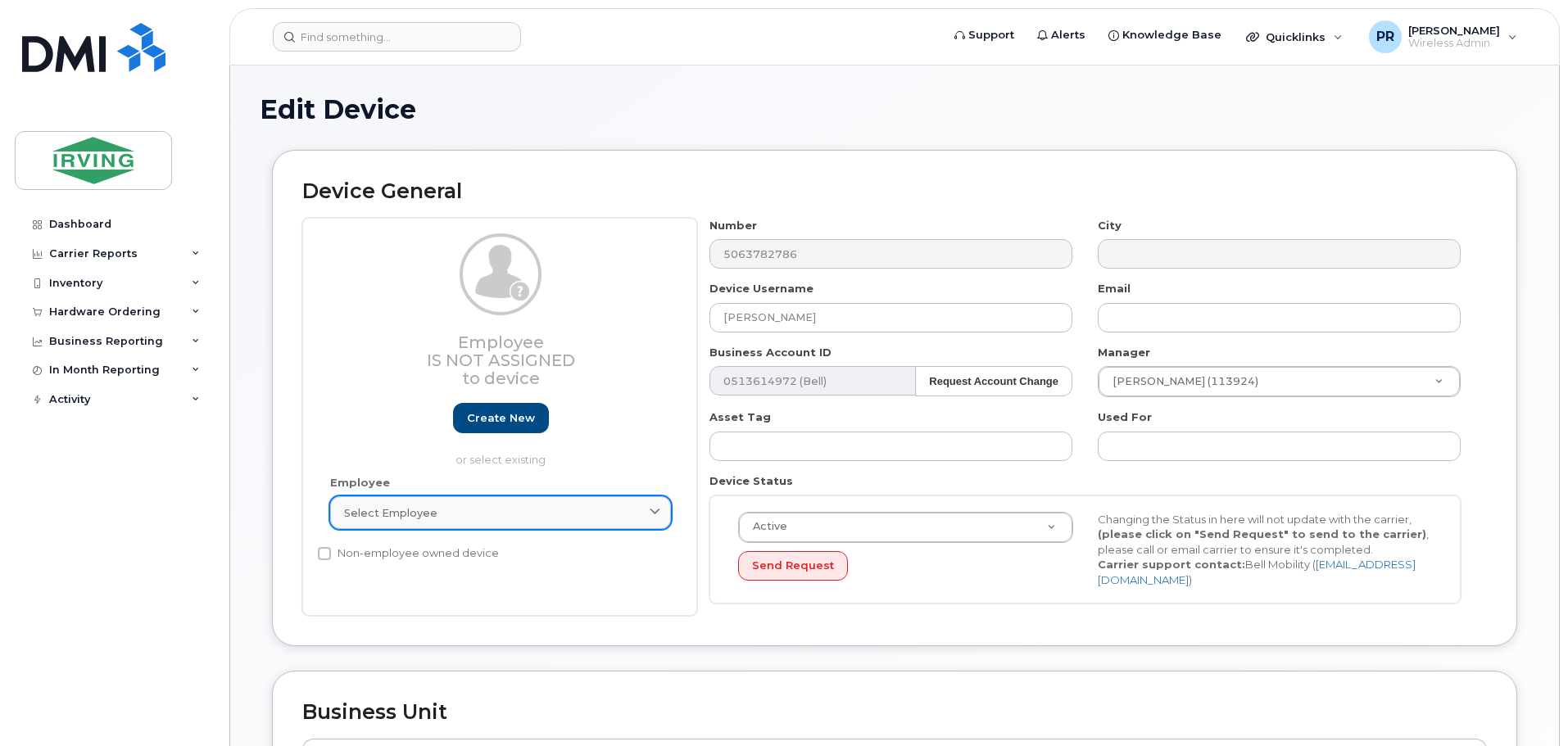
click at [406, 509] on span "Select employee" at bounding box center [391, 512] width 94 height 16
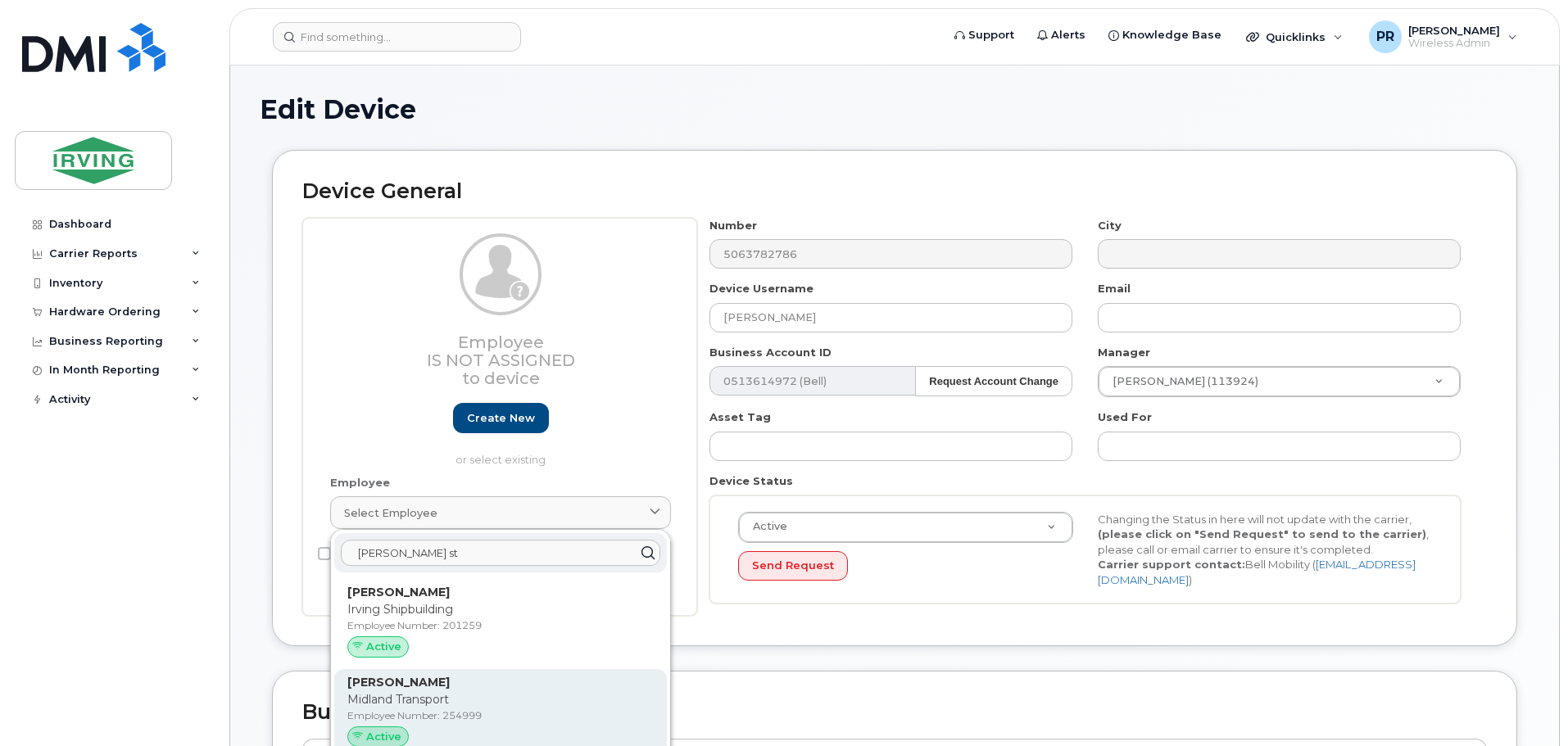
type input "mitchell st"
click at [395, 697] on p "Midland Transport" at bounding box center [501, 699] width 306 height 17
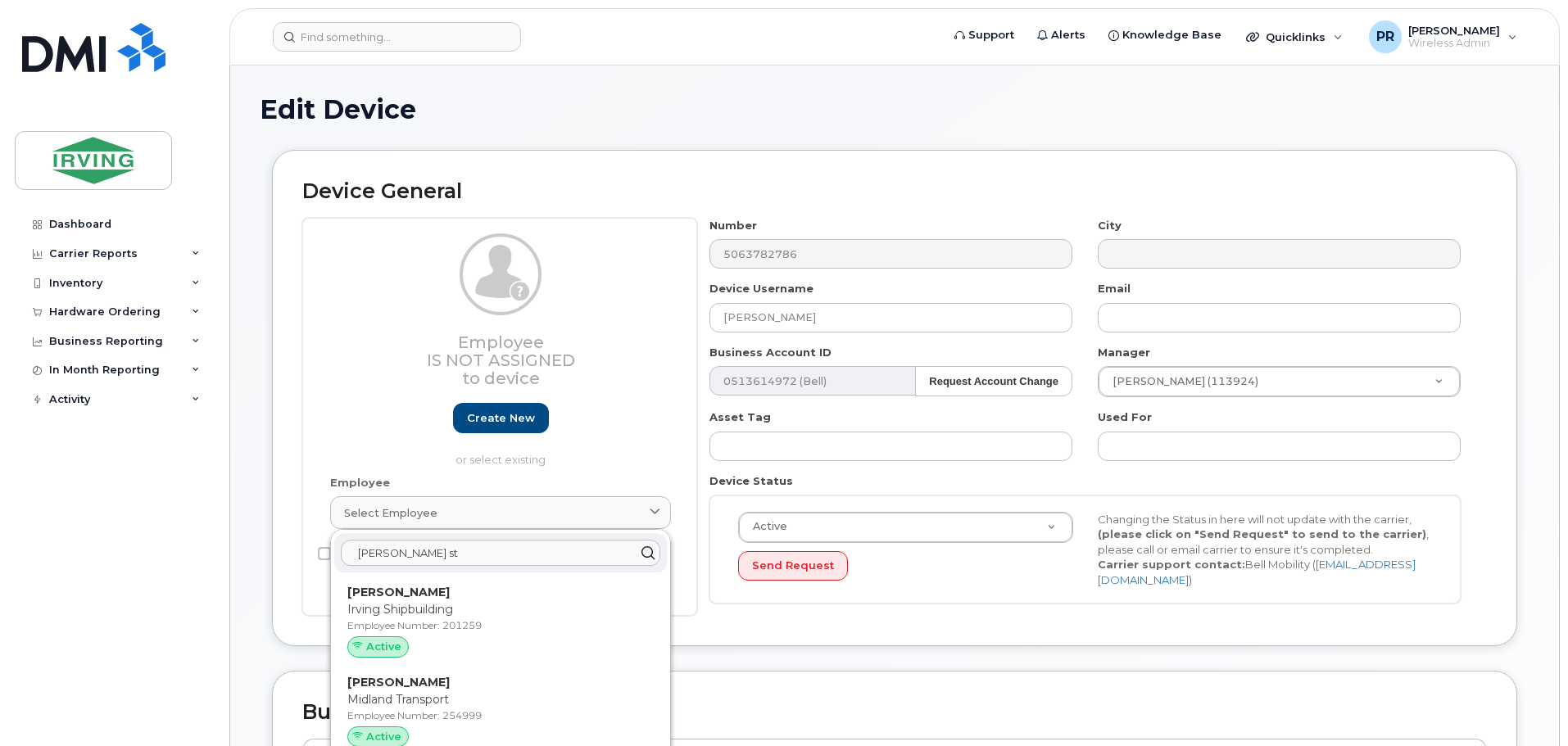
type input "254999"
type input "Mitchell Steeves"
type input "steeves.mitch@midlandtransport.com"
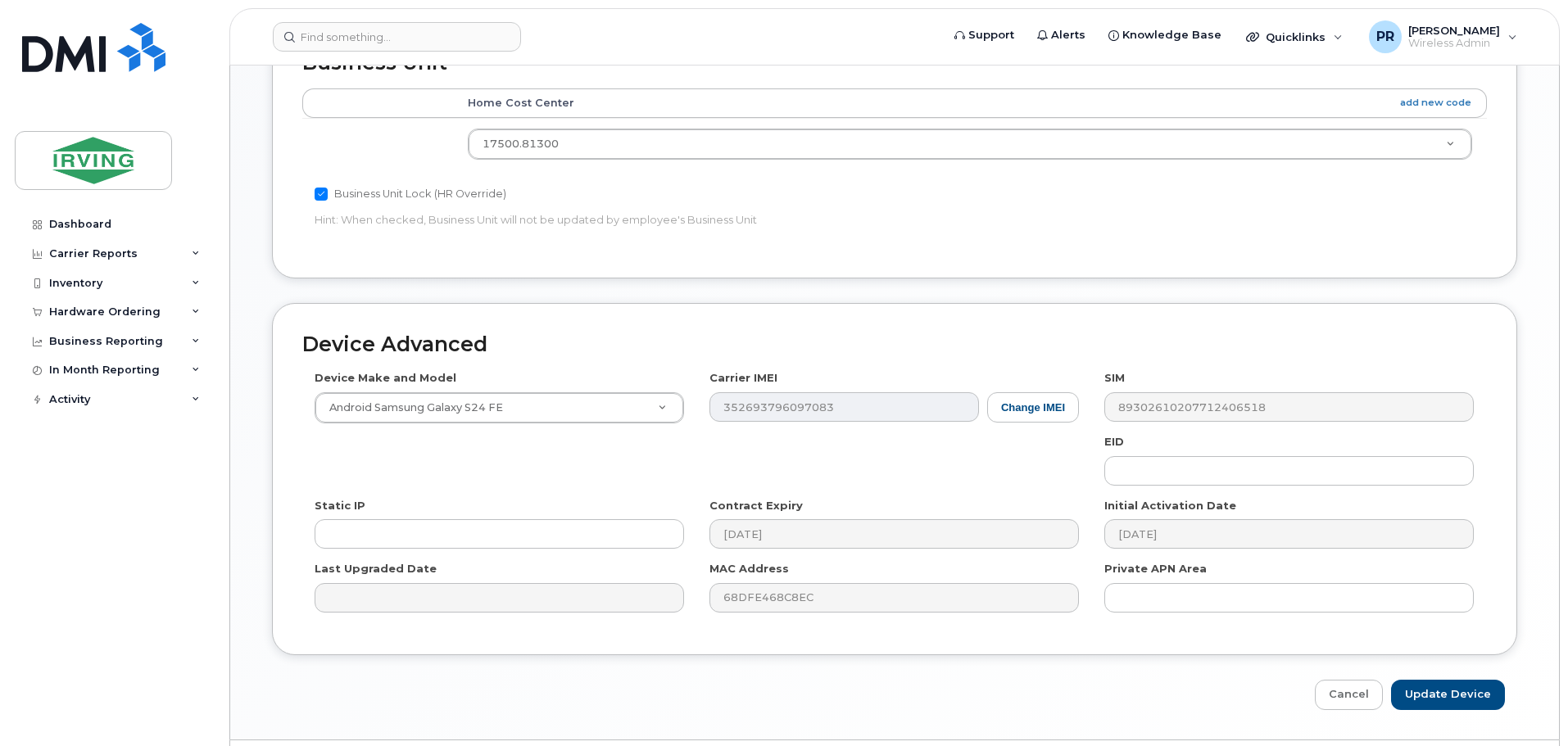
scroll to position [737, 0]
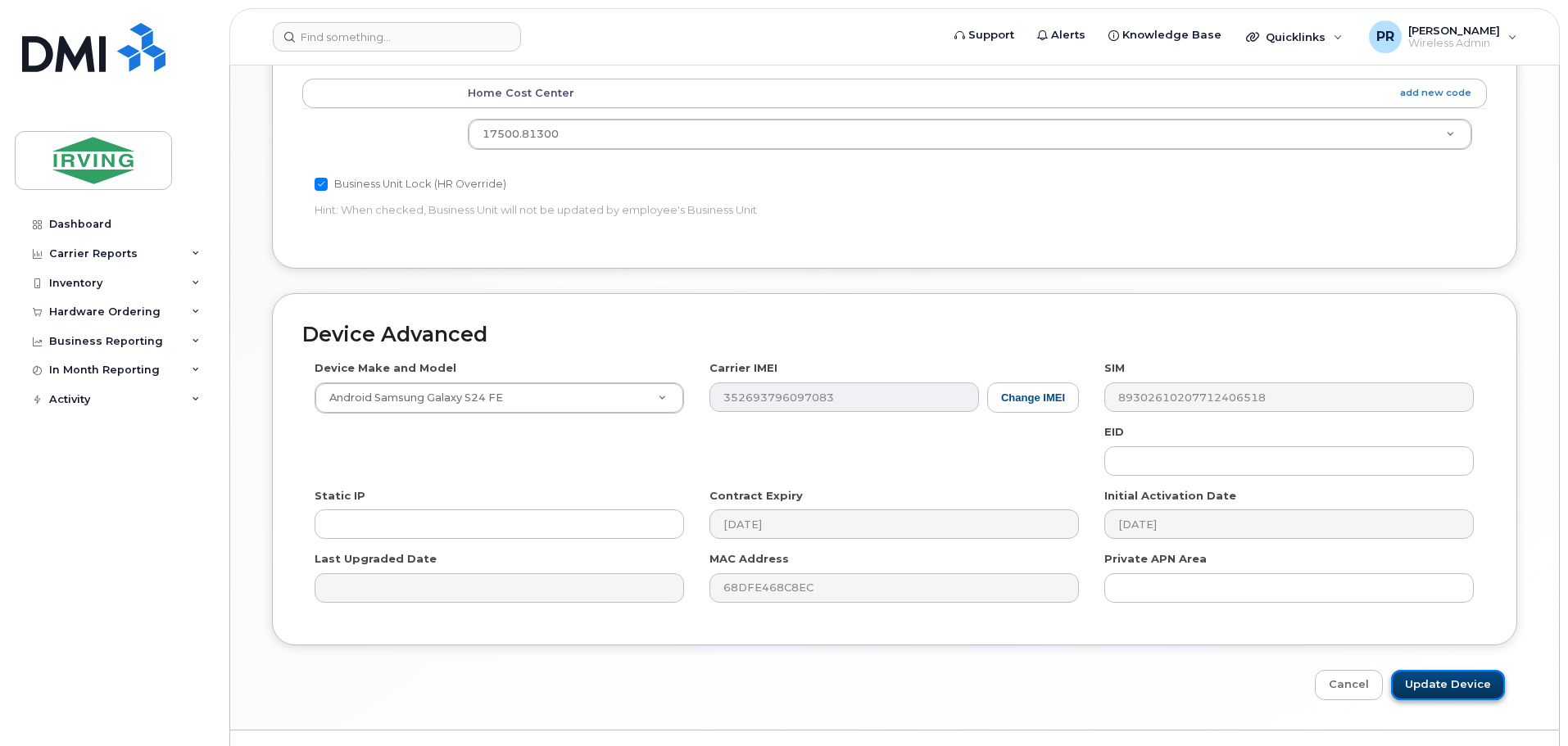
click at [1445, 670] on input "Update Device" at bounding box center [1448, 685] width 114 height 30
type input "Saving..."
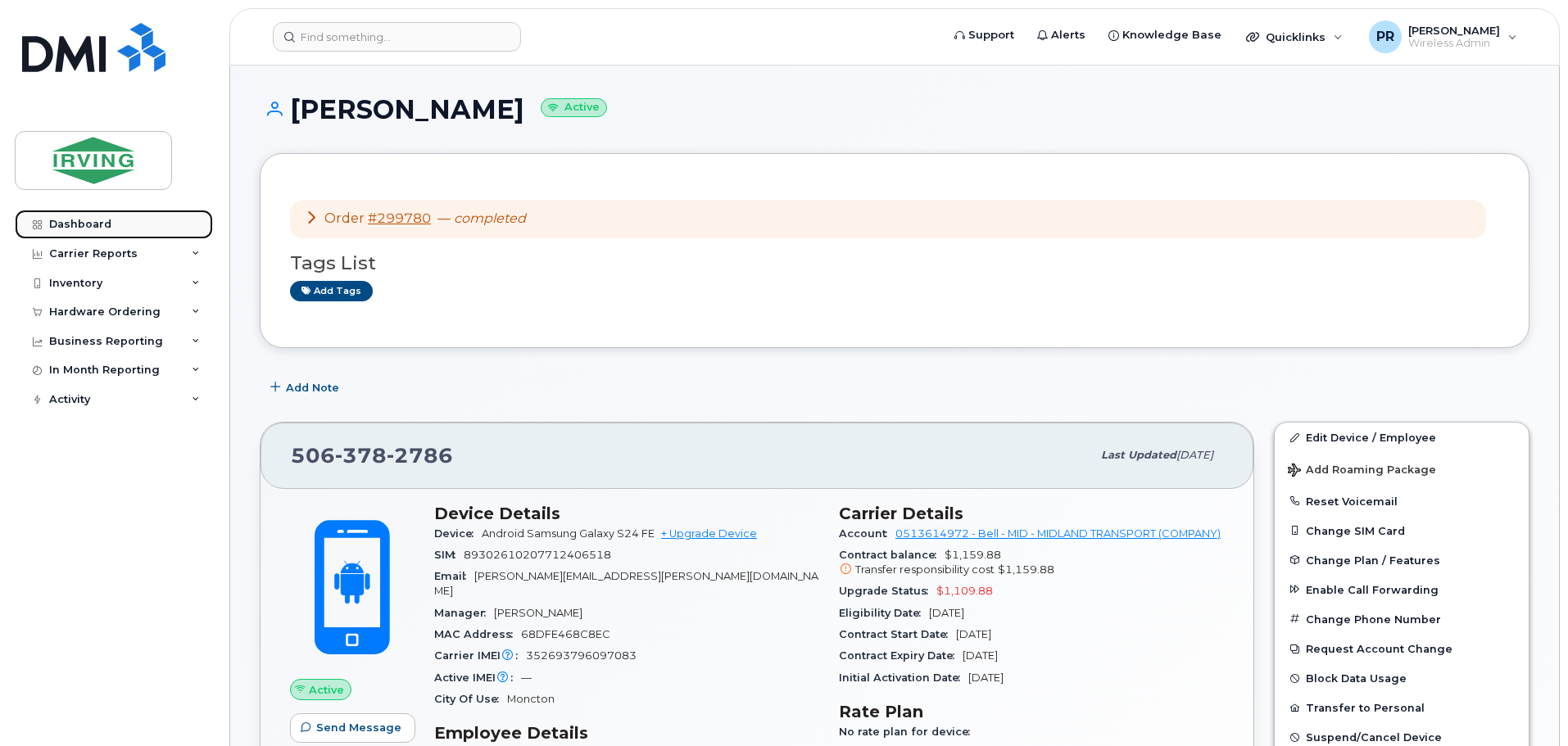
click at [81, 225] on div "Dashboard" at bounding box center [81, 225] width 62 height 13
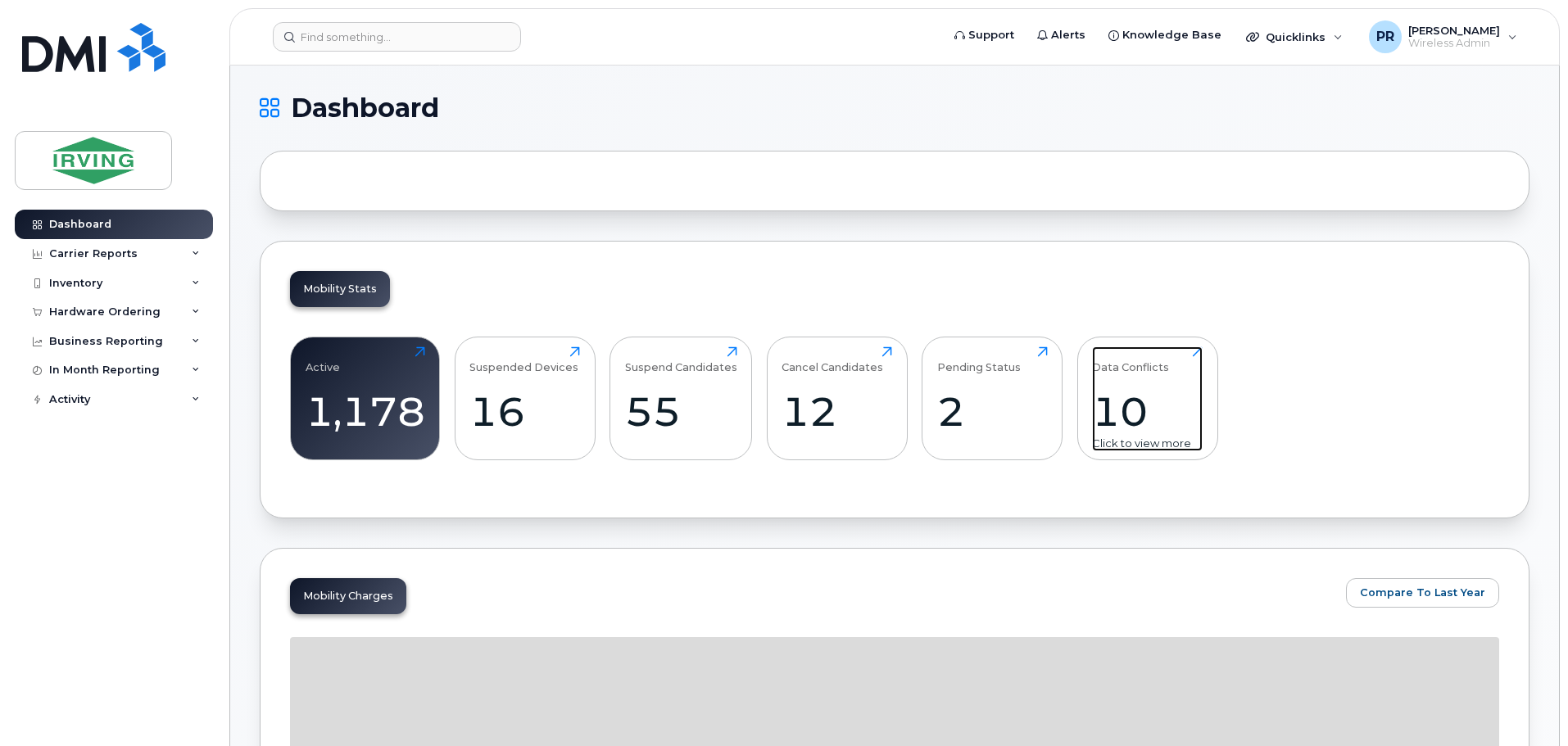
click at [1129, 378] on div "Data Conflicts 10 Click to view more" at bounding box center [1147, 399] width 111 height 104
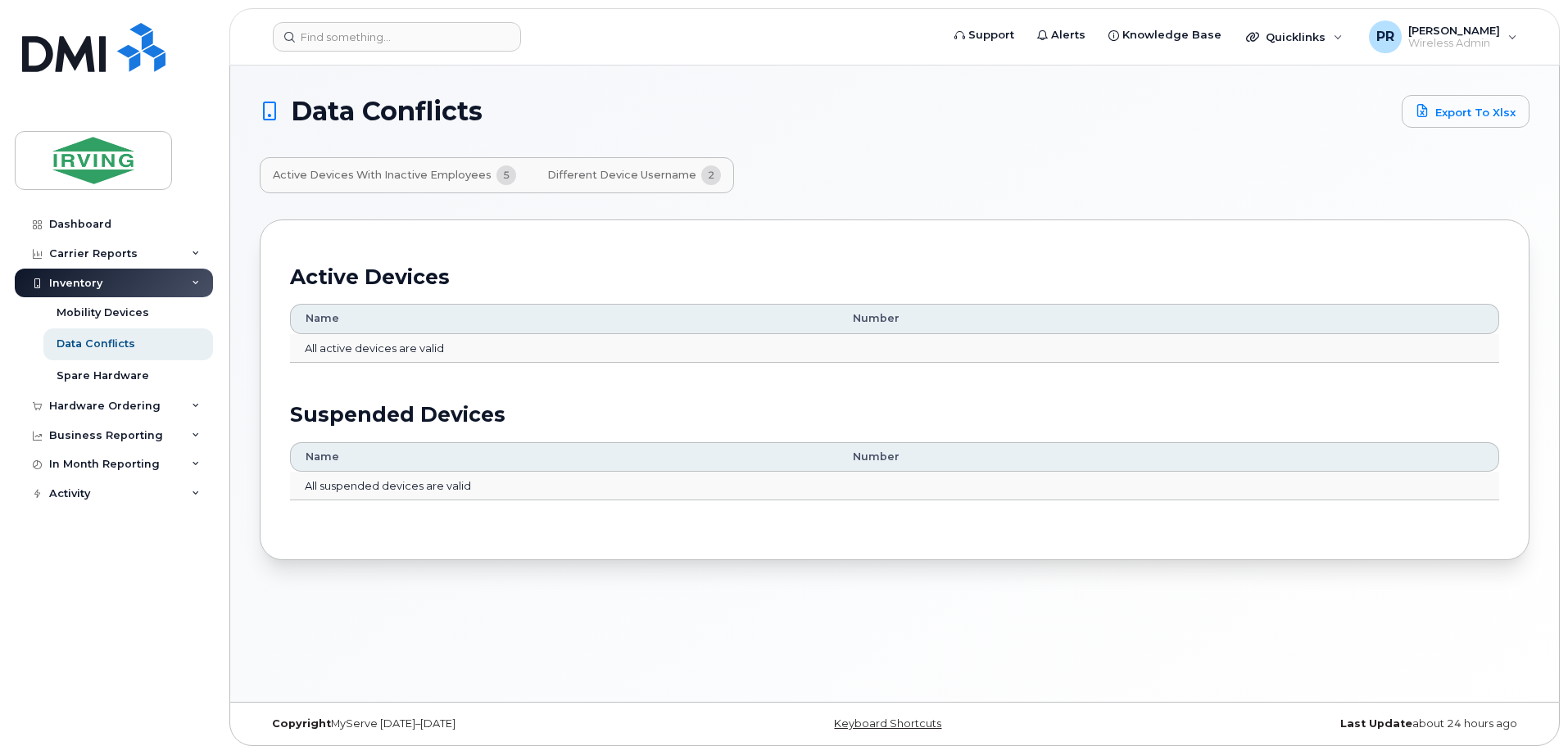
click at [613, 177] on span "Different Device Username" at bounding box center [622, 175] width 149 height 13
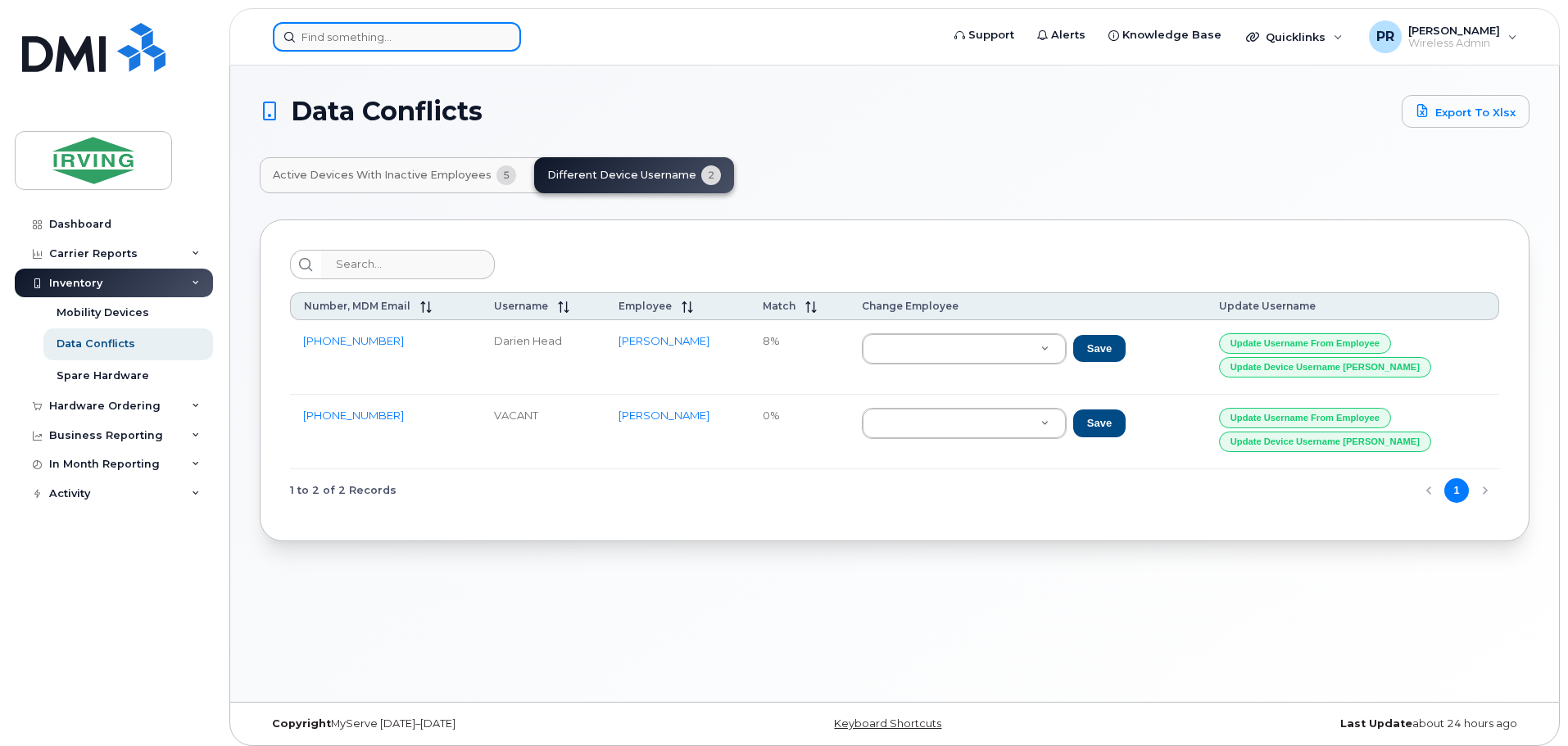
click at [376, 39] on input at bounding box center [397, 37] width 248 height 29
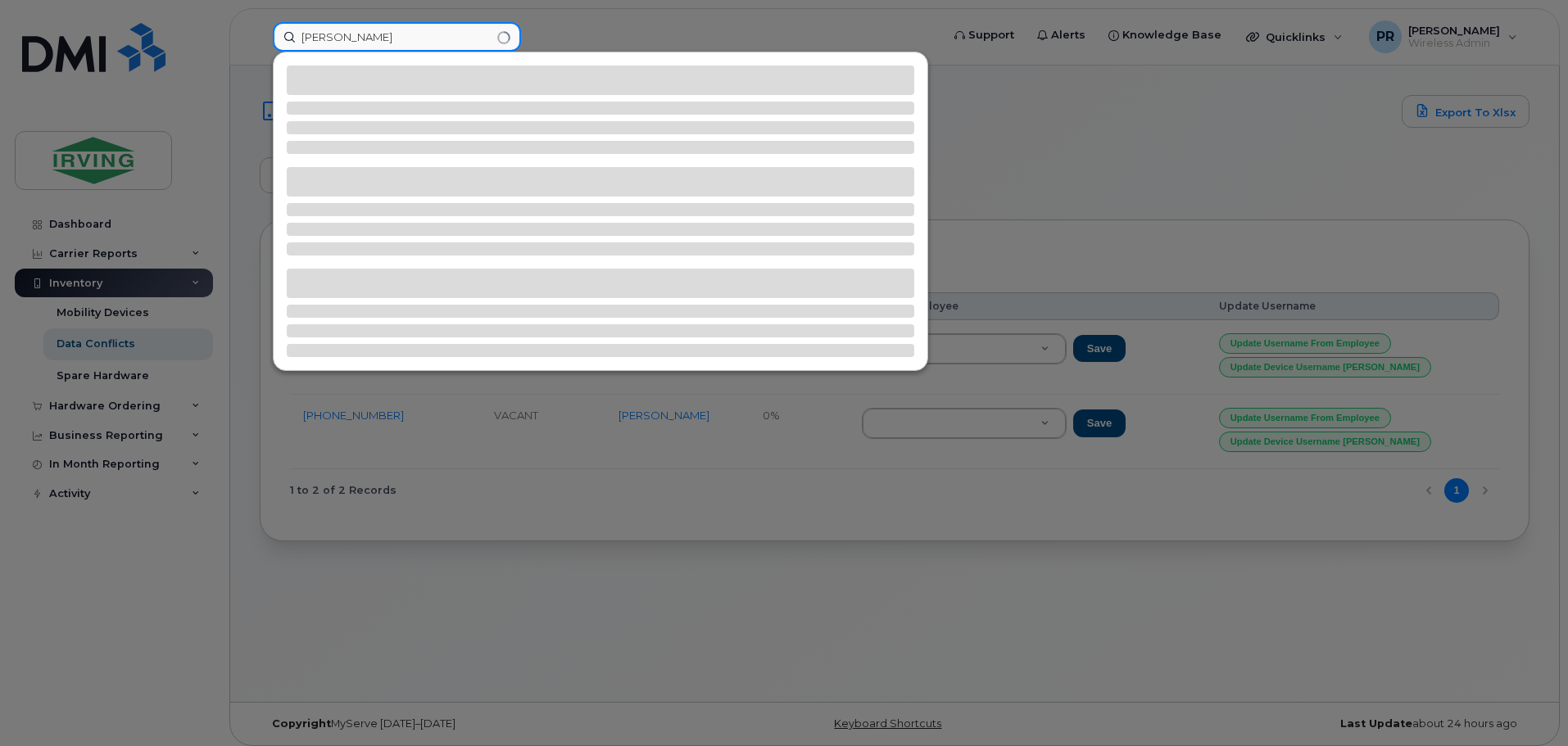
type input "[PERSON_NAME]"
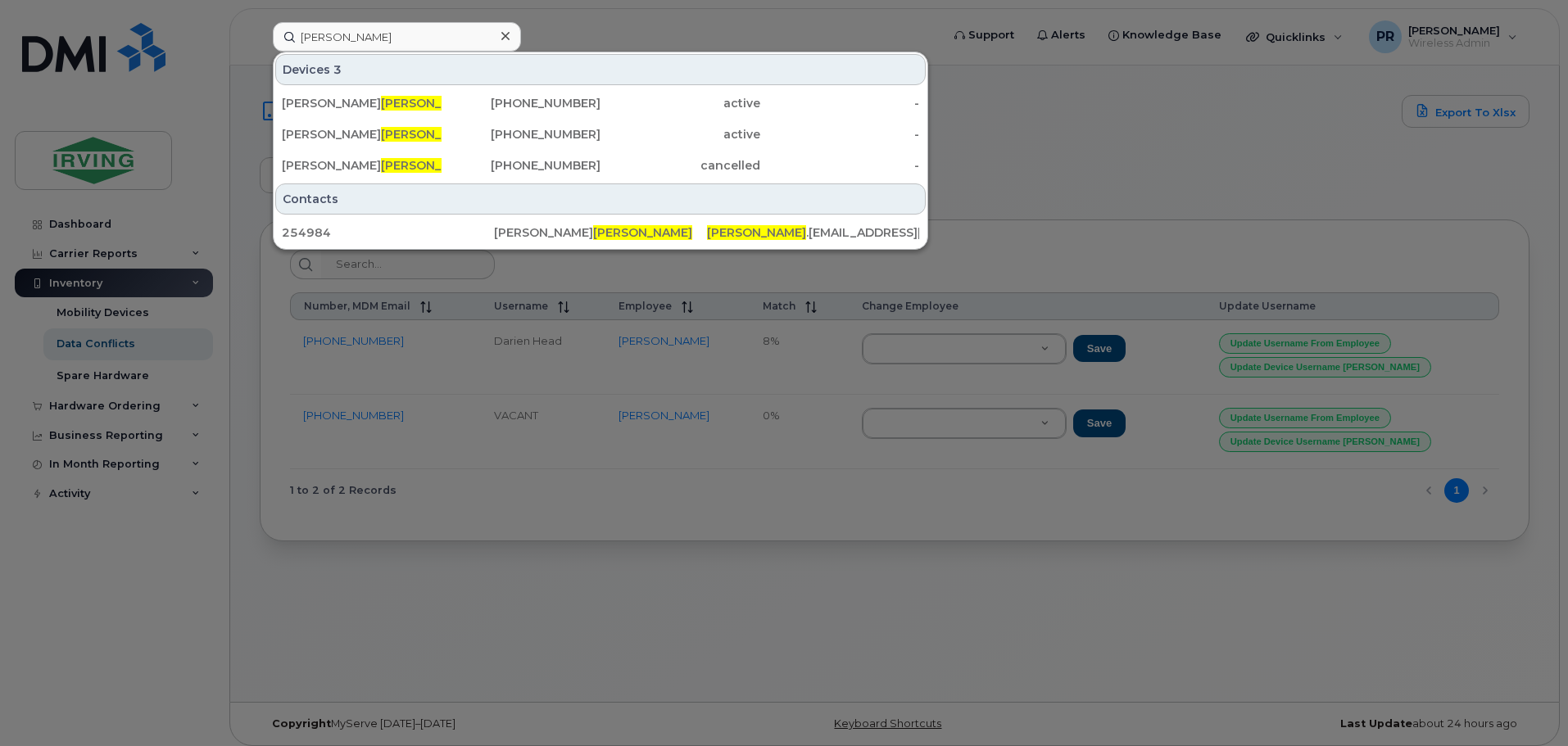
click at [999, 170] on div at bounding box center [784, 373] width 1568 height 746
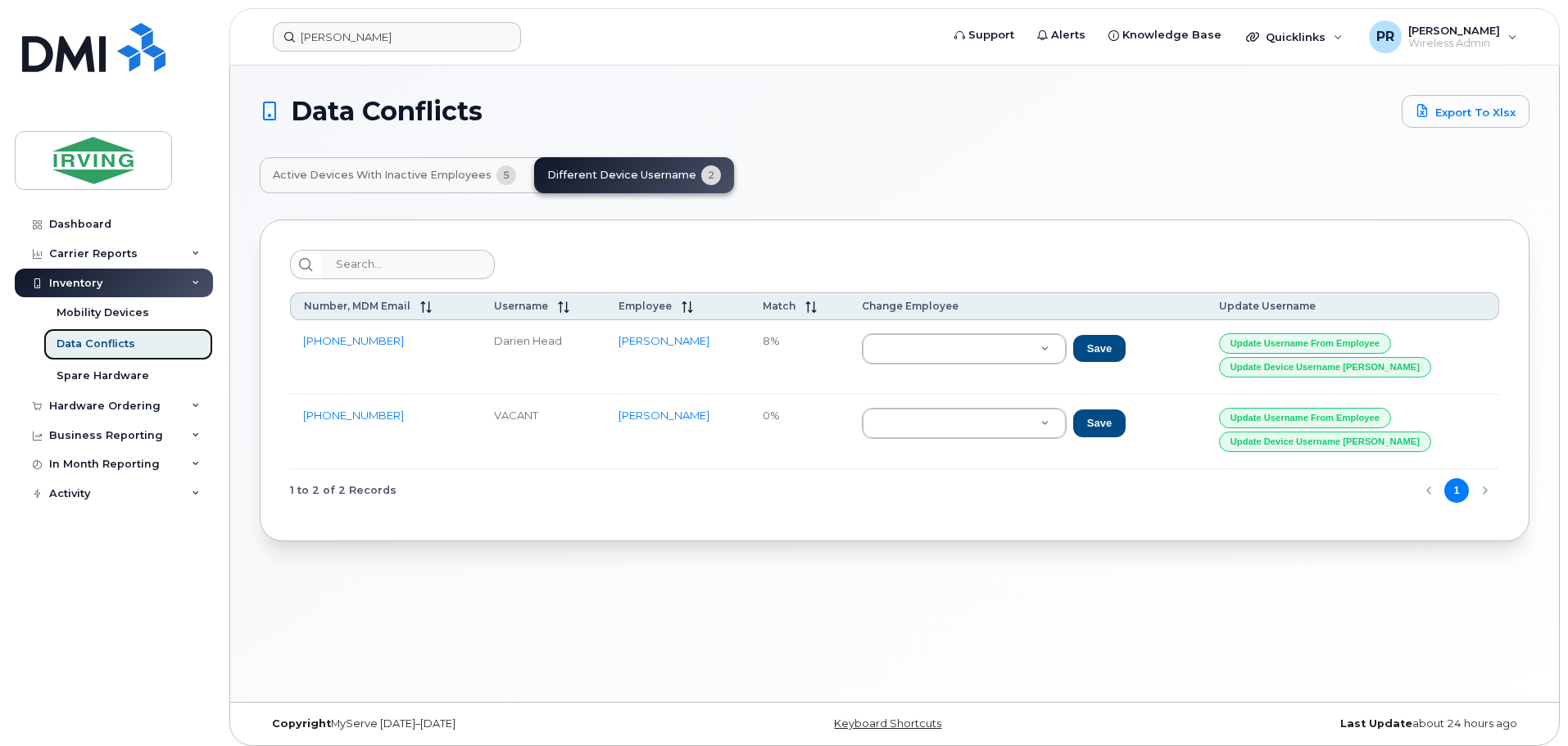
click at [105, 336] on div "Data Conflicts" at bounding box center [96, 344] width 79 height 15
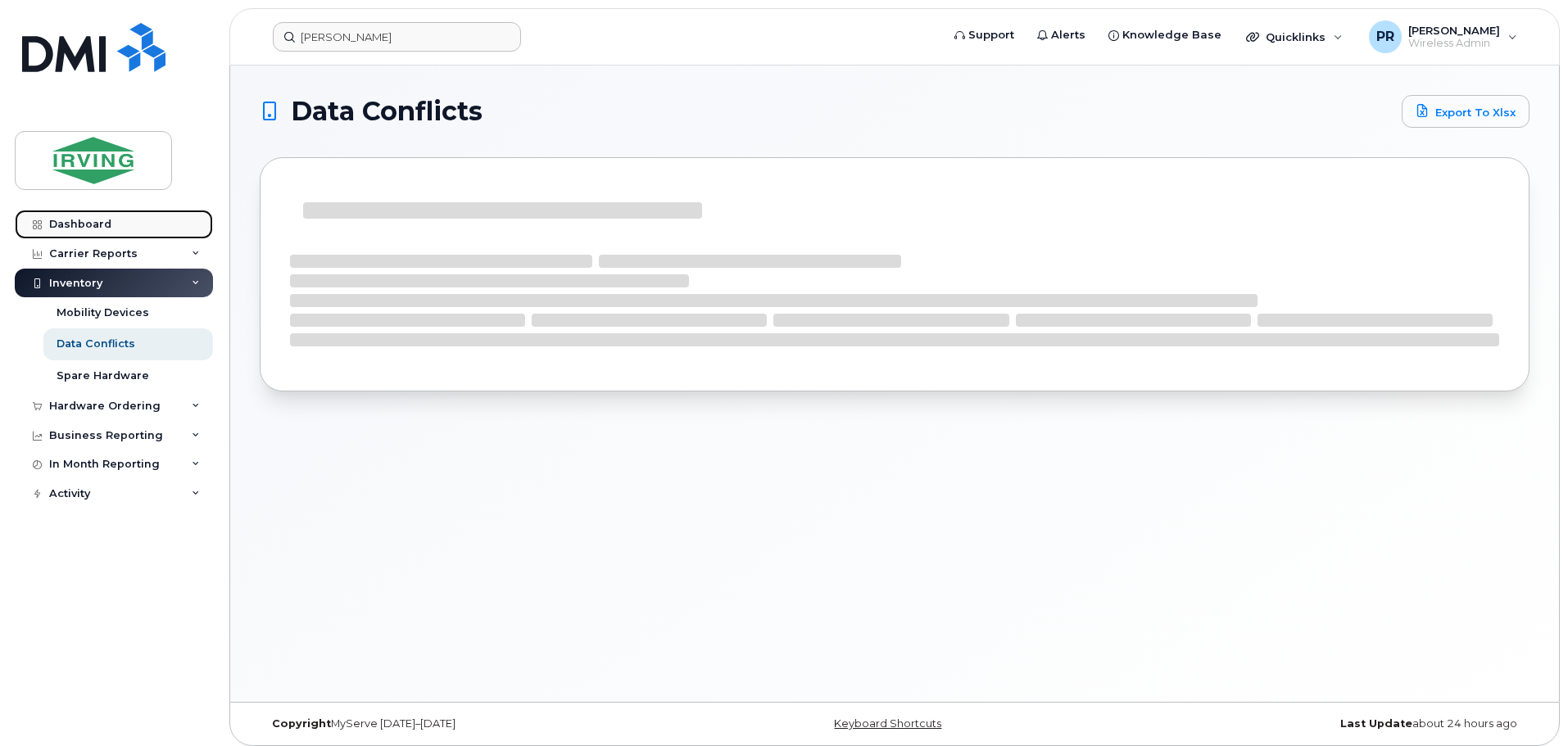
click at [89, 220] on div "Dashboard" at bounding box center [81, 225] width 62 height 13
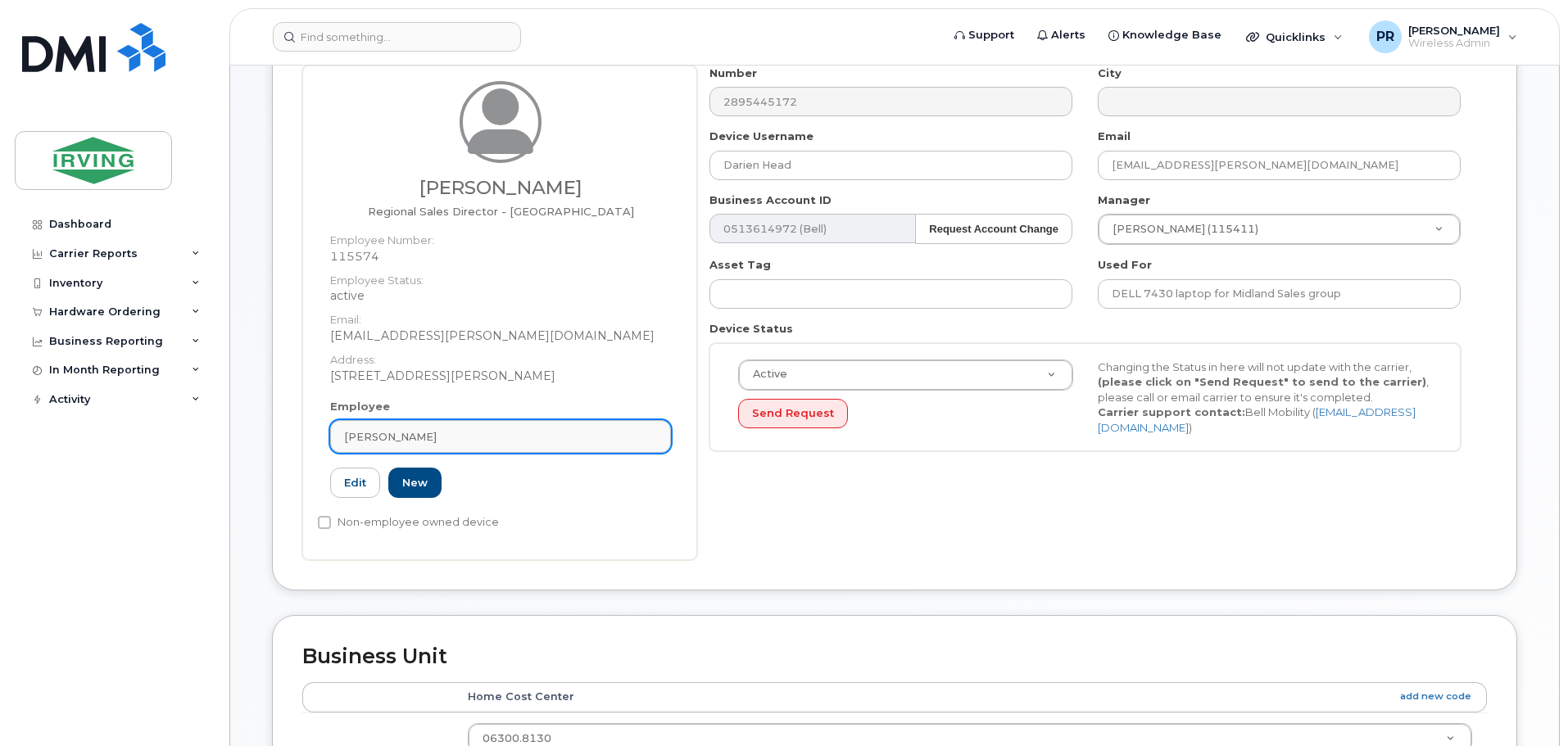
scroll to position [164, 0]
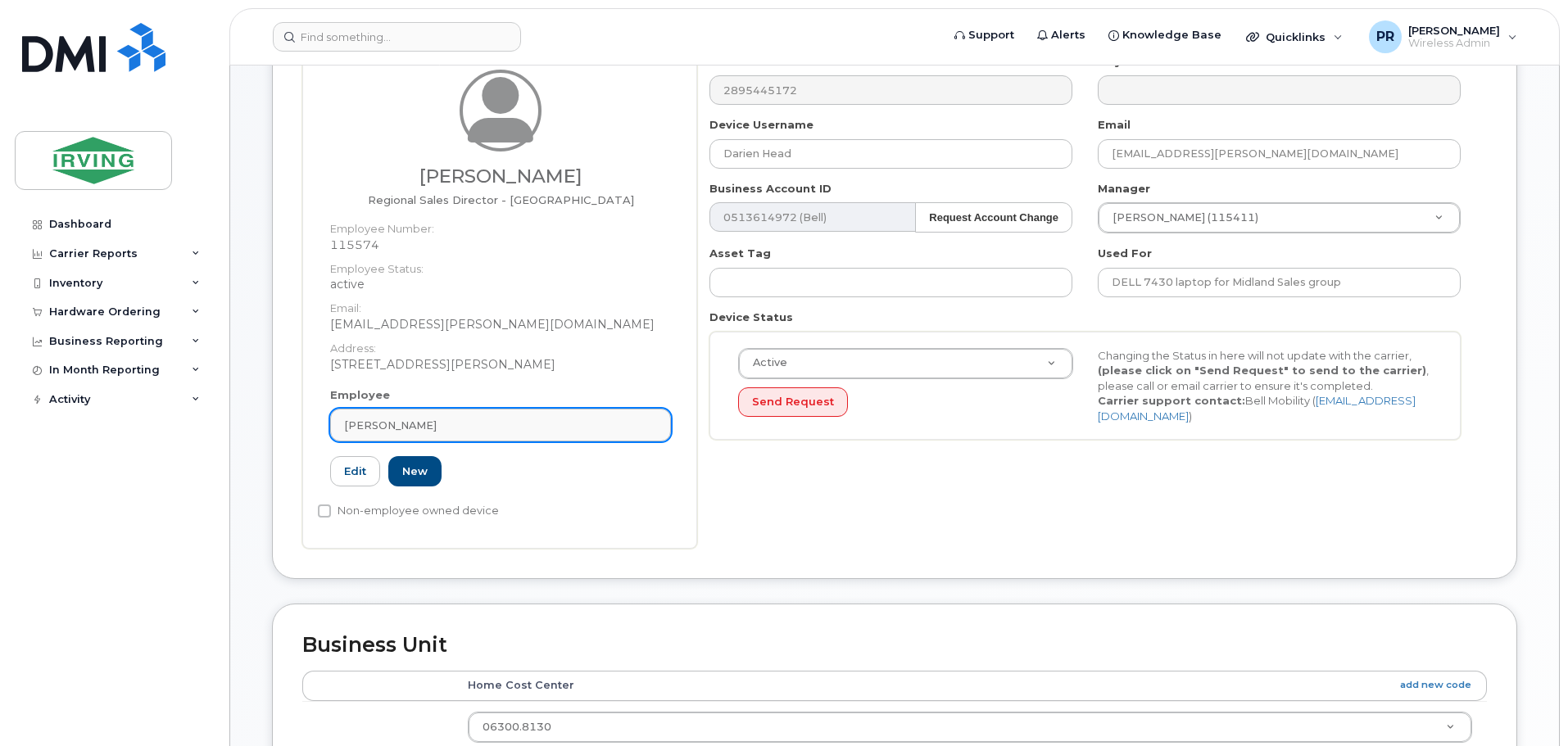
click at [447, 427] on div "[PERSON_NAME]" at bounding box center [500, 425] width 313 height 16
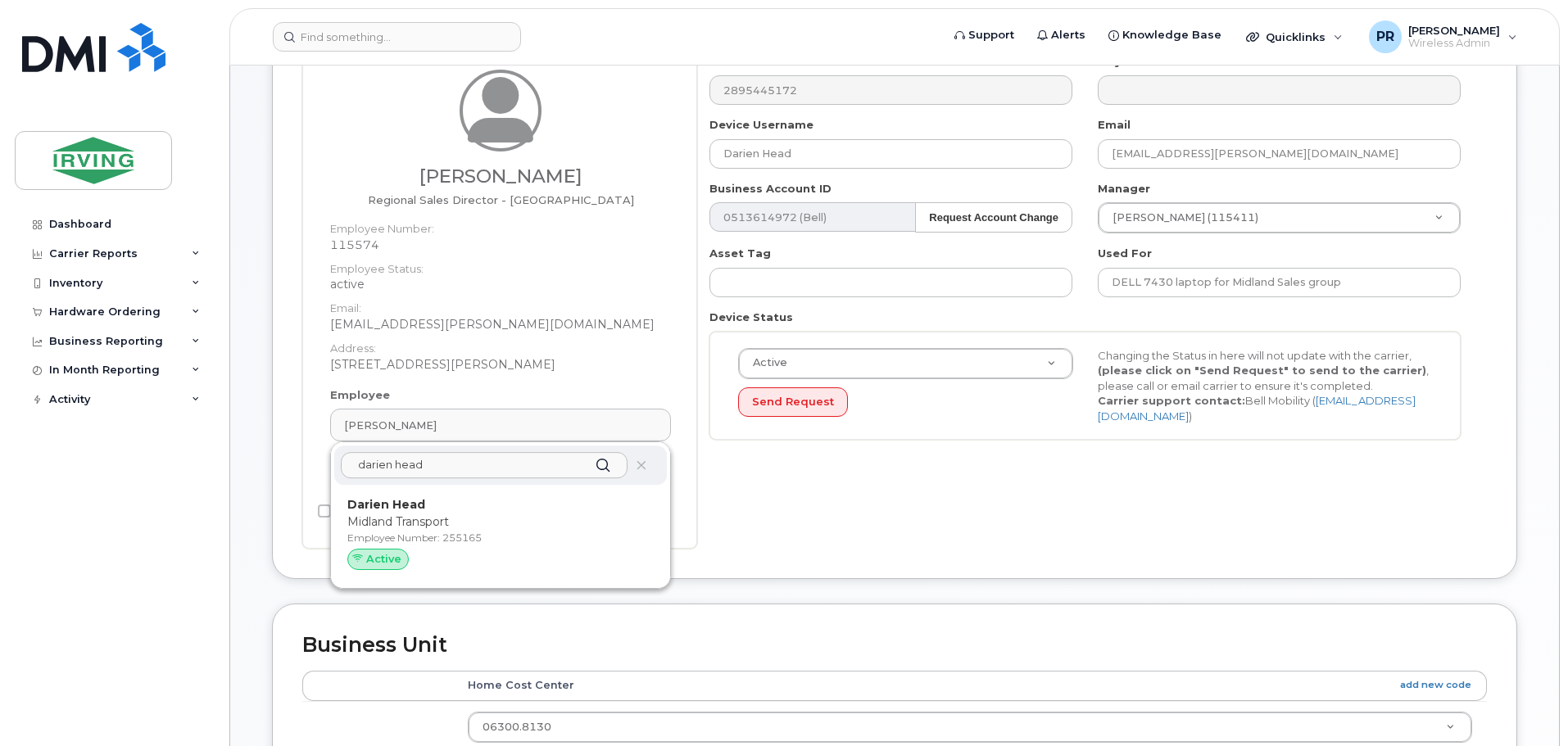
type input "darien head"
click at [436, 506] on p "Darien Head" at bounding box center [501, 505] width 306 height 17
type input "255165"
type input "[EMAIL_ADDRESS][DOMAIN_NAME]"
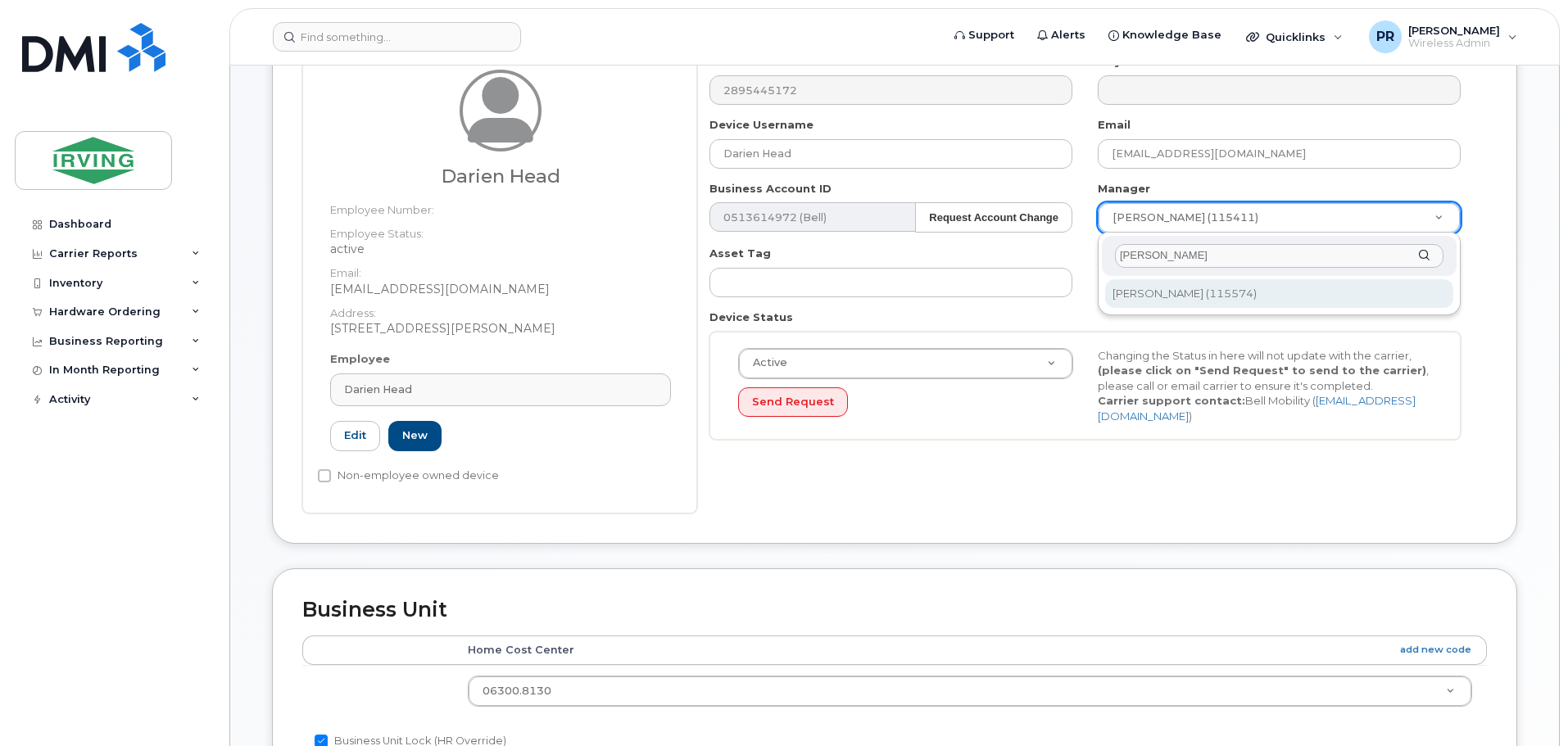
type input "david wiz"
type input "1455796"
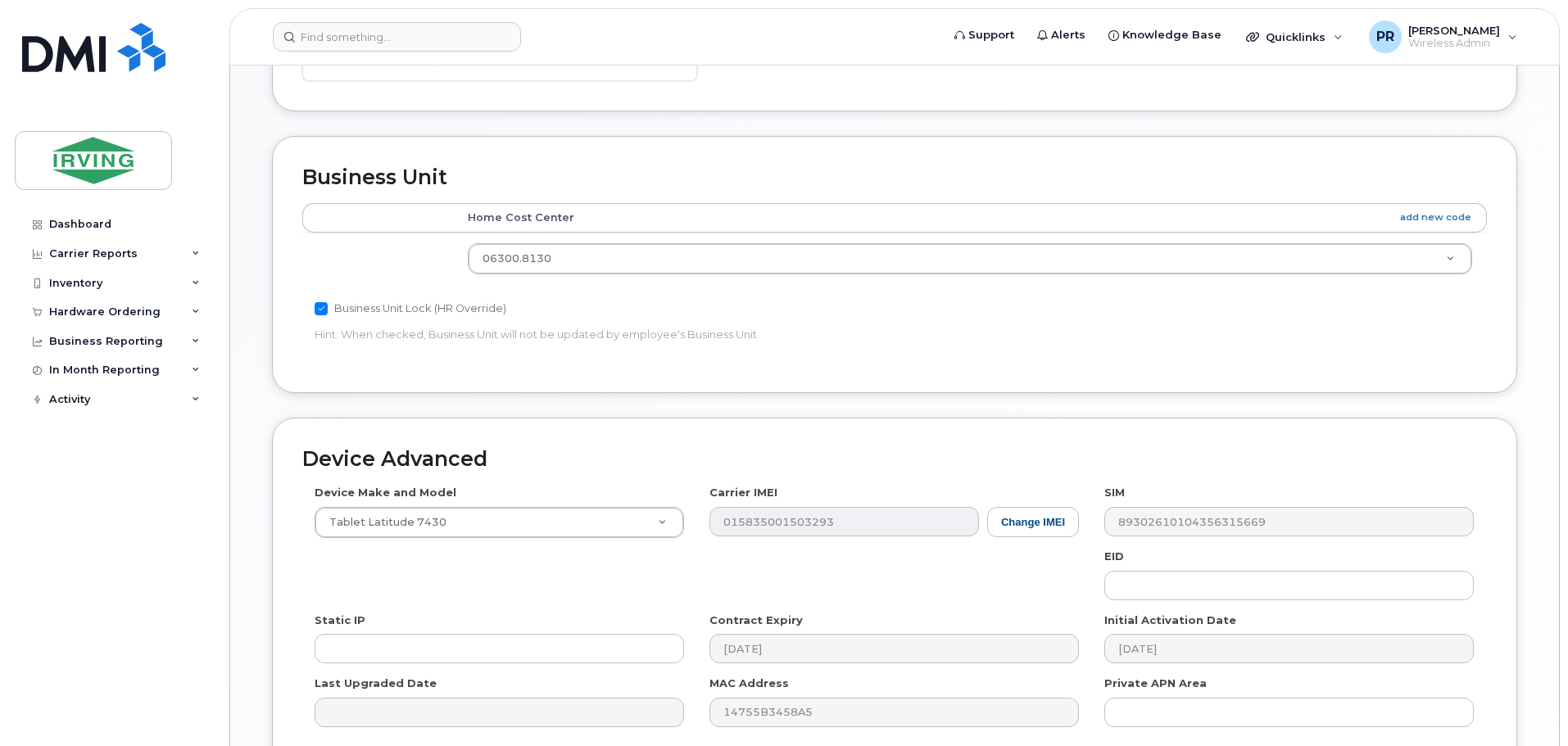
scroll to position [757, 0]
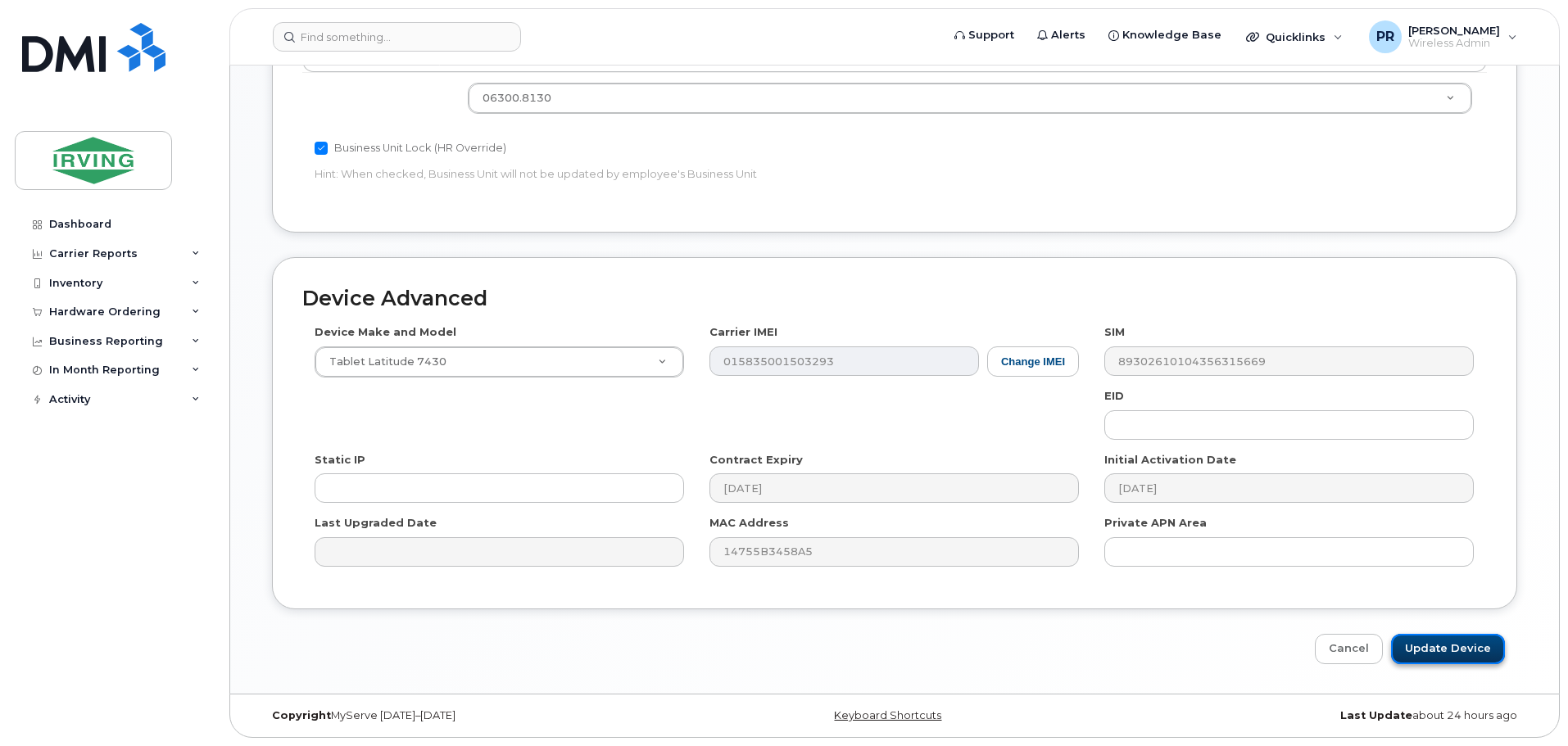
click at [1466, 651] on input "Update Device" at bounding box center [1448, 649] width 114 height 30
type input "Saving..."
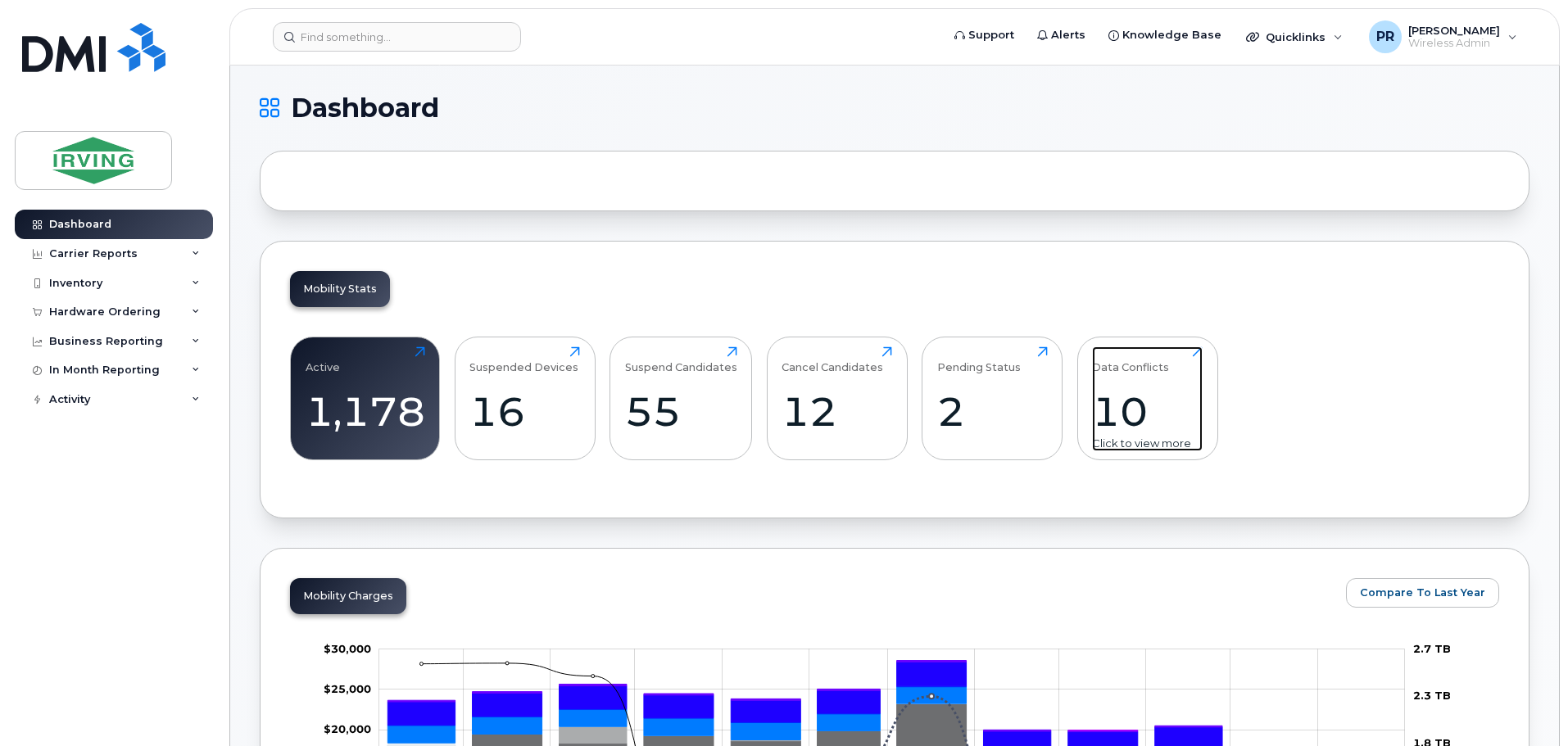
click at [1129, 405] on div "10" at bounding box center [1147, 411] width 111 height 49
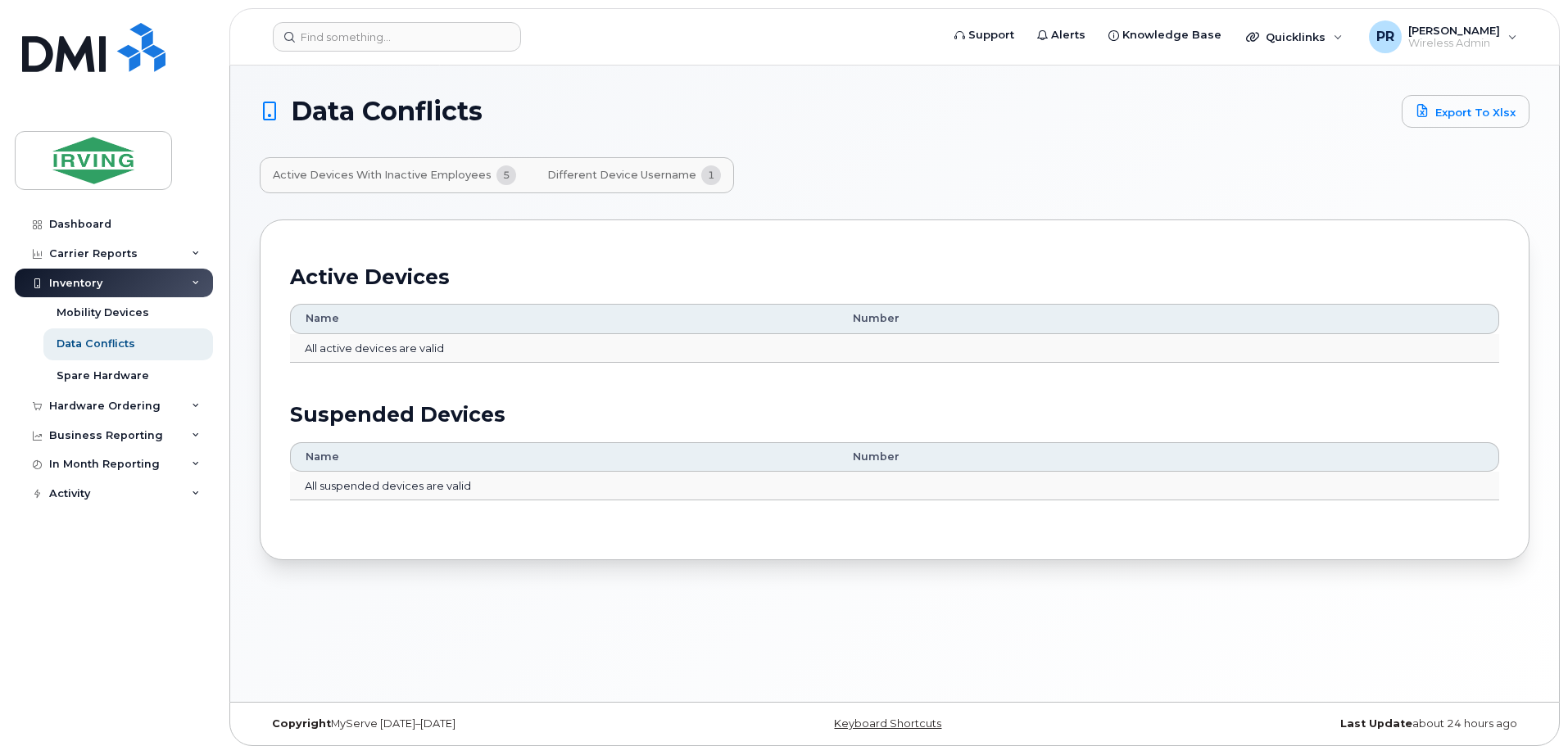
click at [590, 178] on span "Different Device Username" at bounding box center [622, 175] width 149 height 13
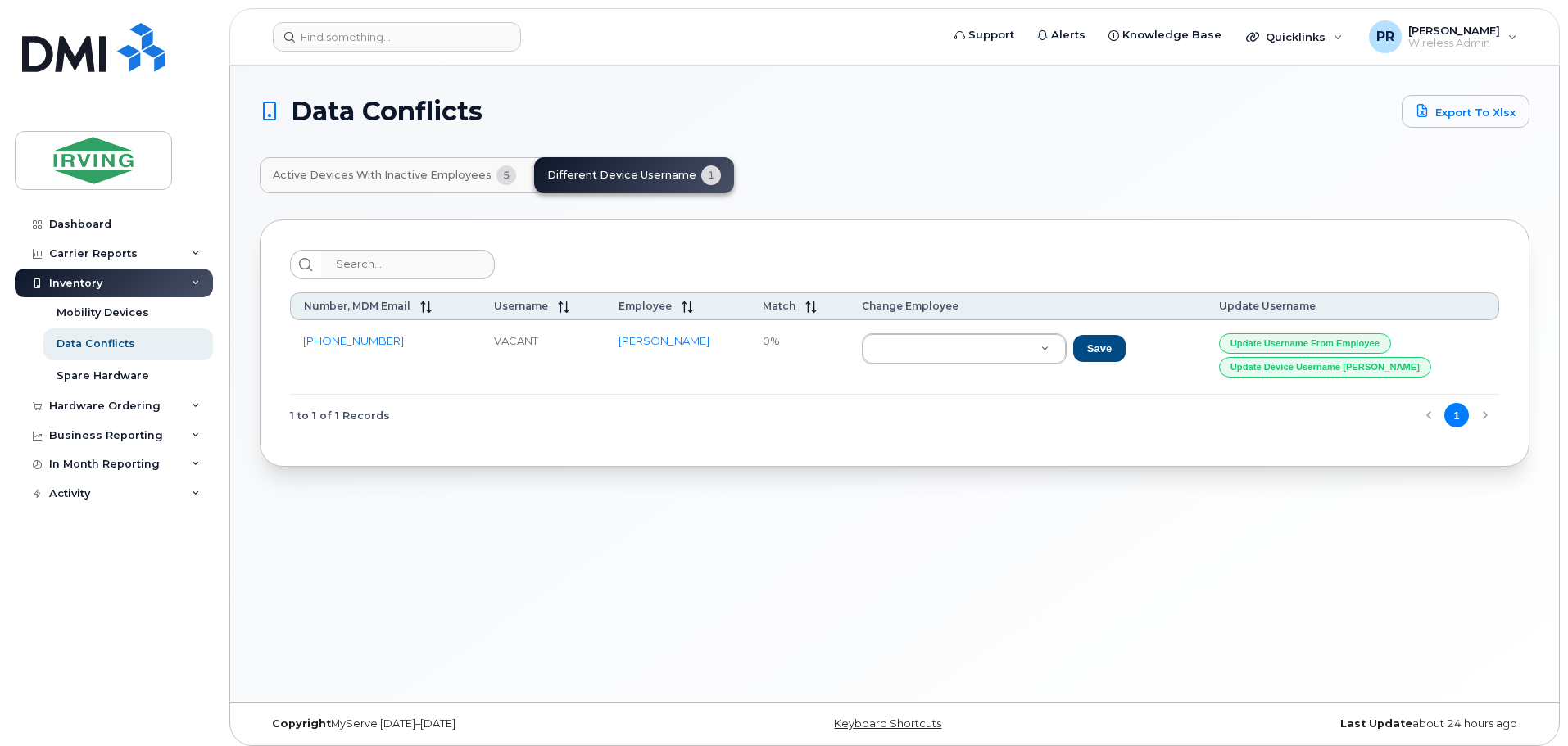
click at [399, 179] on span "Active Devices with Inactive Employees" at bounding box center [382, 175] width 219 height 13
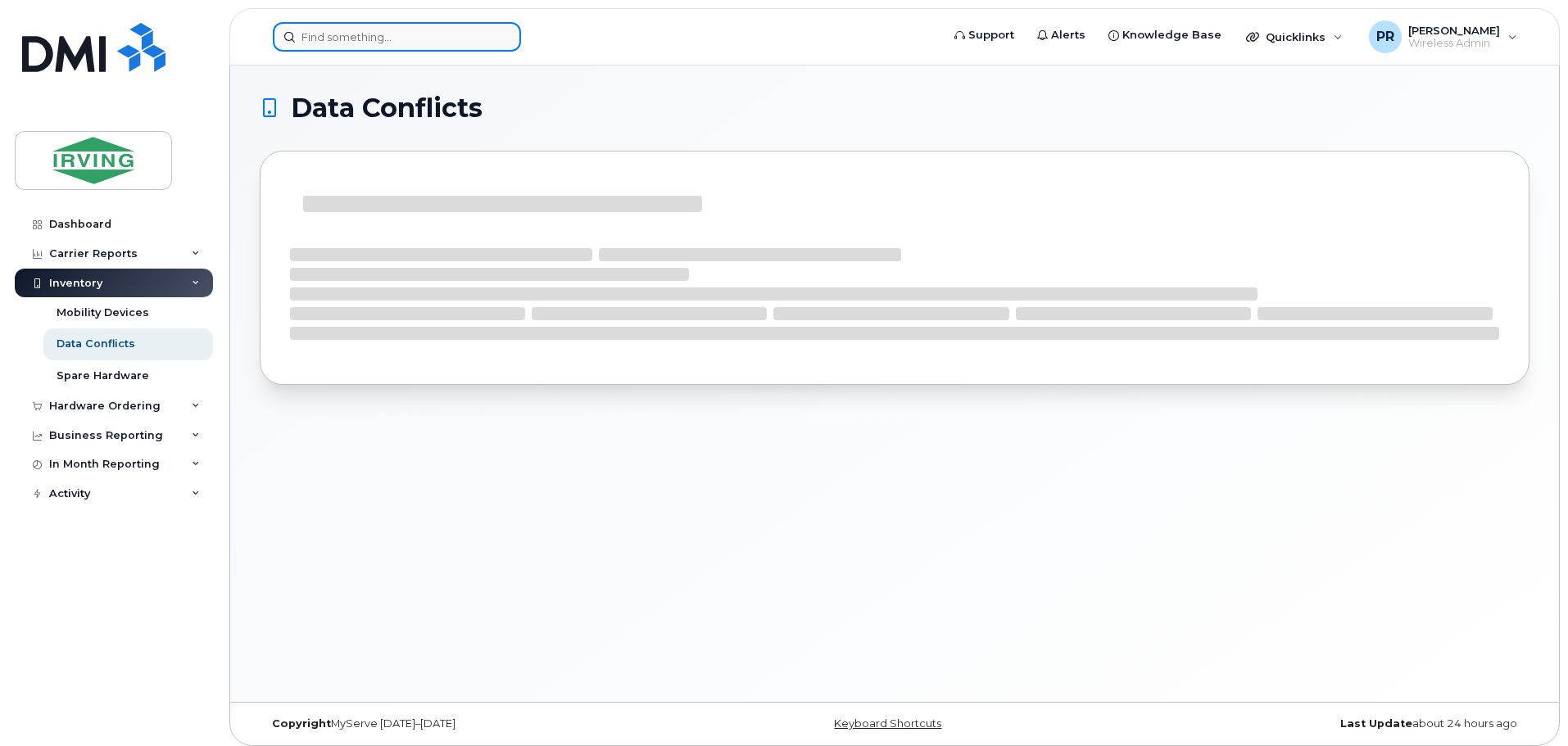
click at [422, 40] on input at bounding box center [397, 37] width 248 height 29
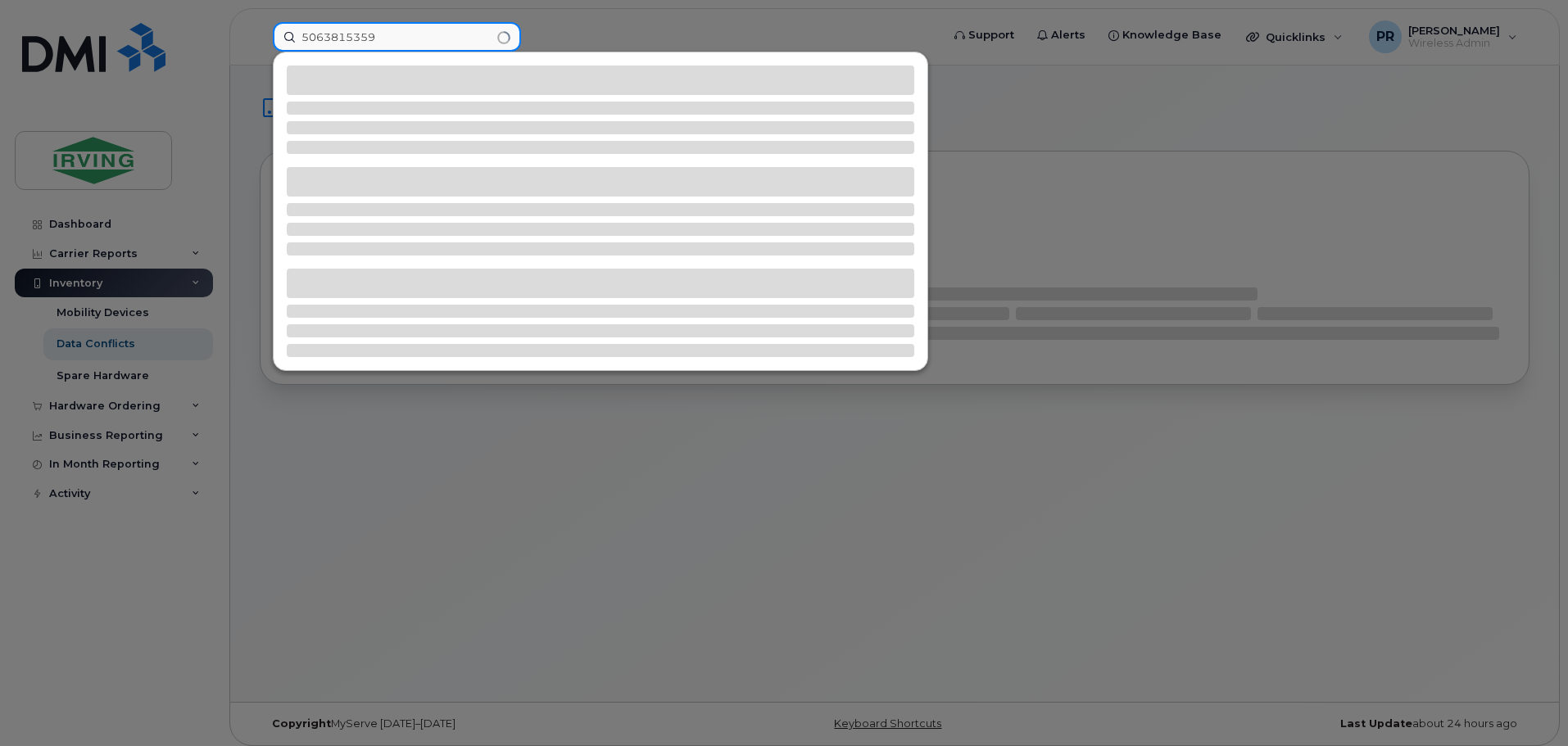
type input "5063815359"
click at [580, 27] on div at bounding box center [784, 373] width 1568 height 746
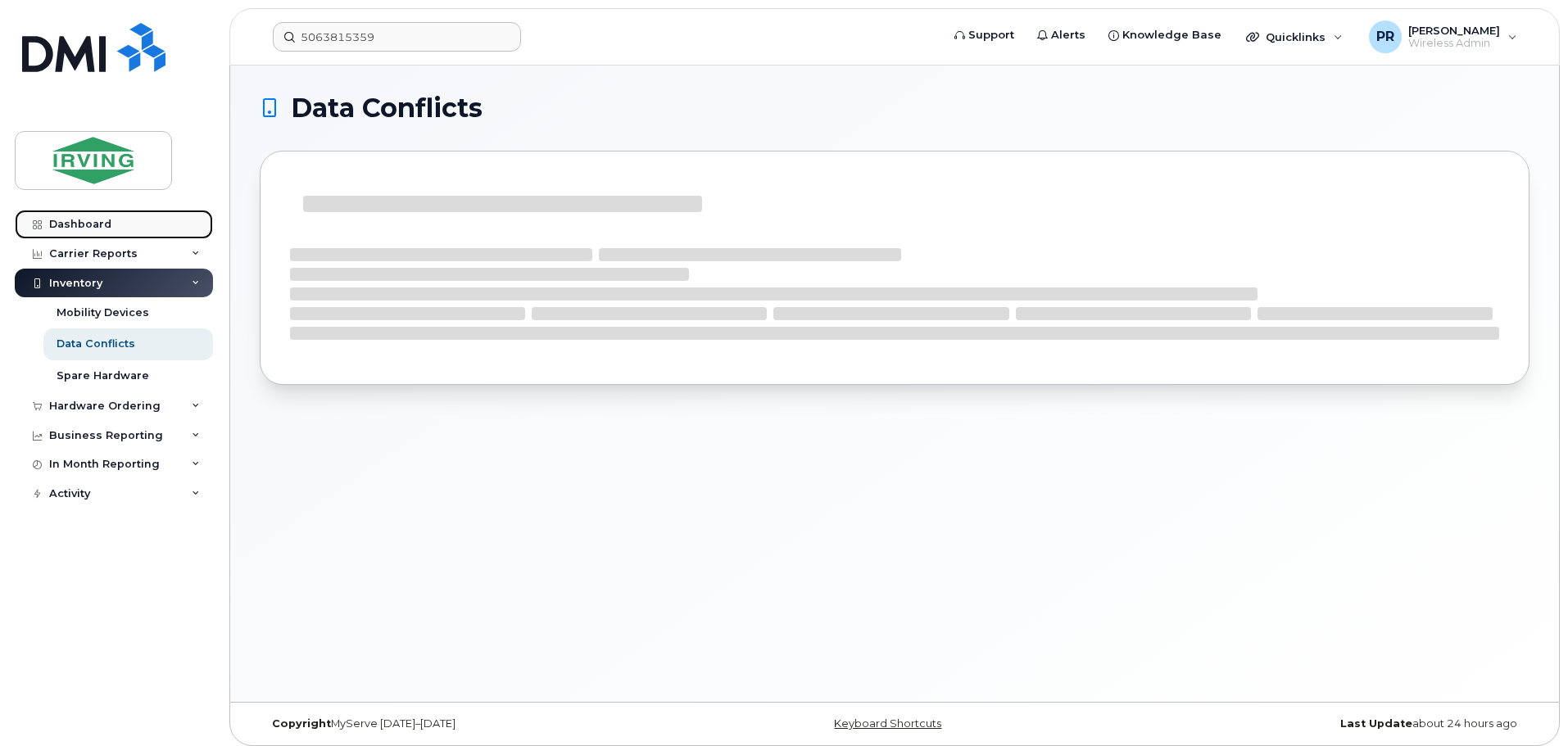
click at [89, 220] on div "Dashboard" at bounding box center [81, 225] width 62 height 13
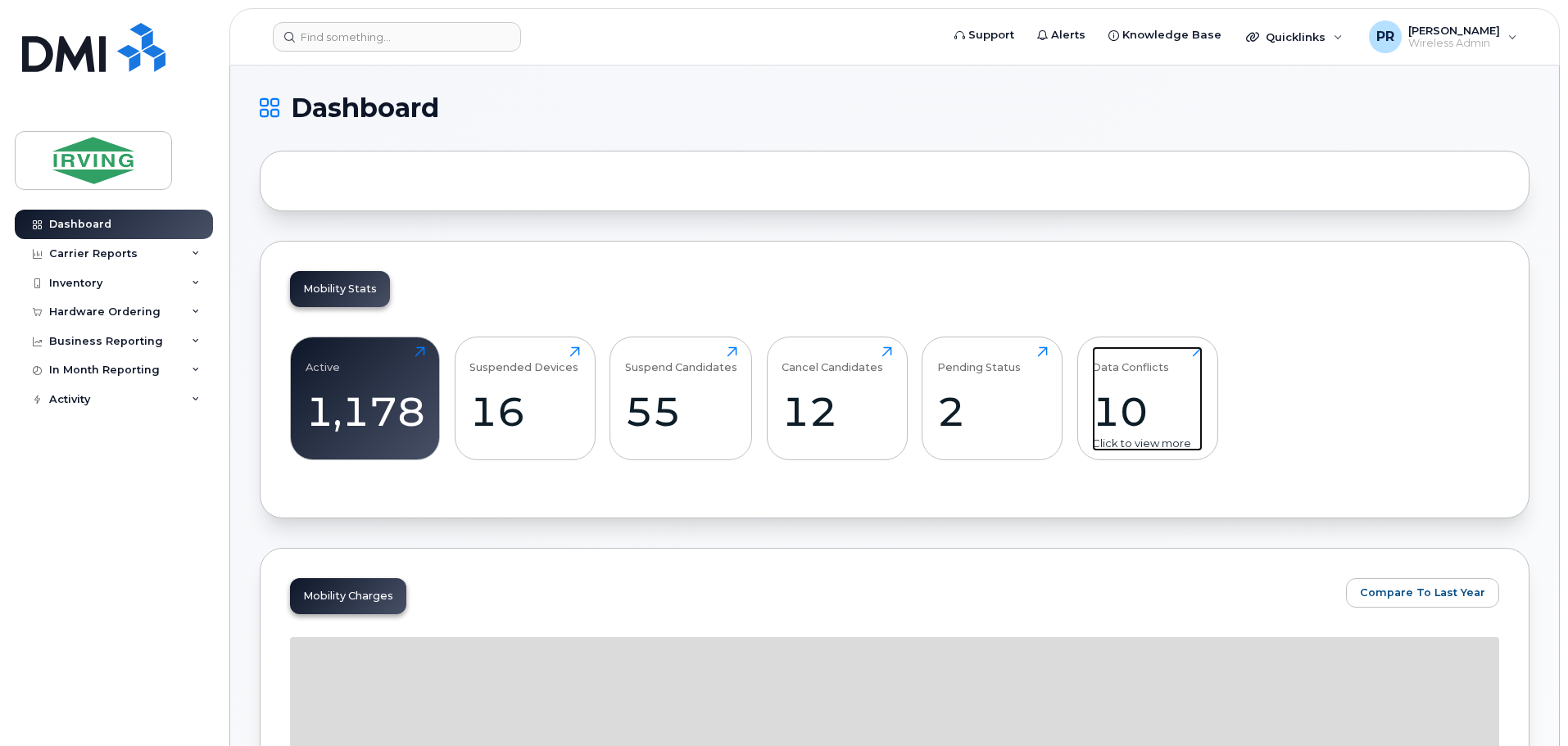
click at [1131, 421] on div "10" at bounding box center [1147, 411] width 111 height 49
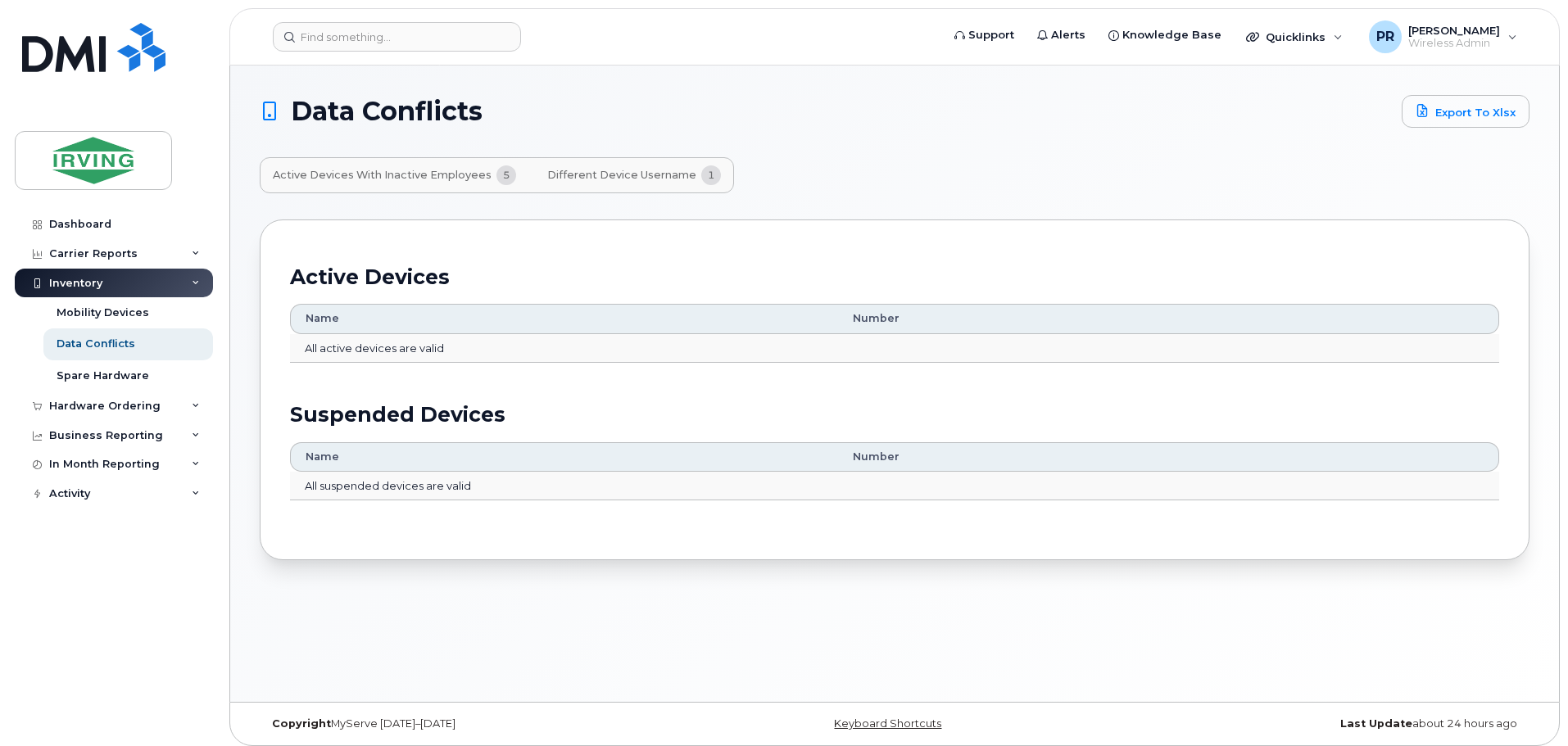
click at [390, 171] on span "Active Devices with Inactive Employees" at bounding box center [382, 175] width 219 height 13
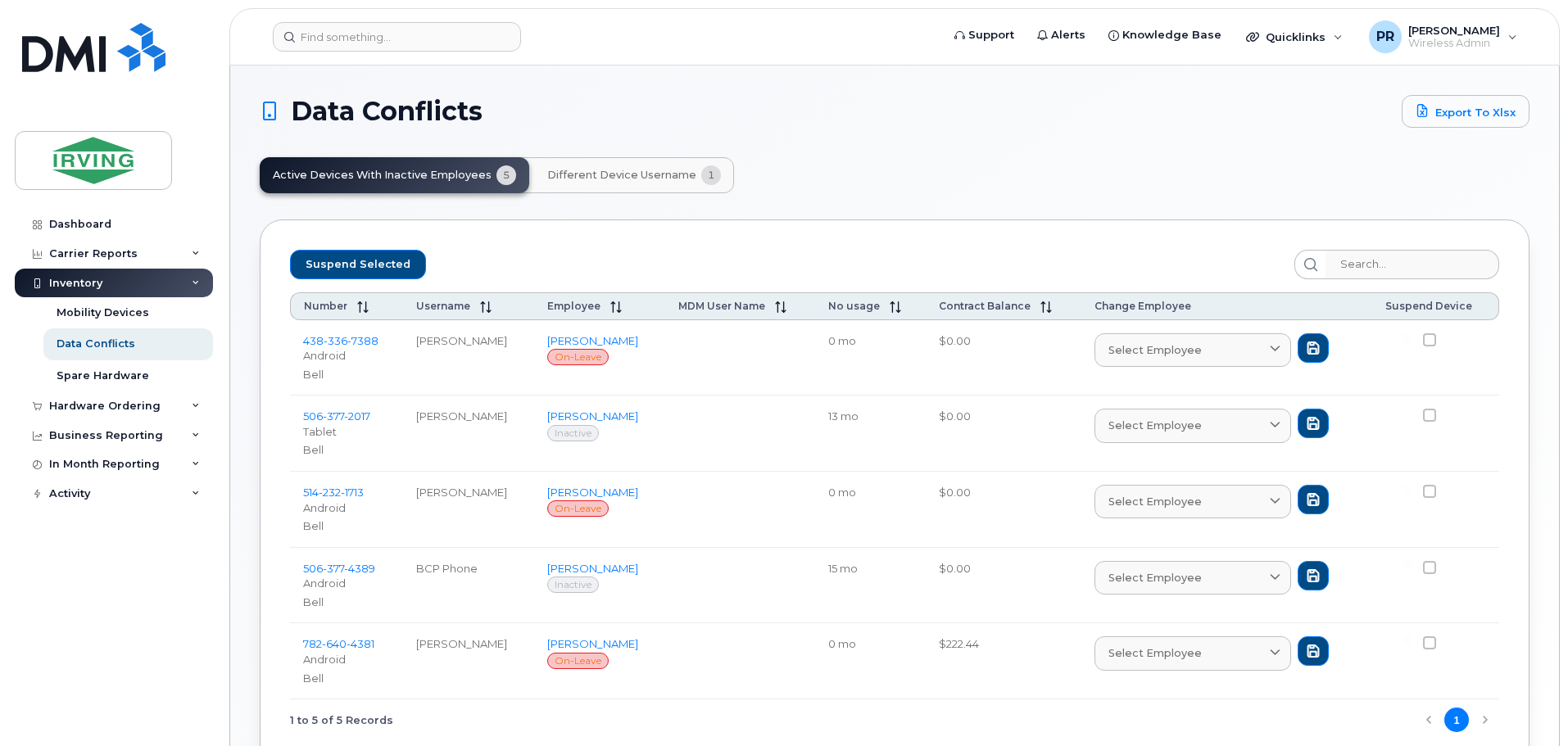
drag, startPoint x: 540, startPoint y: 497, endPoint x: 411, endPoint y: 498, distance: 129.0
click at [411, 498] on td "[PERSON_NAME]" at bounding box center [469, 510] width 131 height 76
drag, startPoint x: 374, startPoint y: 413, endPoint x: 300, endPoint y: 416, distance: 74.1
click td "506 377 2017 Tablet Bell"
copy span "506 377 2017"
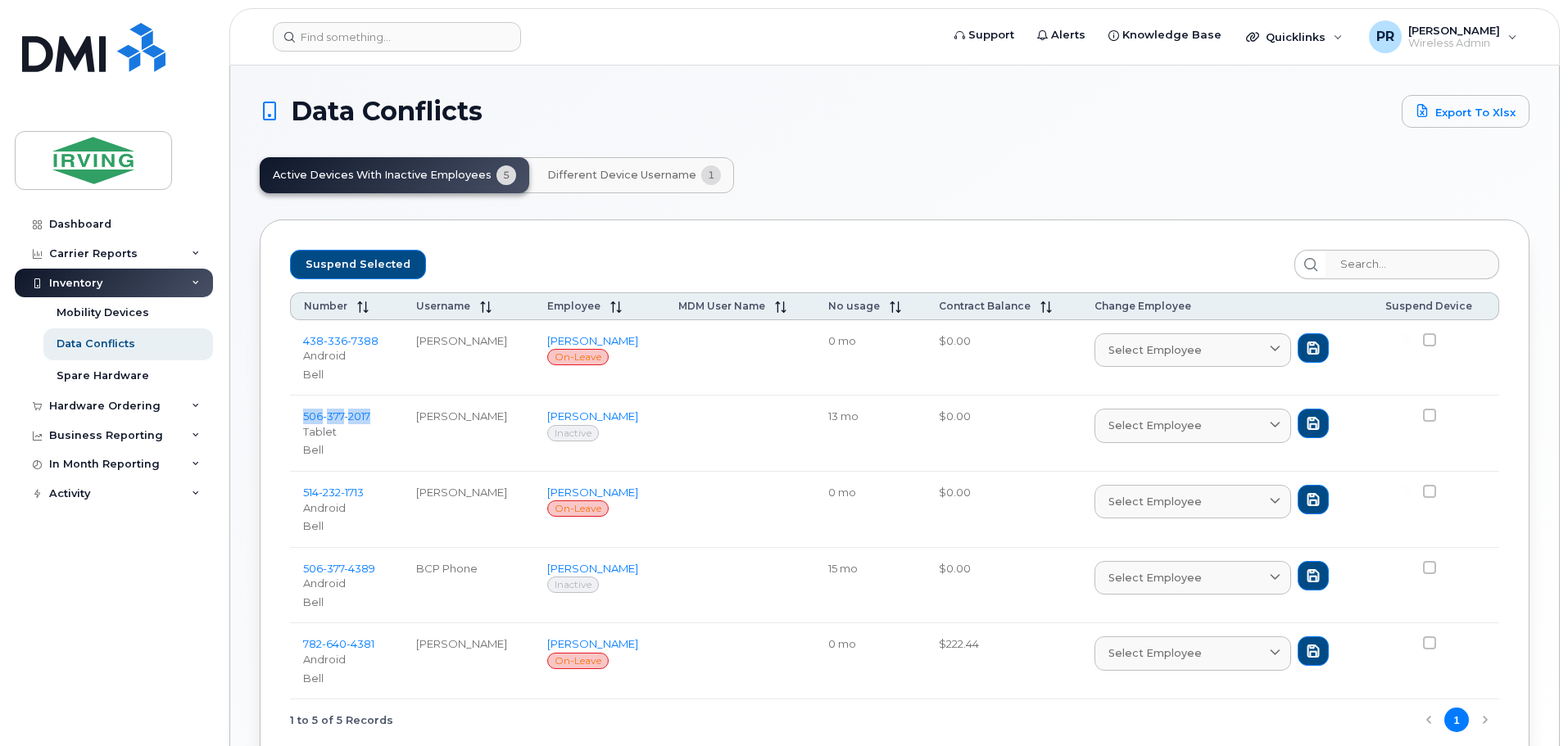
click span "Different Device Username"
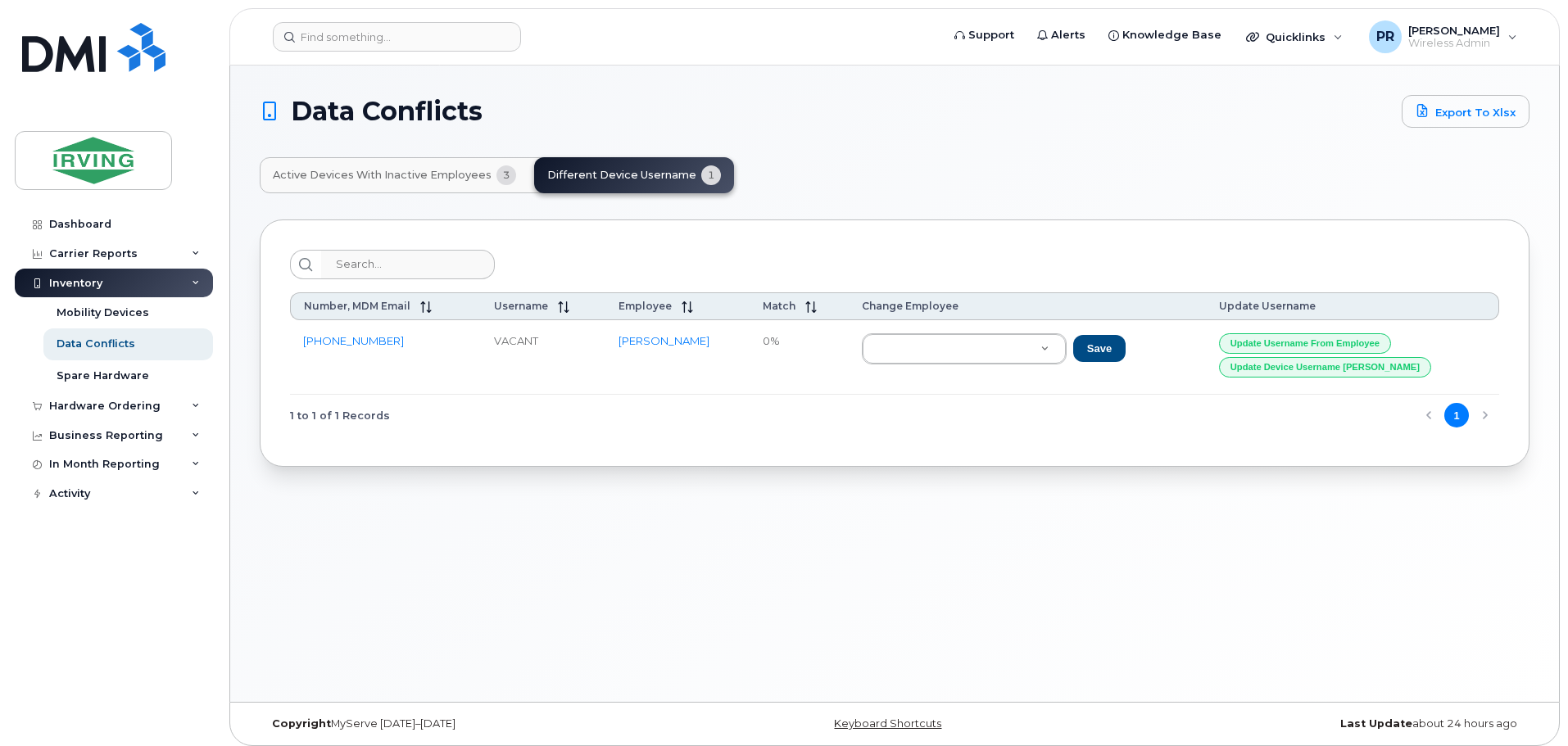
click span "Active Devices with Inactive Employees"
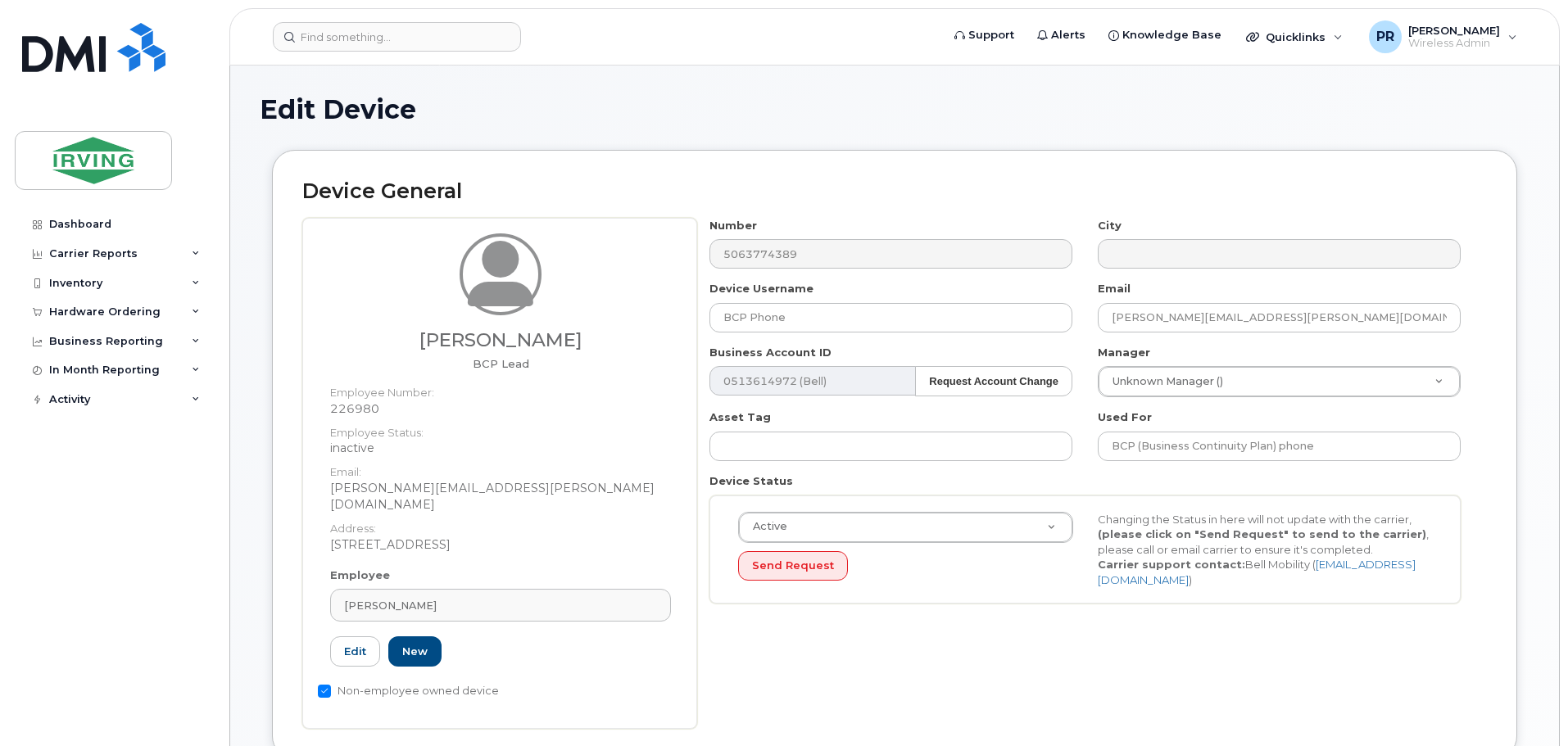
click at [669, 260] on div "[PERSON_NAME] BCP Lead Employee Number: 226980 Employee Status: inactive Email:…" at bounding box center [895, 474] width 1185 height 511
click at [377, 35] on input at bounding box center [397, 37] width 248 height 29
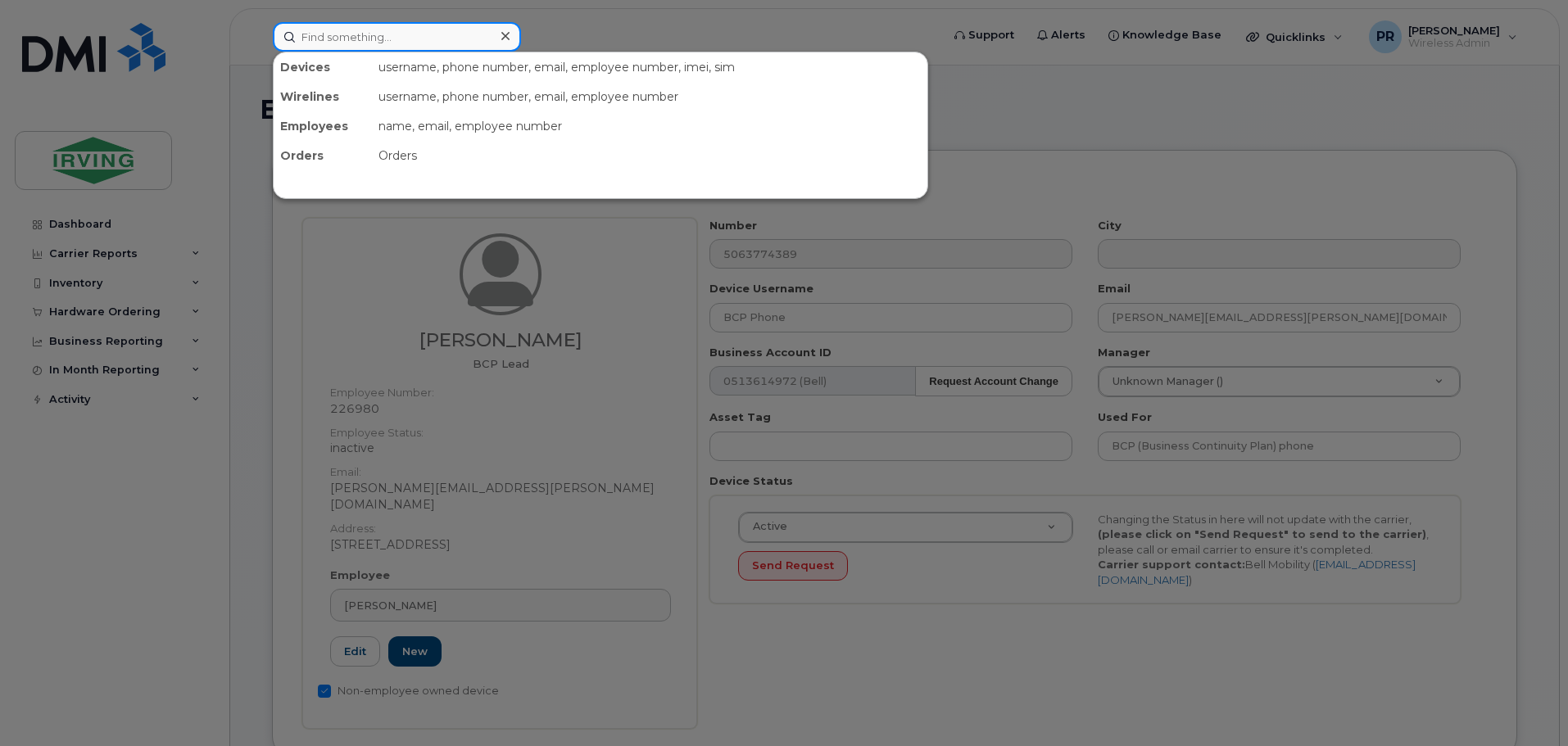
paste input "5063774389"
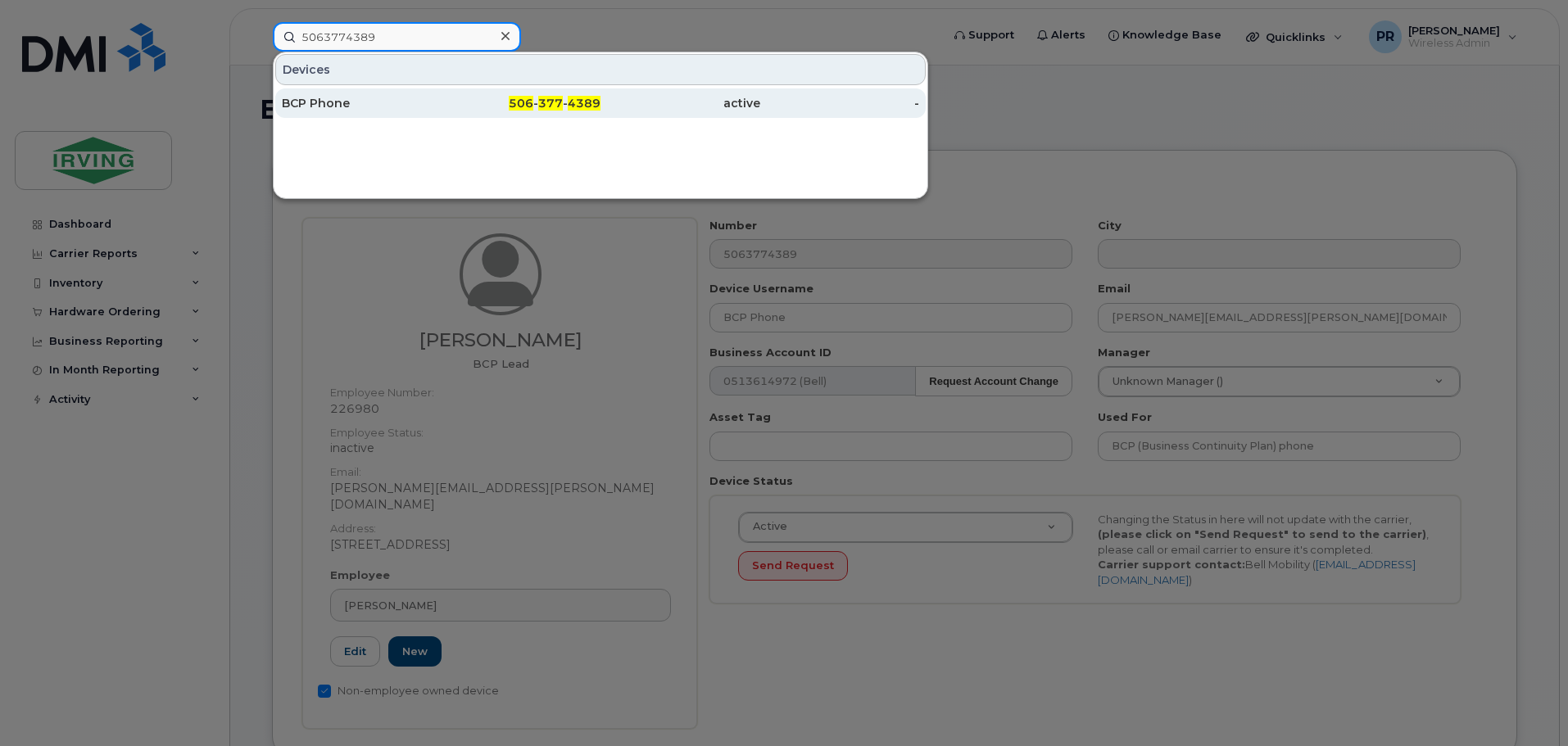
type input "5063774389"
click at [355, 104] on div "BCP Phone" at bounding box center [361, 104] width 160 height 16
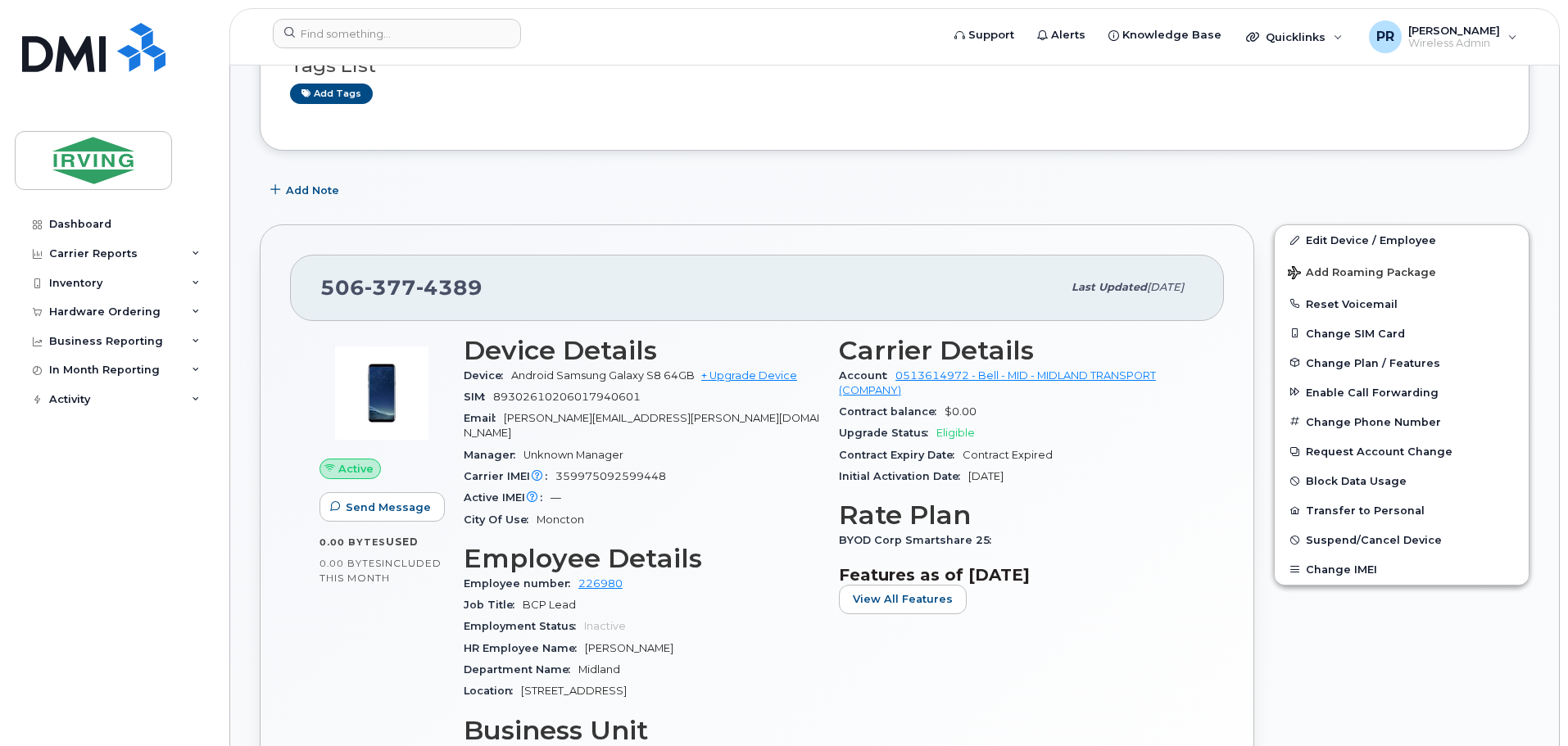
scroll to position [410, 0]
click at [1350, 541] on span "Suspend/Cancel Device" at bounding box center [1375, 539] width 136 height 12
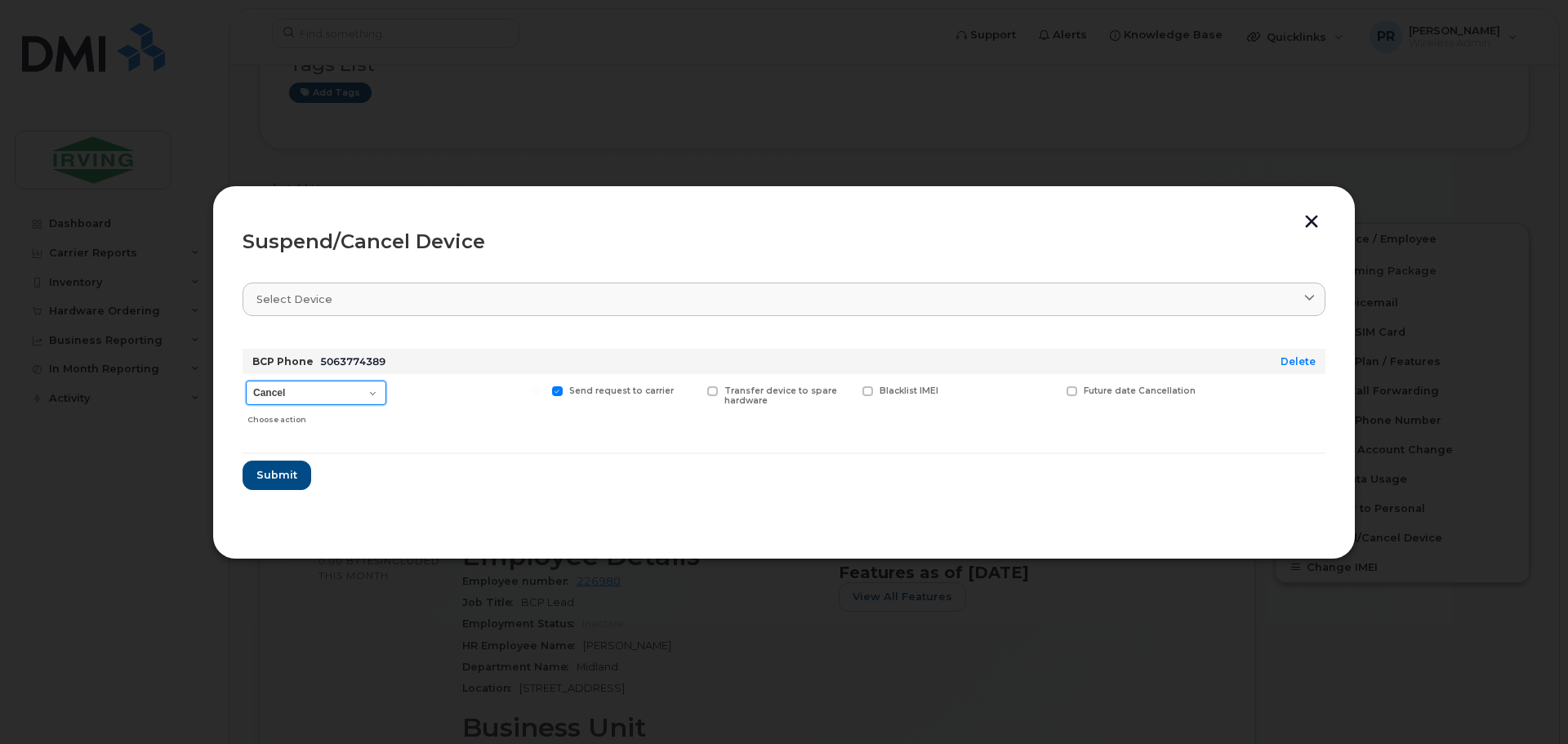
click at [302, 391] on select "Cancel Suspend - Extend Suspension Suspend - Reduced Rate Suspend - Full Rate S…" at bounding box center [316, 392] width 141 height 25
select select "[object Object]"
click at [246, 380] on select "Cancel Suspend - Extend Suspension Suspend - Reduced Rate Suspend - Full Rate S…" at bounding box center [316, 392] width 141 height 25
click at [282, 477] on span "Submit" at bounding box center [276, 474] width 41 height 16
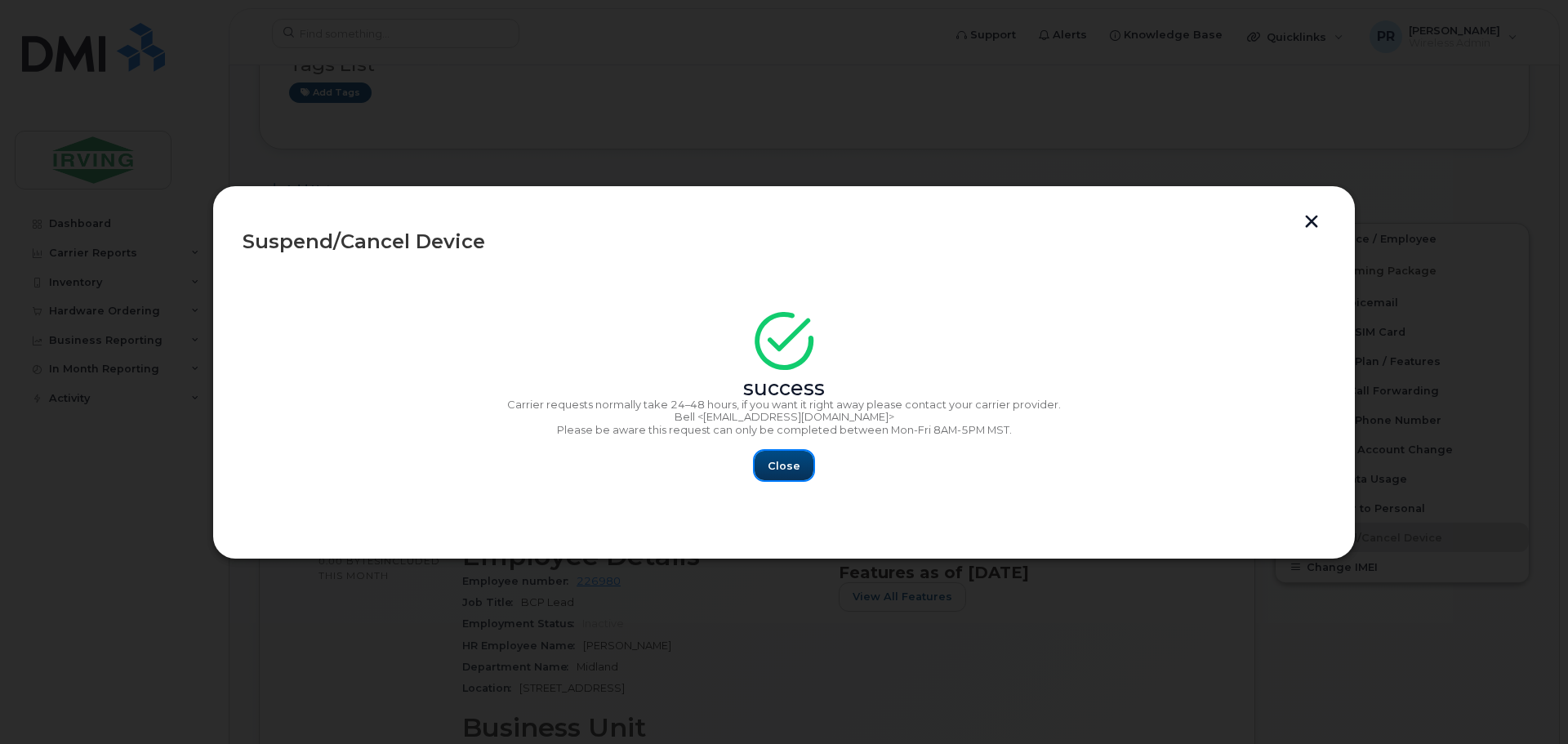
click at [782, 466] on span "Close" at bounding box center [784, 465] width 33 height 16
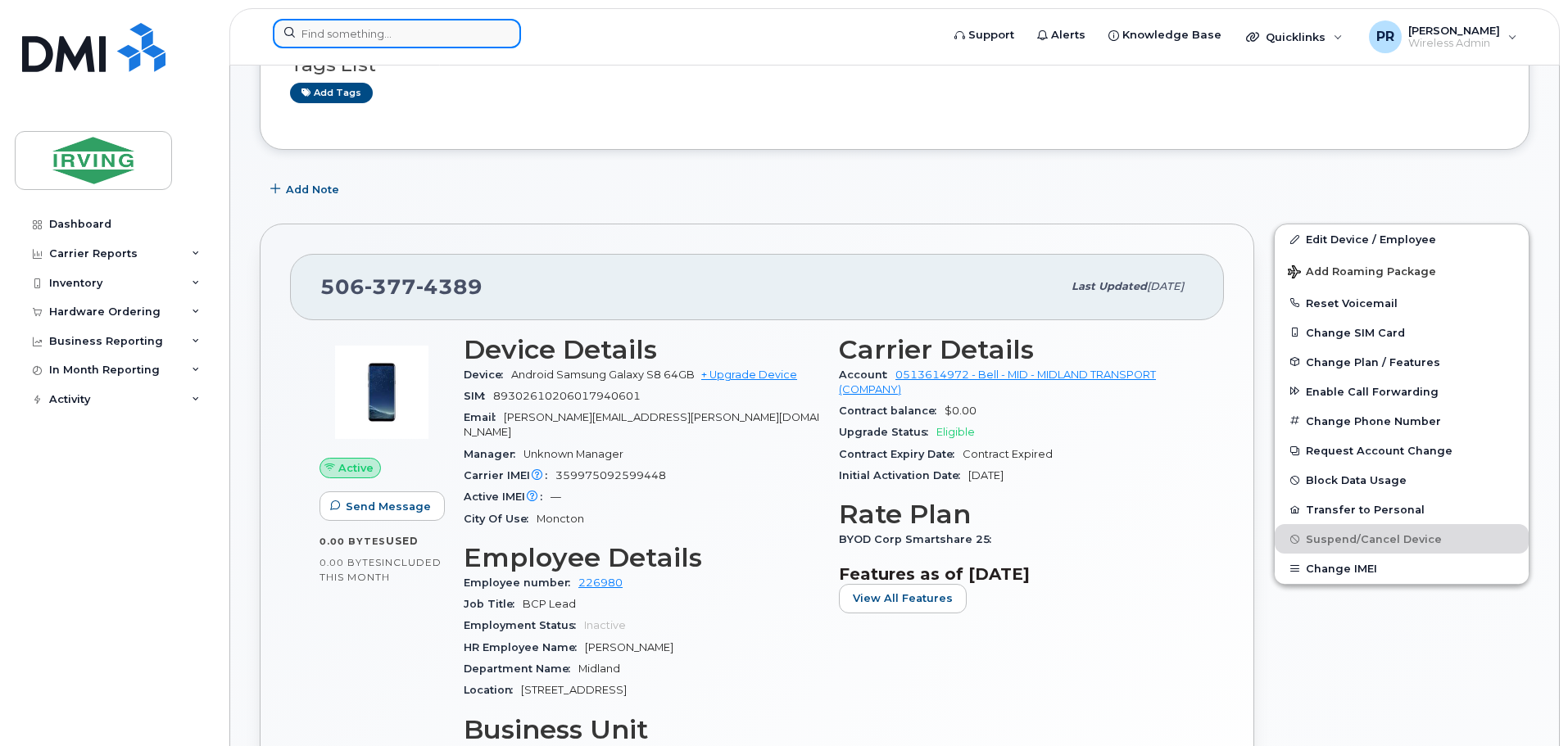
click at [383, 37] on input at bounding box center [397, 34] width 248 height 29
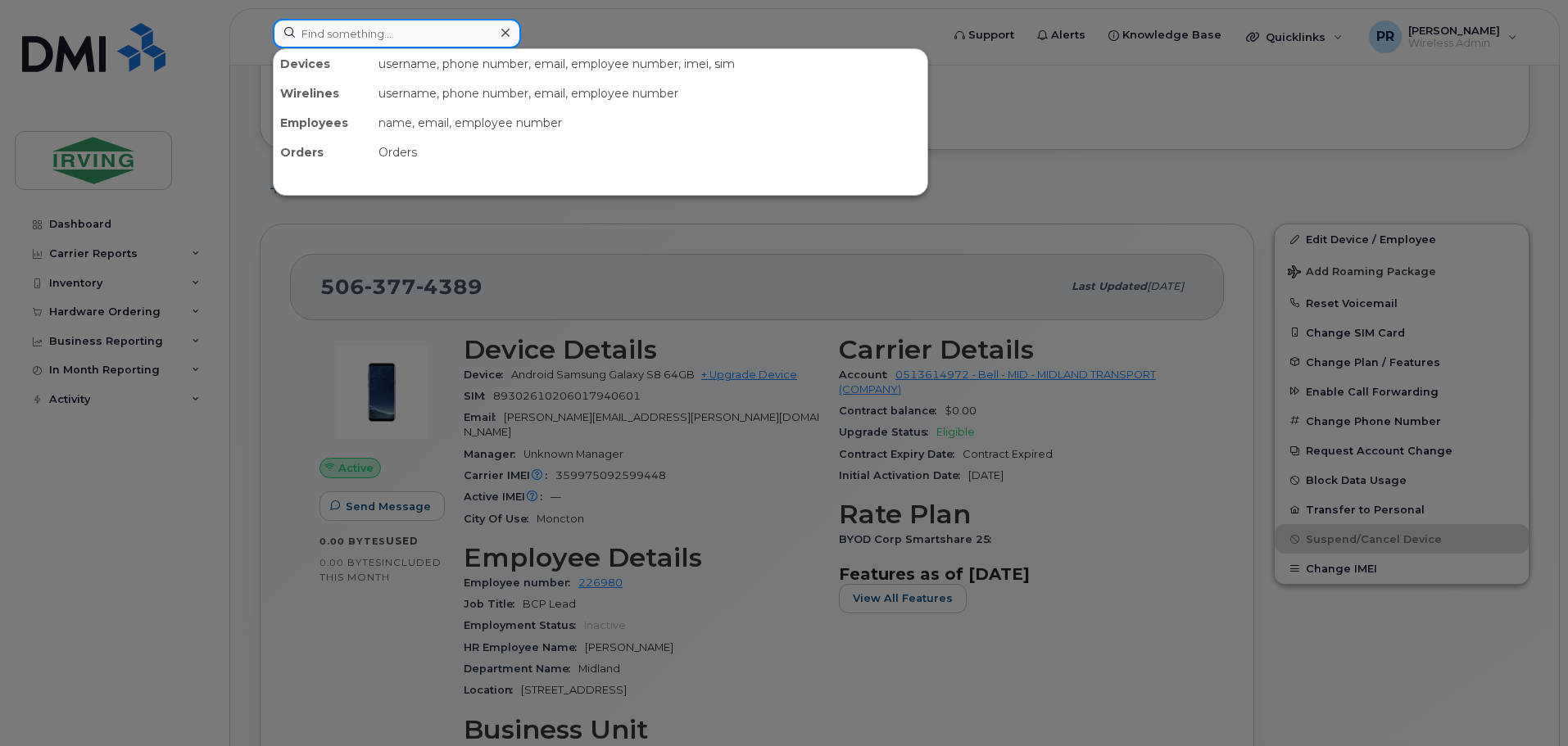
paste input "5063772017"
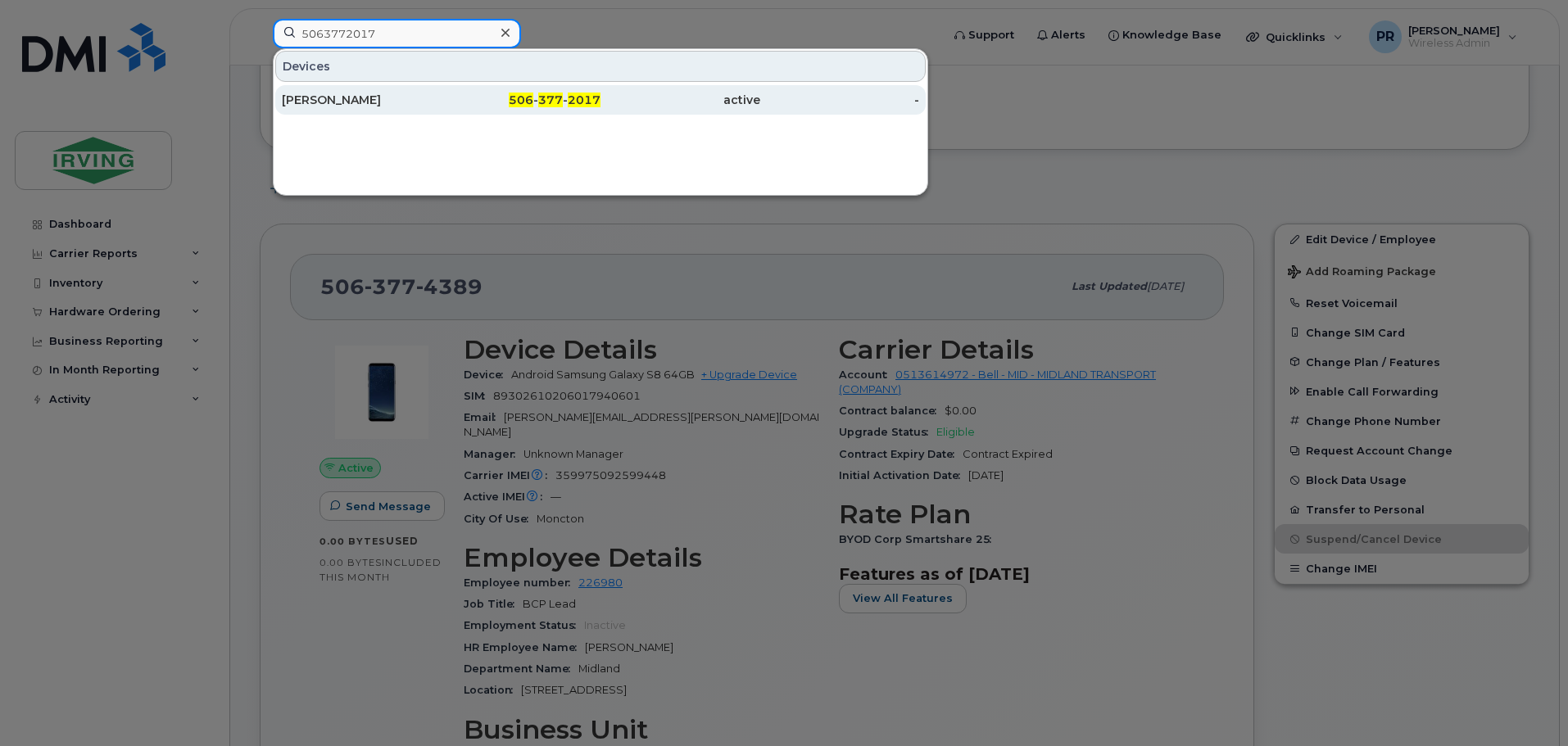
type input "5063772017"
click at [359, 96] on div "[PERSON_NAME]" at bounding box center [361, 100] width 160 height 16
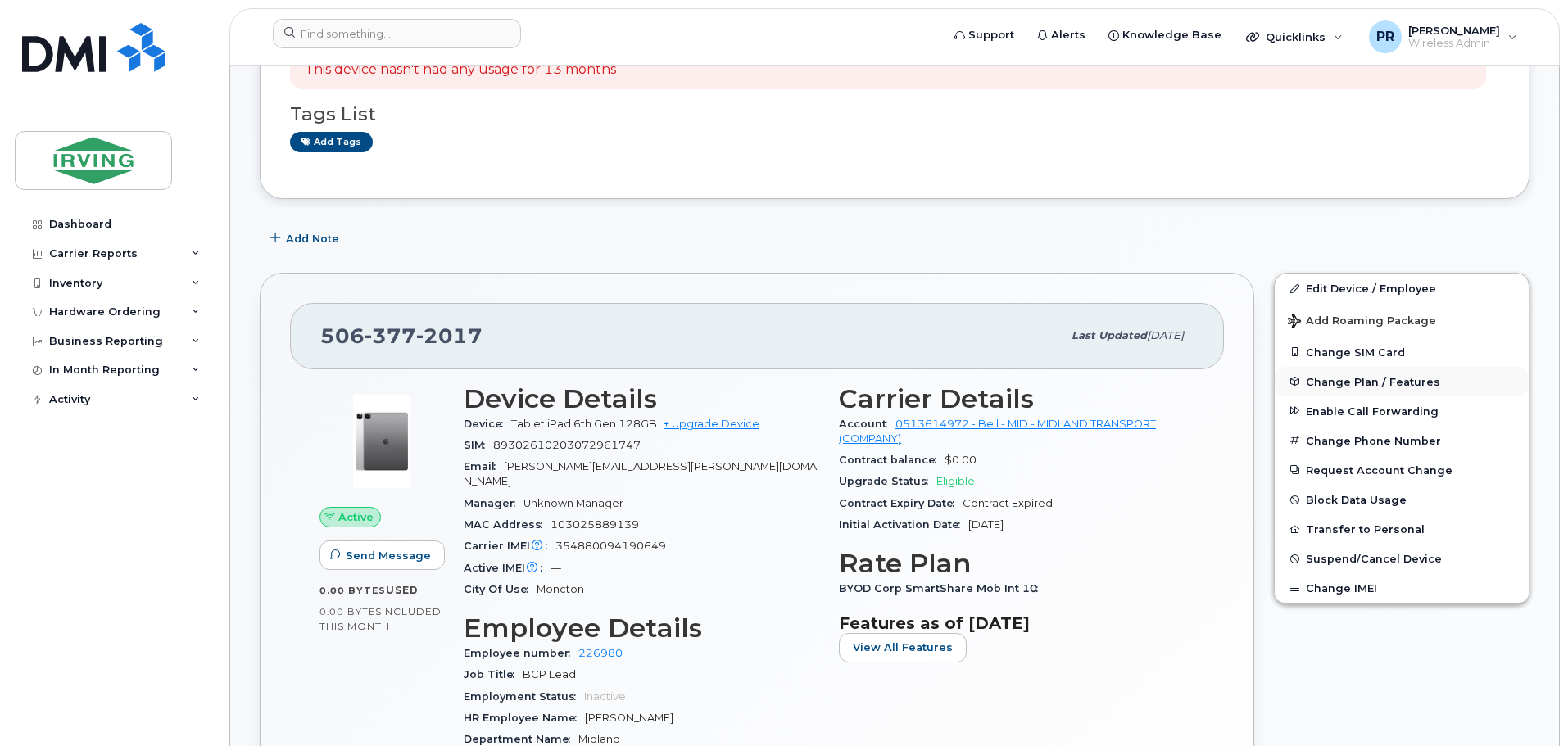
scroll to position [410, 0]
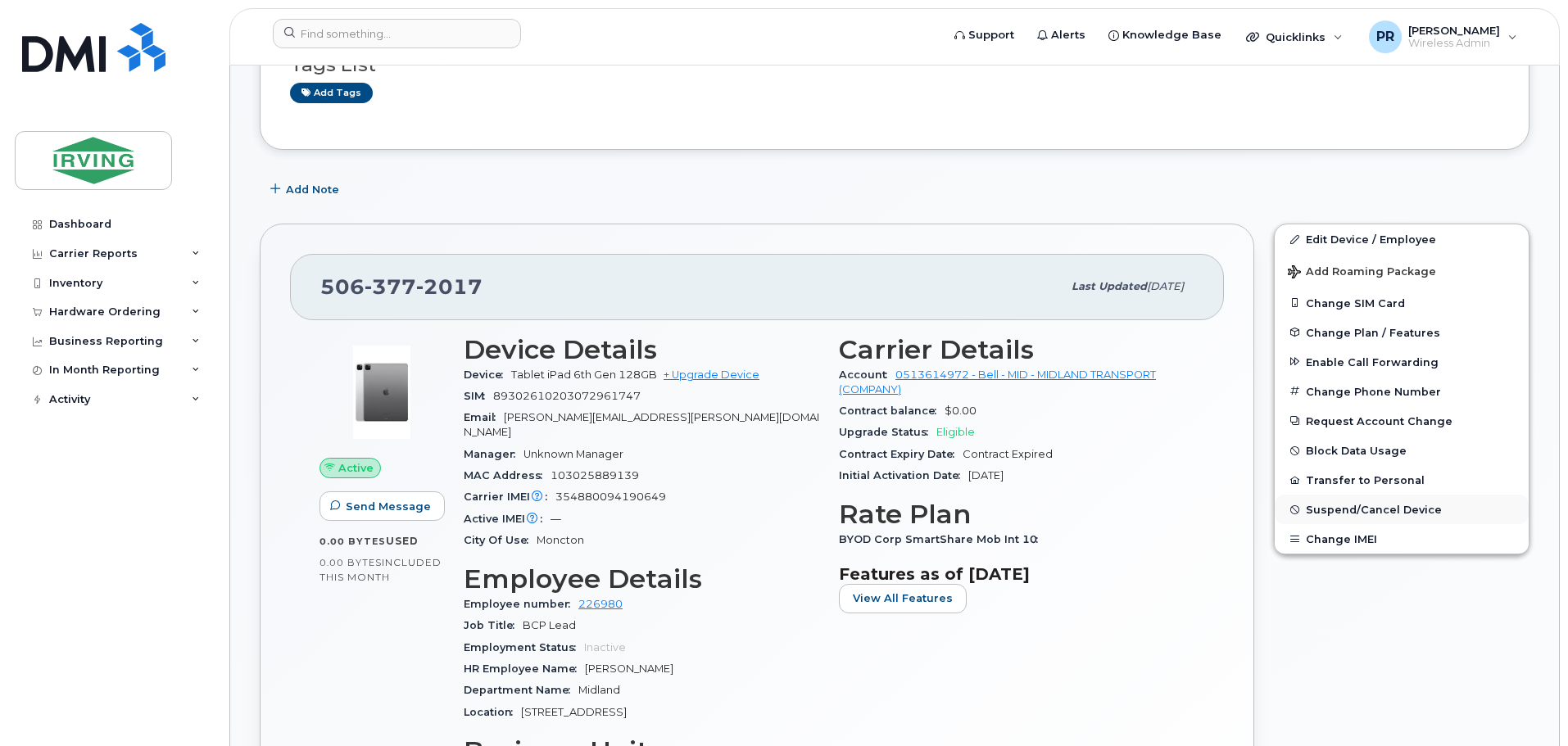
click at [1359, 515] on button "Suspend/Cancel Device" at bounding box center [1402, 510] width 254 height 29
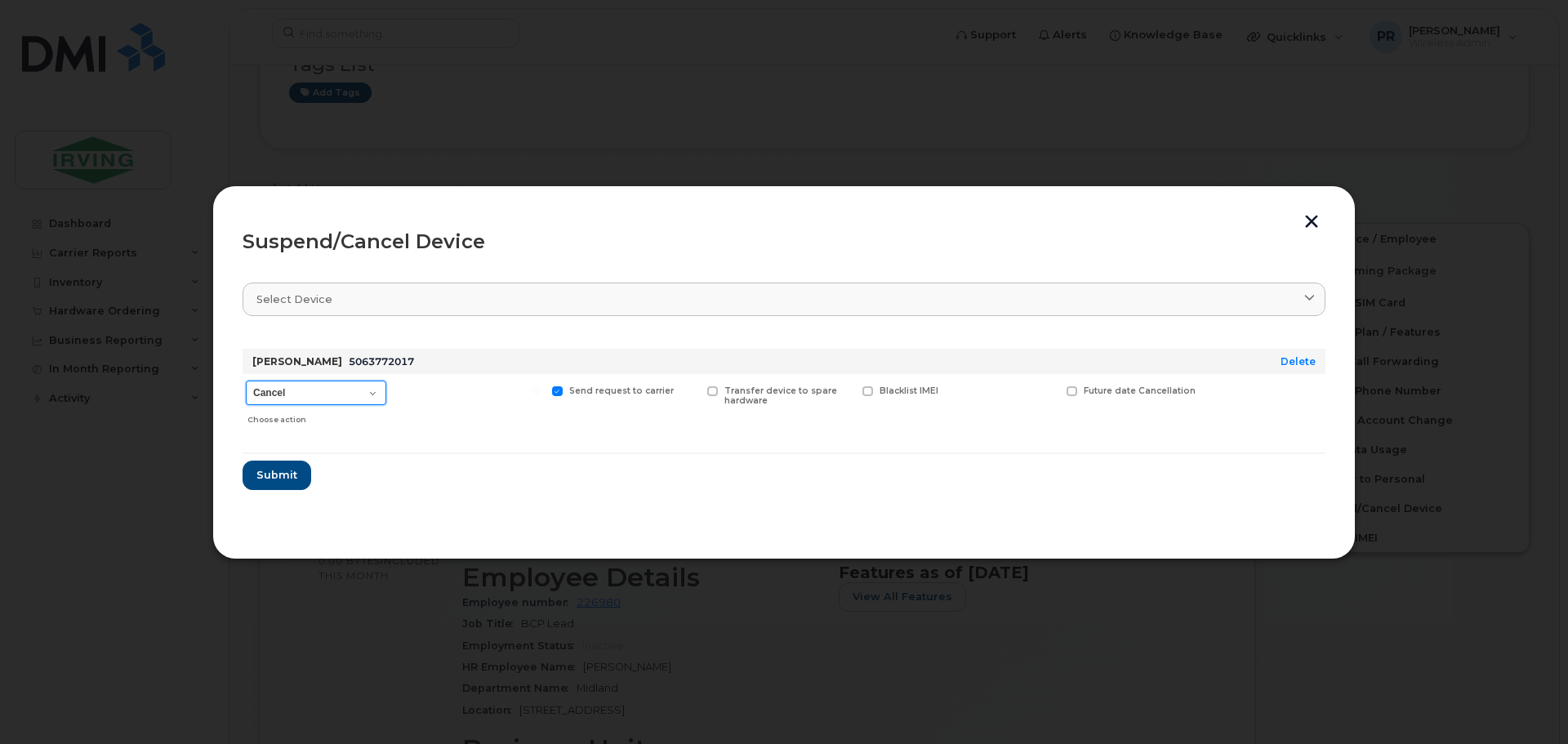
click at [355, 387] on select "Cancel Suspend - Extend Suspension Suspend - Reduced Rate Suspend - Full Rate S…" at bounding box center [316, 392] width 141 height 25
select select "[object Object]"
click at [246, 380] on select "Cancel Suspend - Extend Suspension Suspend - Reduced Rate Suspend - Full Rate S…" at bounding box center [316, 392] width 141 height 25
click at [288, 475] on span "Submit" at bounding box center [276, 474] width 41 height 16
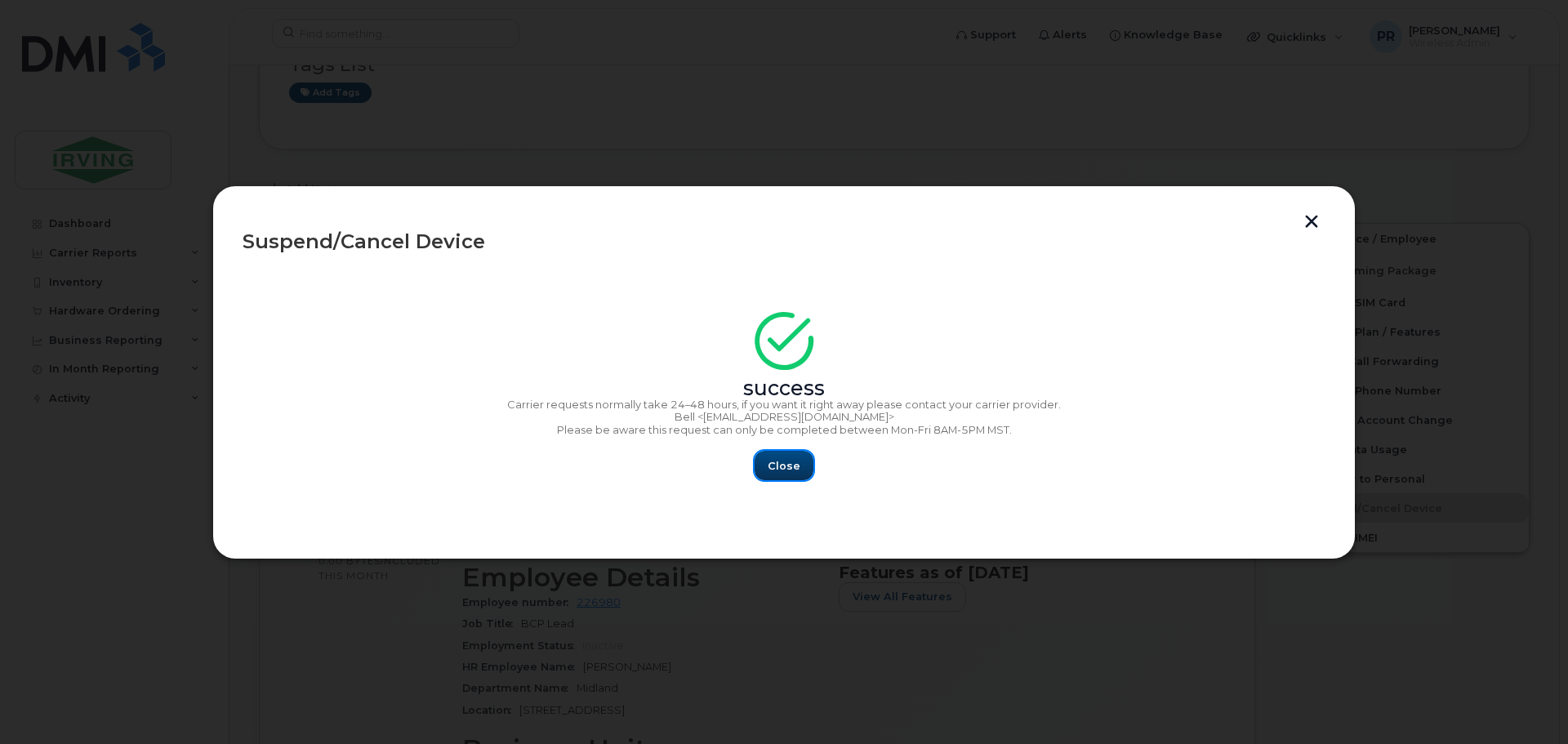
click at [784, 467] on span "Close" at bounding box center [784, 465] width 33 height 16
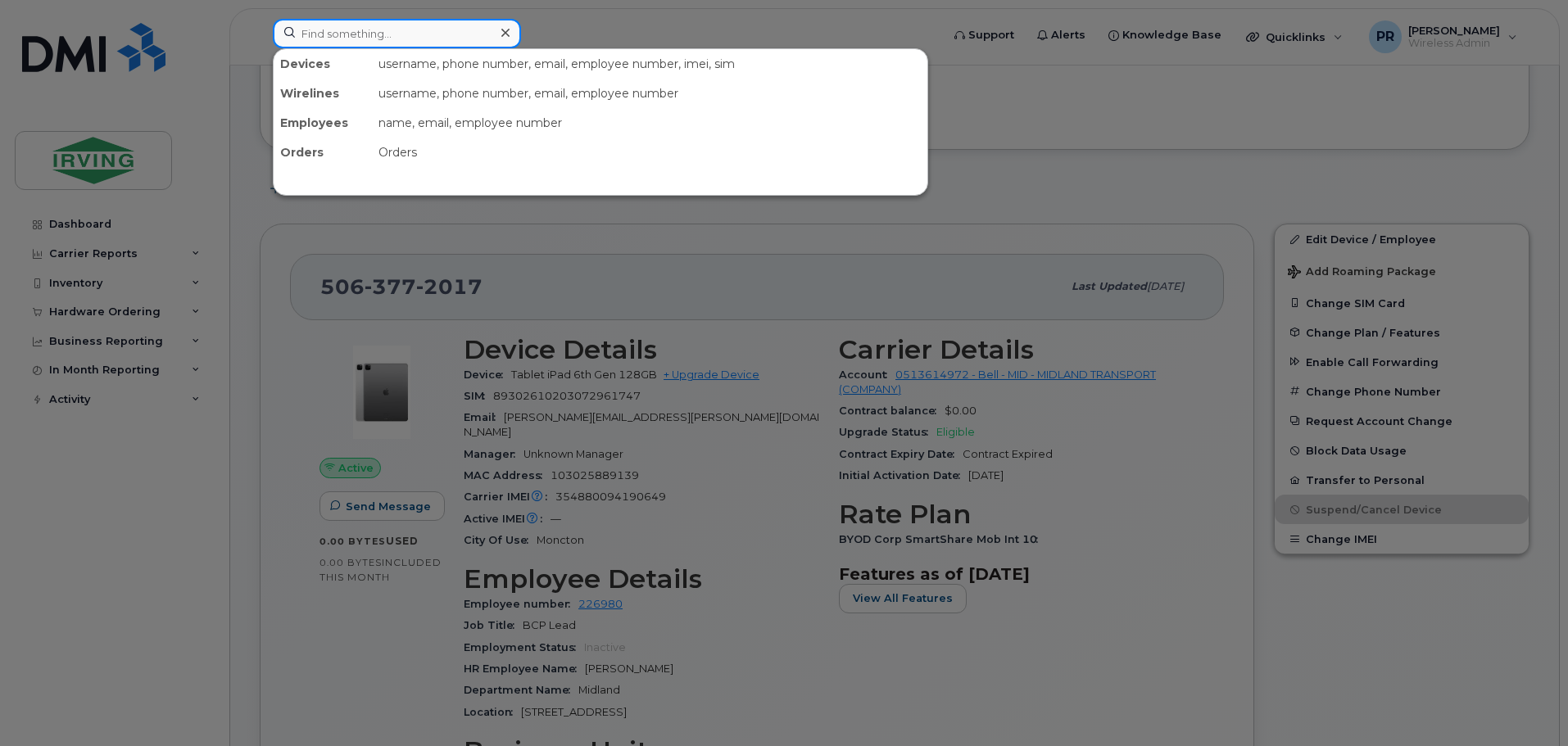
click at [374, 34] on input at bounding box center [397, 34] width 248 height 29
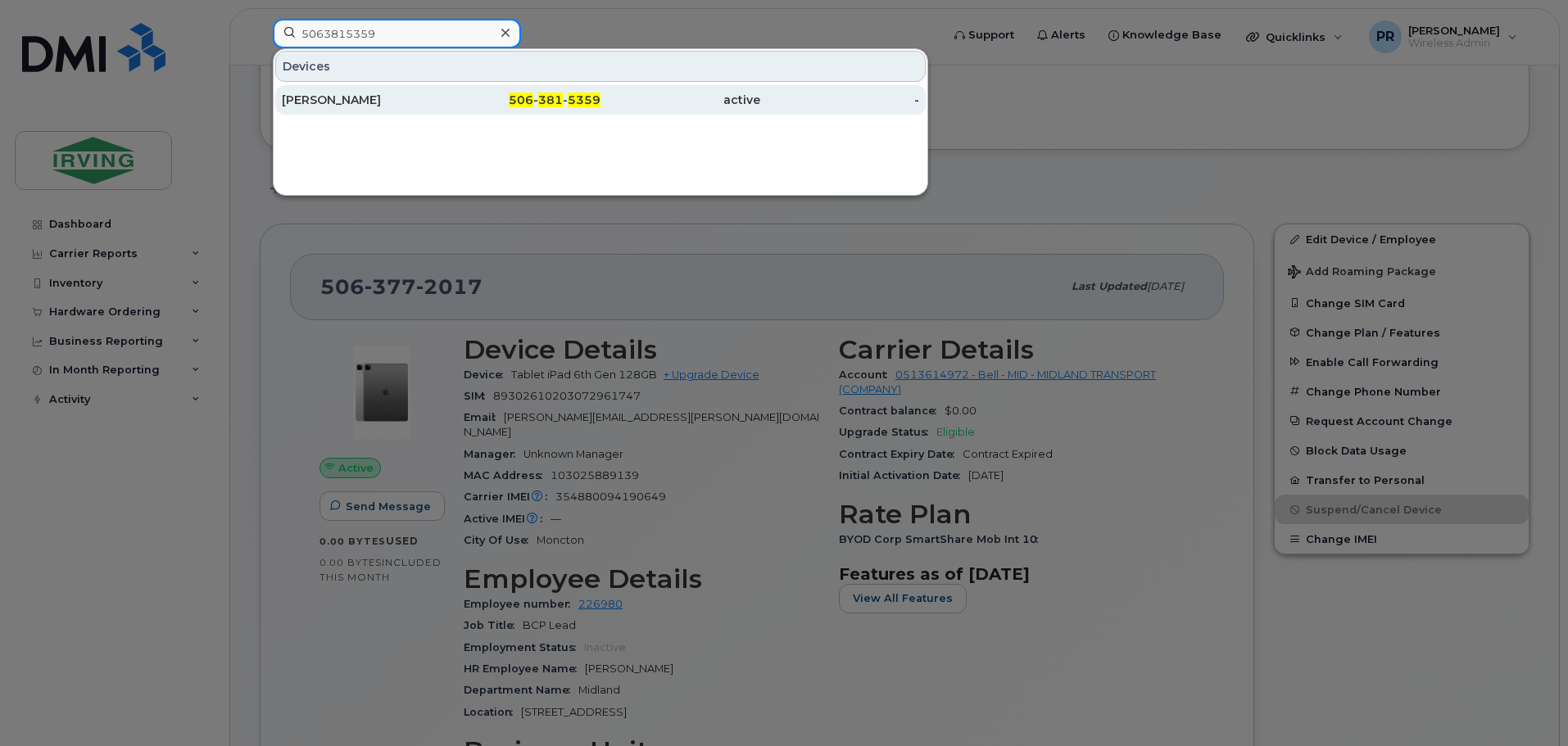
type input "5063815359"
click at [366, 95] on div "[PERSON_NAME]" at bounding box center [361, 100] width 160 height 16
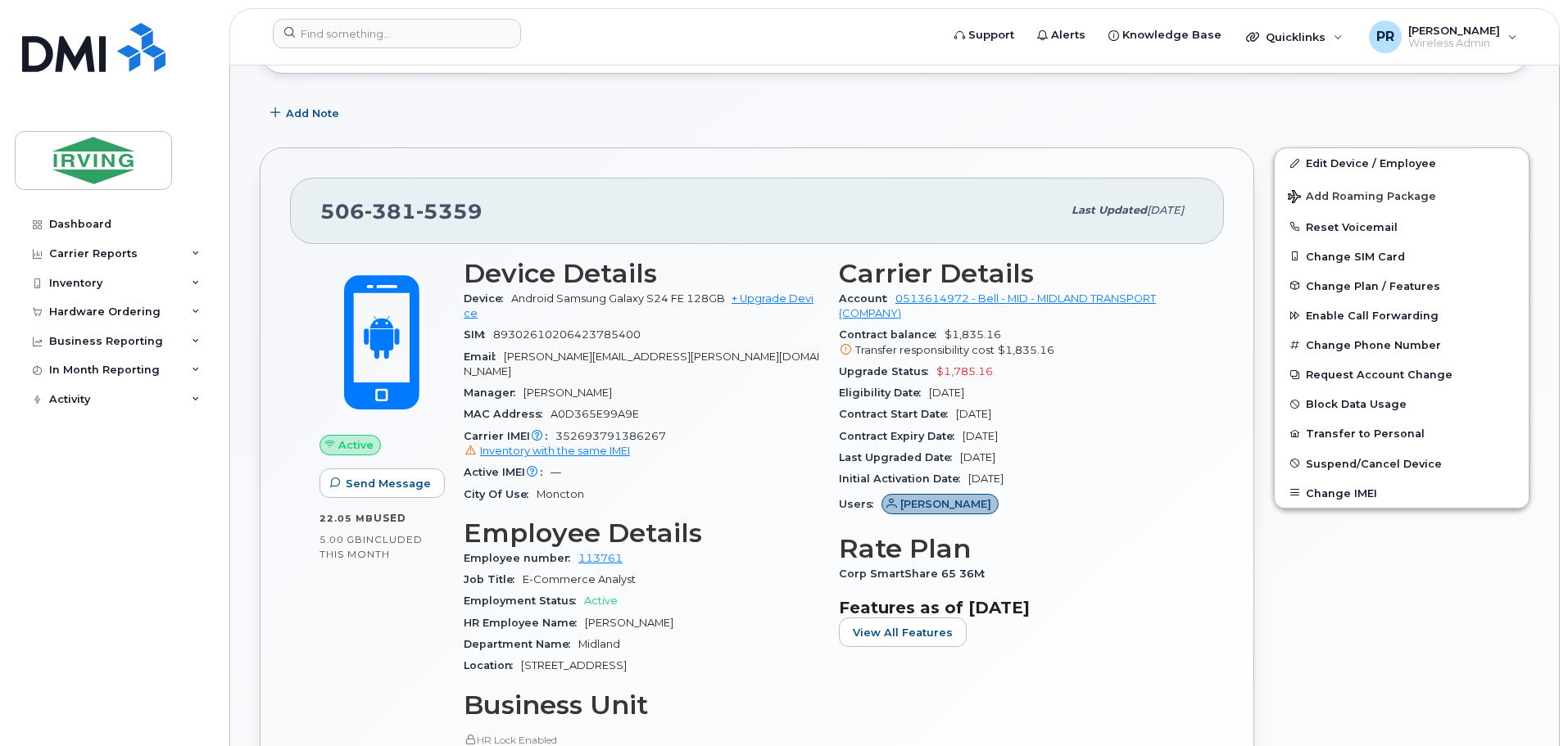
scroll to position [246, 0]
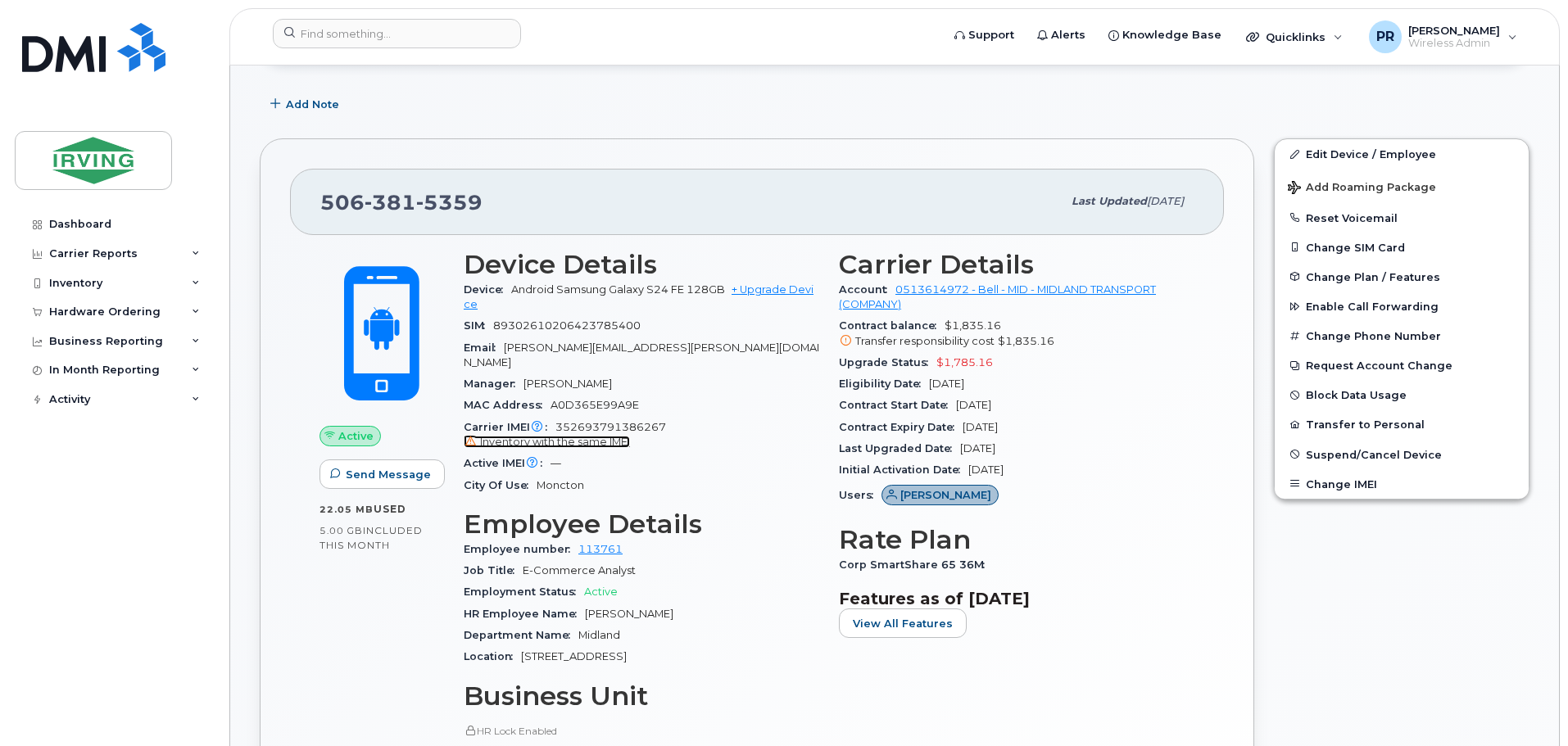
click at [597, 435] on span "Inventory with the same IMEI" at bounding box center [556, 441] width 150 height 12
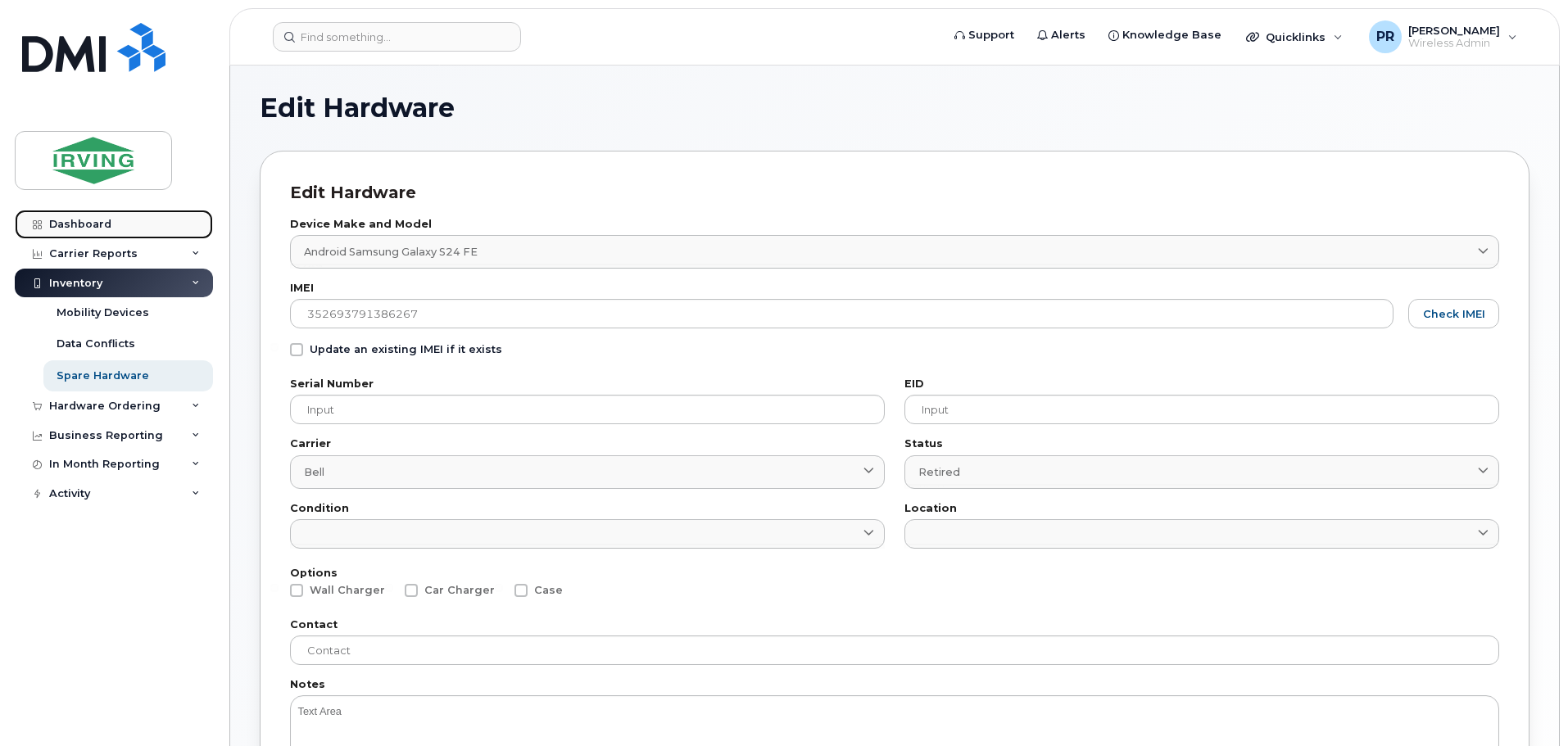
click at [72, 216] on link "Dashboard" at bounding box center [114, 225] width 198 height 29
